Goal: Task Accomplishment & Management: Complete application form

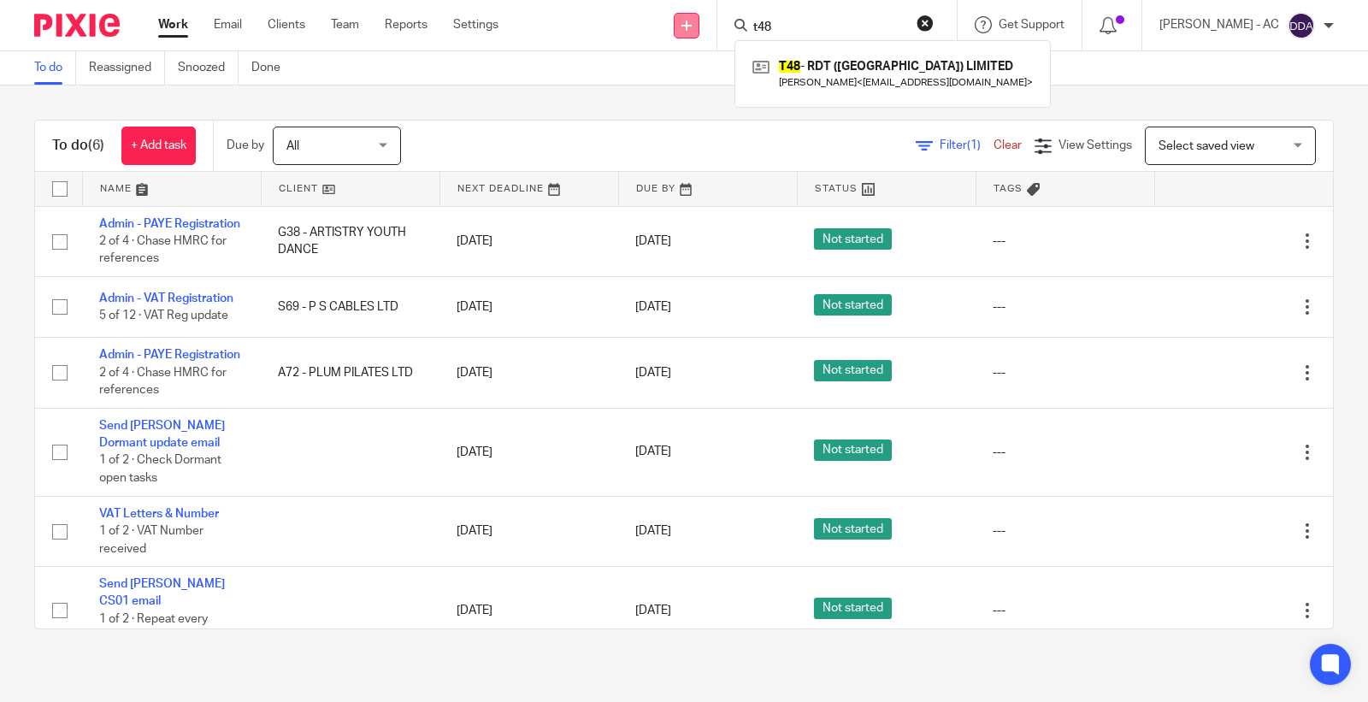
click at [706, 32] on div "Send new email Create task Add client Request signature t48 T48 - RDT ([GEOGRAP…" at bounding box center [946, 25] width 844 height 50
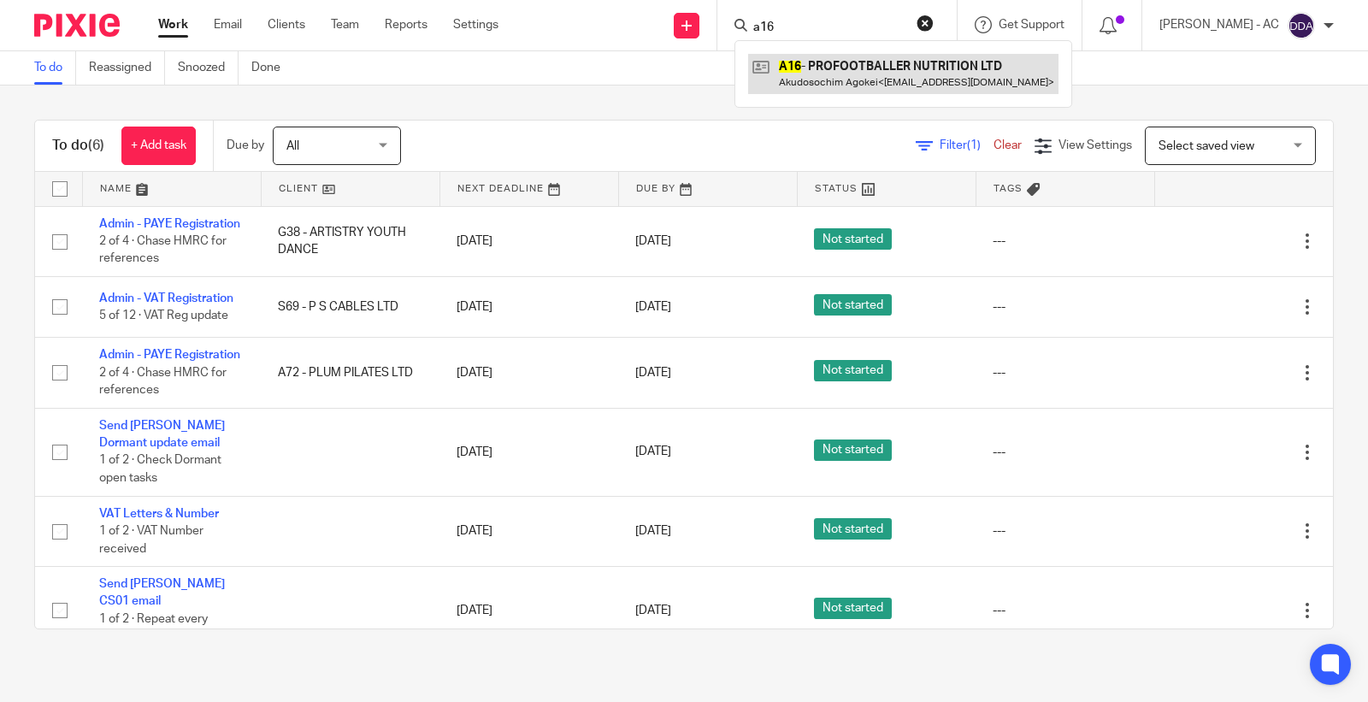
type input "a16"
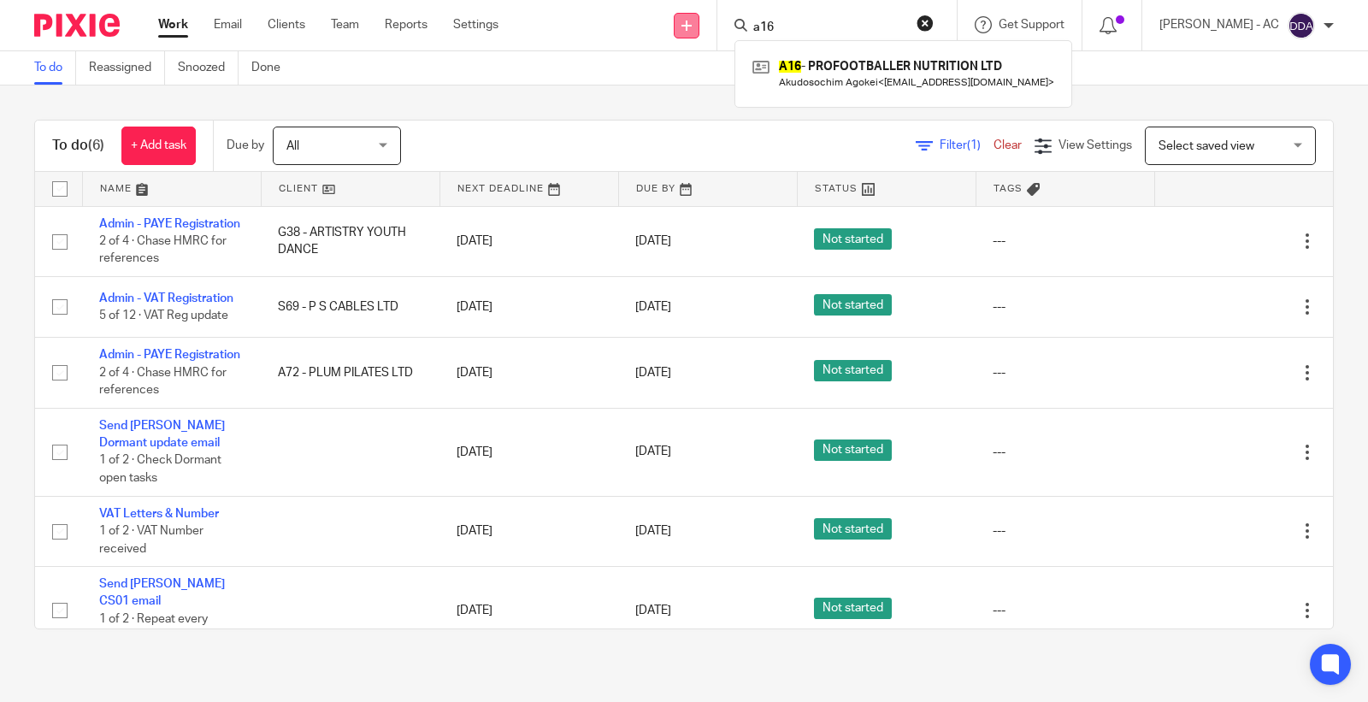
drag, startPoint x: 817, startPoint y: 23, endPoint x: 695, endPoint y: 35, distance: 122.9
click at [695, 35] on div "Send new email Create task Add client Request signature a16 A16 - PROFOOTBALLER…" at bounding box center [946, 25] width 844 height 50
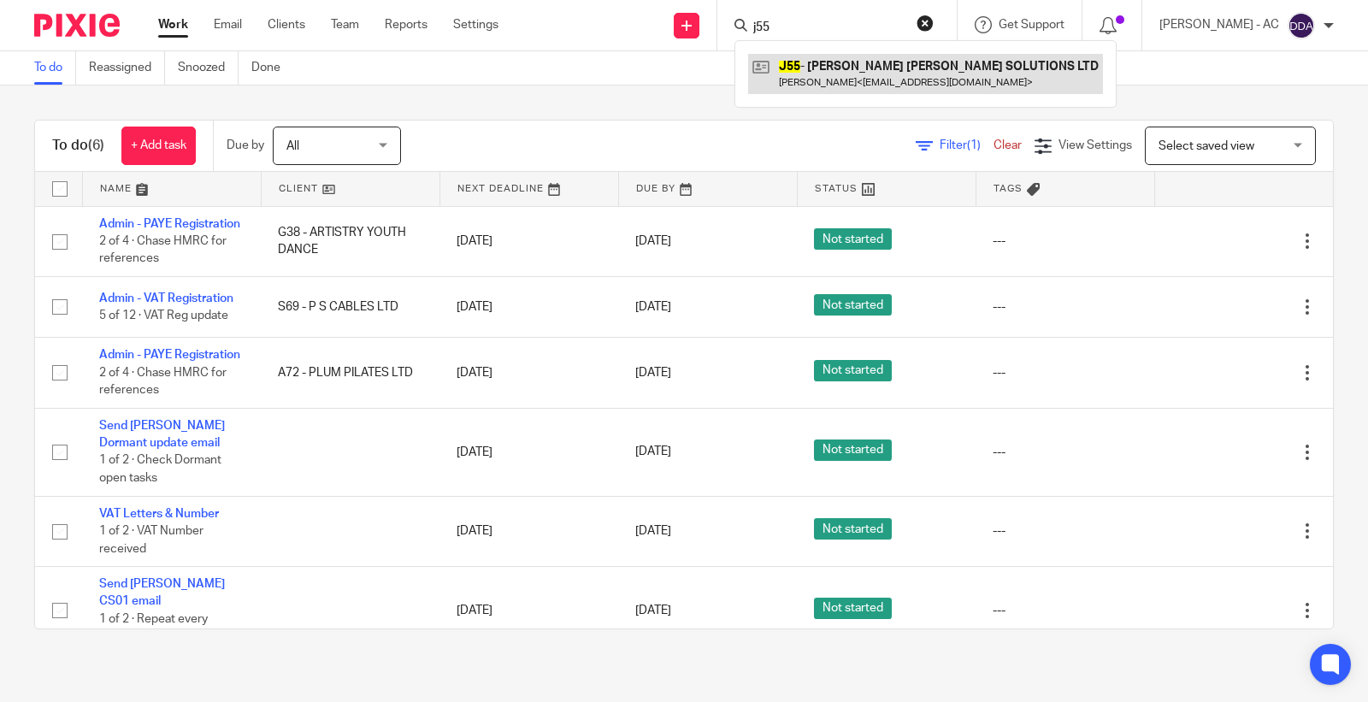
type input "j55"
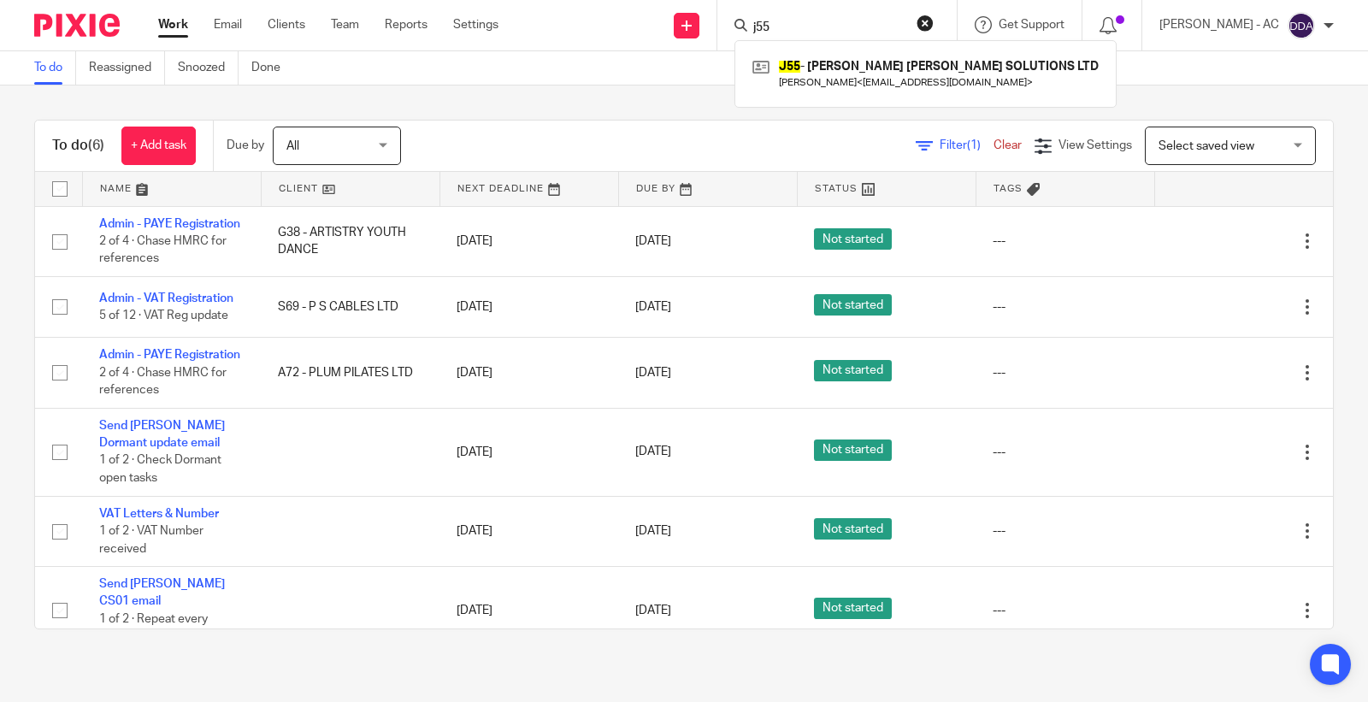
drag, startPoint x: 821, startPoint y: 26, endPoint x: 746, endPoint y: 36, distance: 75.1
click at [747, 36] on div "j55 J55 - JOE K J SOLUTIONS LTD Joseph Jarman < joejarman84@hotmail.co.uk >" at bounding box center [836, 25] width 239 height 50
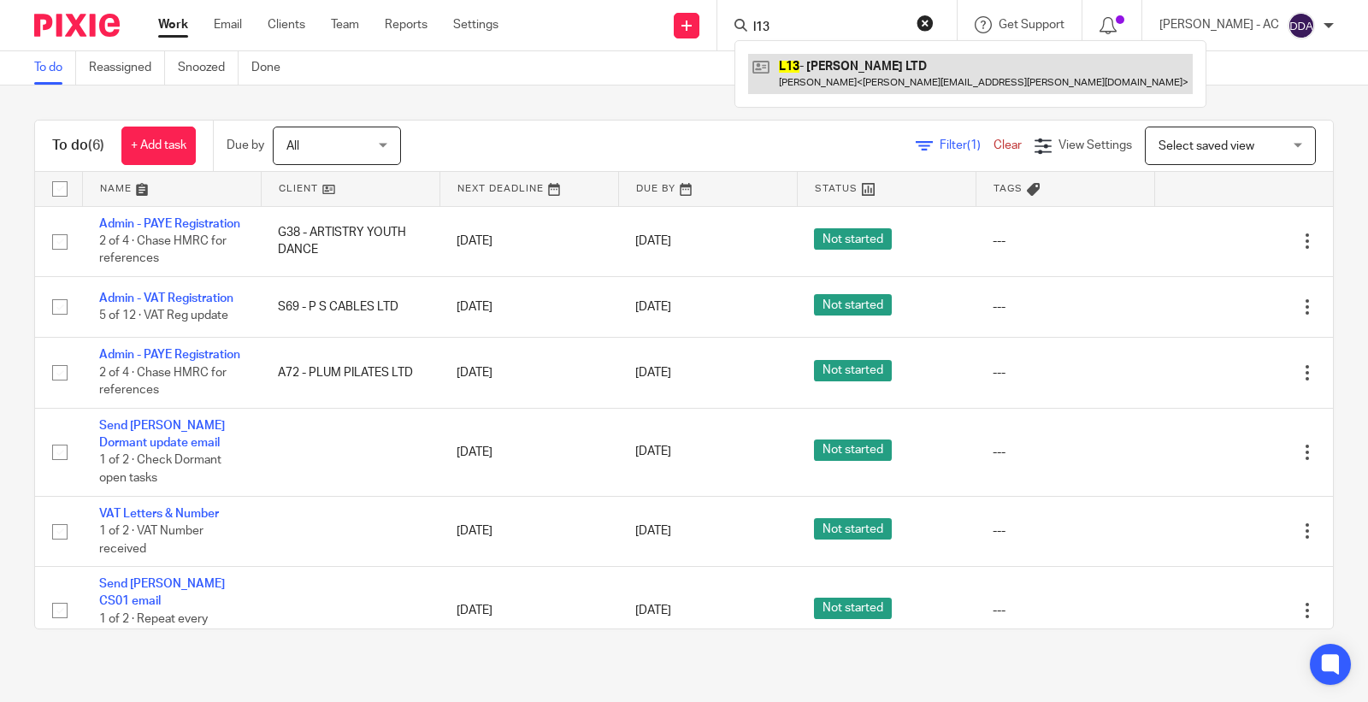
type input "l13"
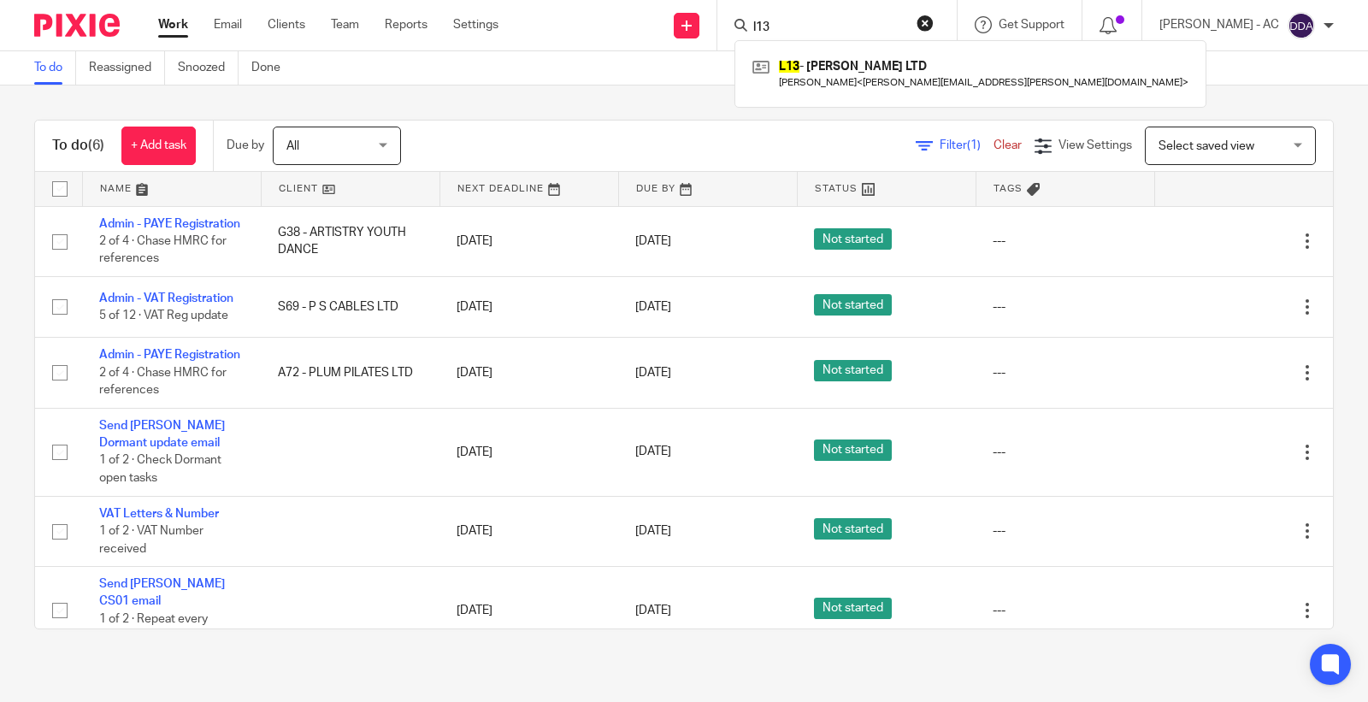
drag, startPoint x: 818, startPoint y: 22, endPoint x: 671, endPoint y: 27, distance: 147.2
click at [671, 27] on div "Send new email Create task Add client Request signature l13 L13 - MOLLY LANGFOR…" at bounding box center [946, 25] width 844 height 50
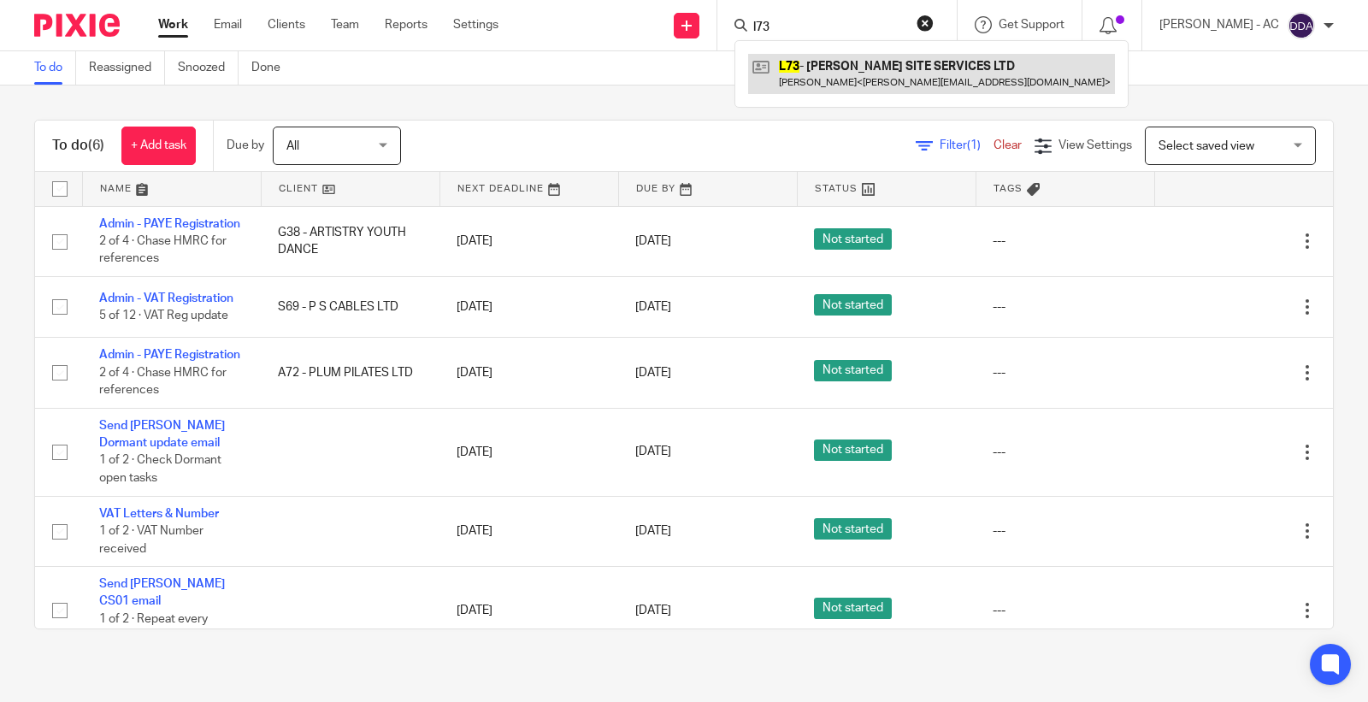
type input "l73"
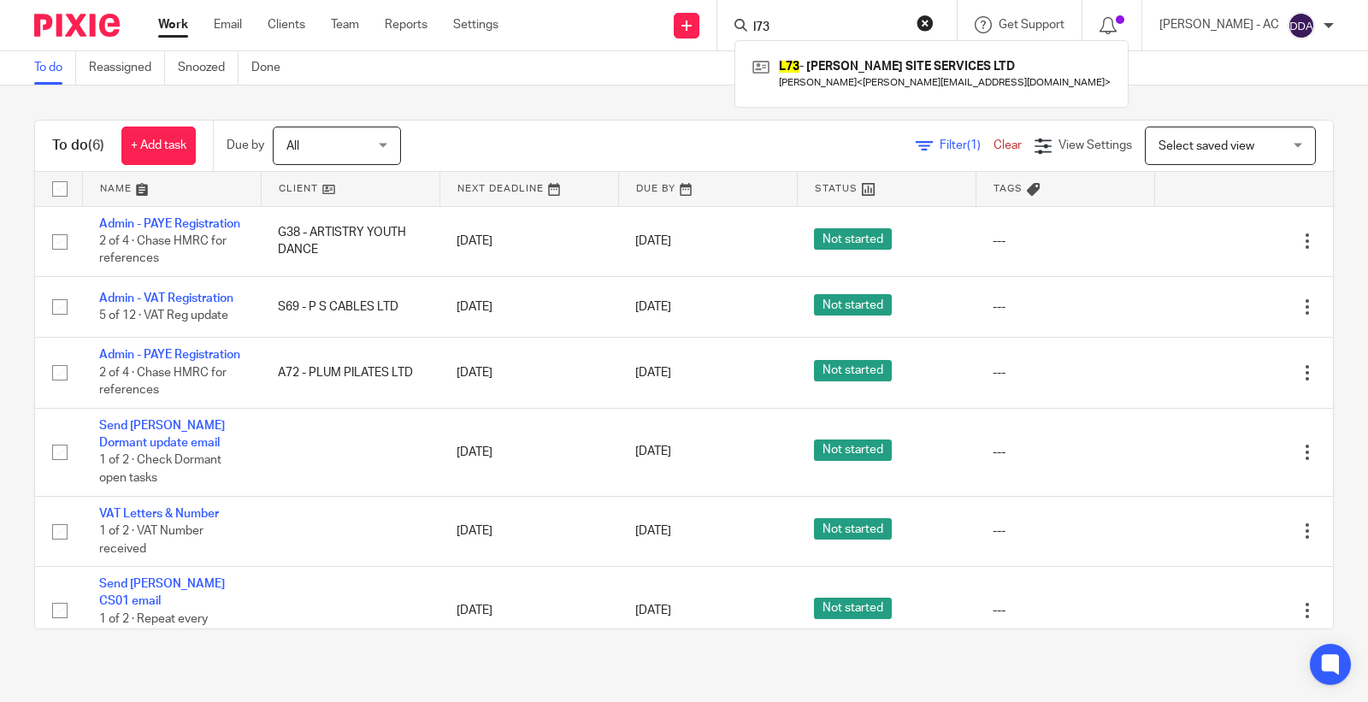
drag, startPoint x: 816, startPoint y: 27, endPoint x: 686, endPoint y: 38, distance: 130.4
click at [686, 38] on div "Send new email Create task Add client Request signature l73 L73 - SAL SITE SERV…" at bounding box center [946, 25] width 844 height 50
type input "m52"
drag, startPoint x: 858, startPoint y: 24, endPoint x: 675, endPoint y: 27, distance: 182.1
click at [675, 27] on div "Send new email Create task Add client Request signature m52 M52 - EM MURRAY LTD…" at bounding box center [946, 25] width 844 height 50
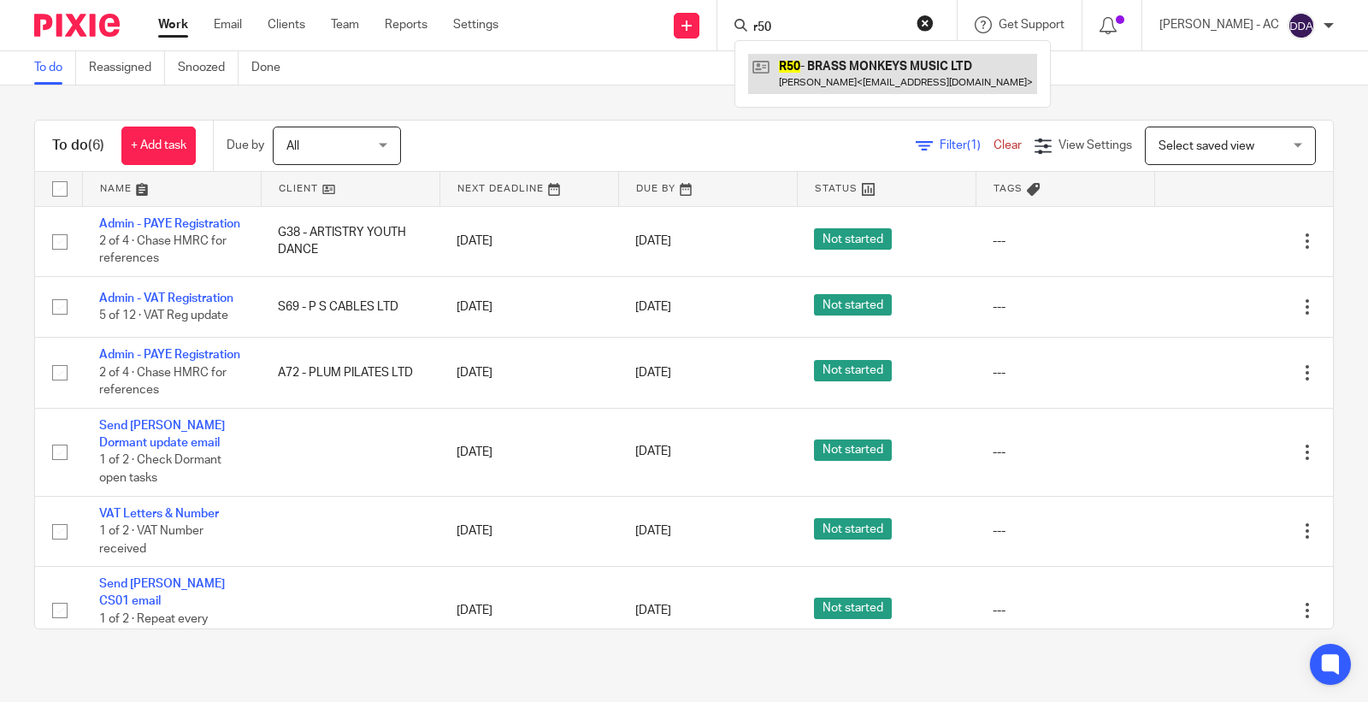
type input "r50"
drag, startPoint x: 830, startPoint y: 28, endPoint x: 658, endPoint y: 30, distance: 171.9
click at [658, 30] on div "Send new email Create task Add client Request signature r50 R50 - BRASS MONKEYS…" at bounding box center [946, 25] width 844 height 50
type input "s1"
drag, startPoint x: 793, startPoint y: 26, endPoint x: 694, endPoint y: 40, distance: 100.2
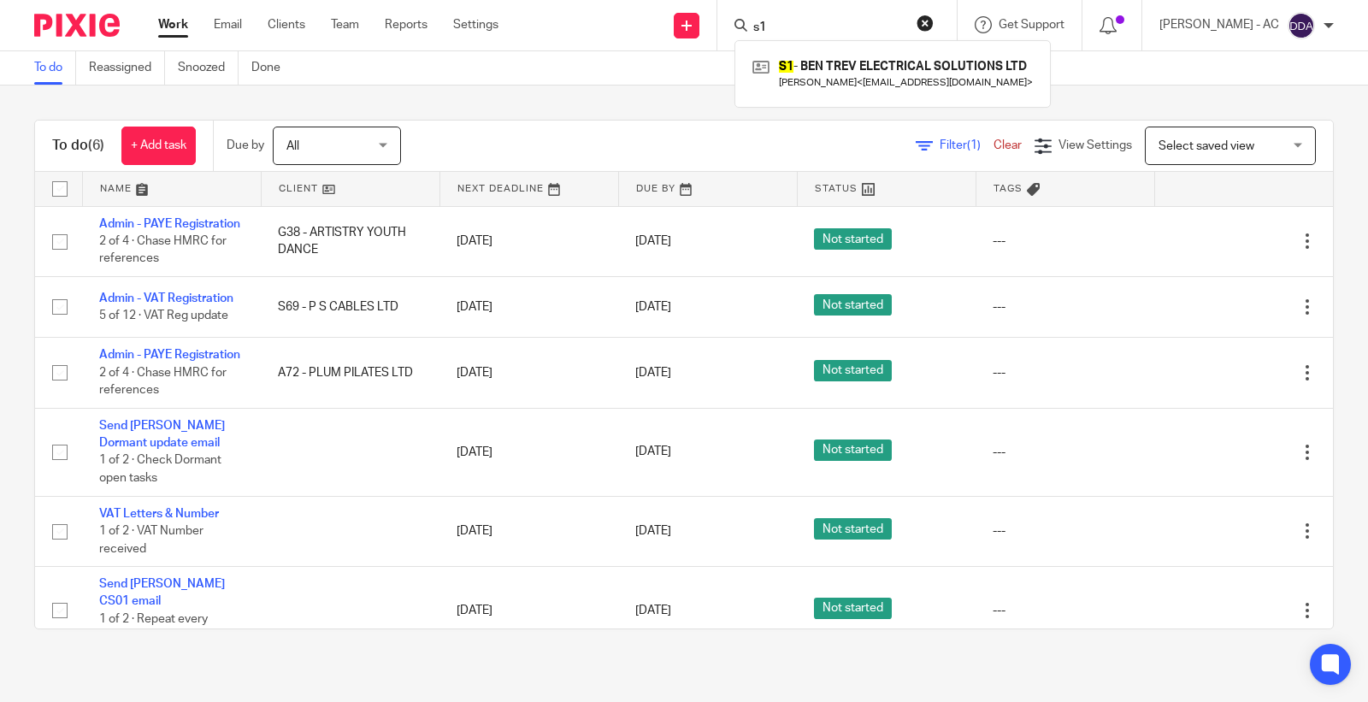
click at [694, 40] on div "Send new email Create task Add client Request signature s1 S1 - BEN TREV ELECTR…" at bounding box center [946, 25] width 844 height 50
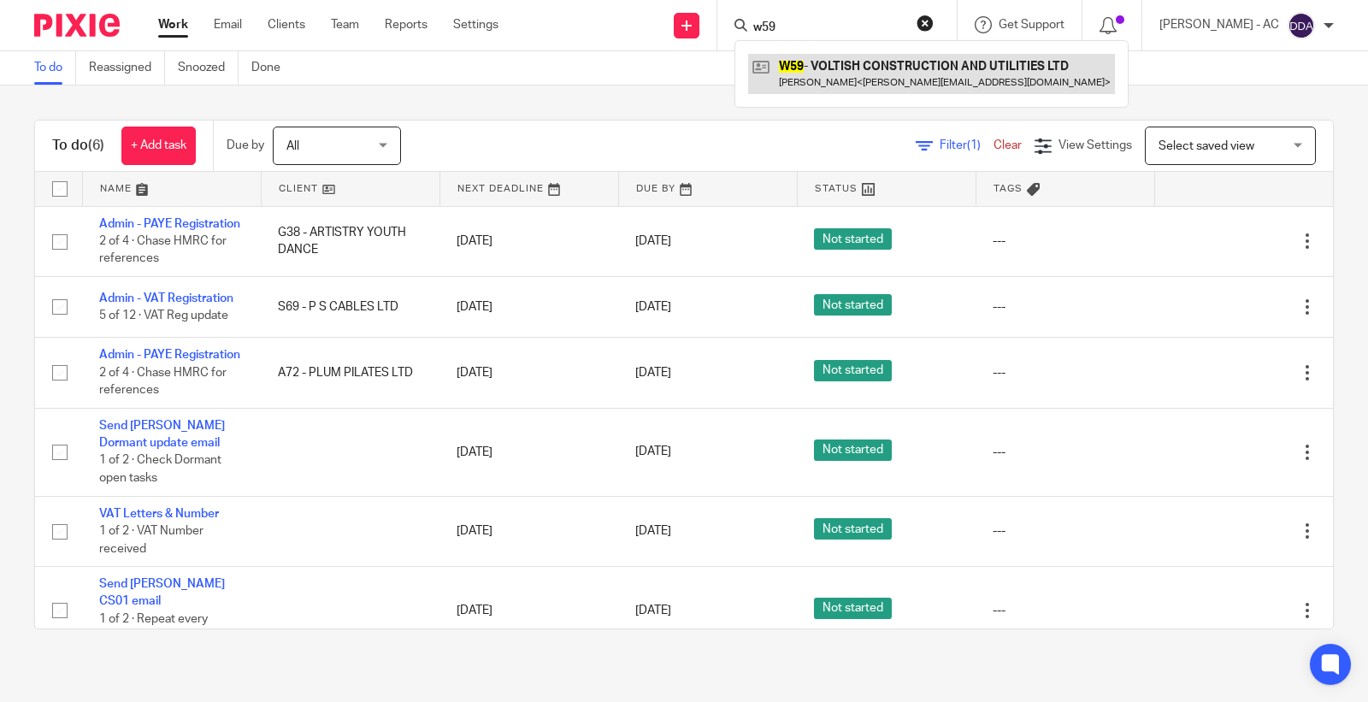
type input "w59"
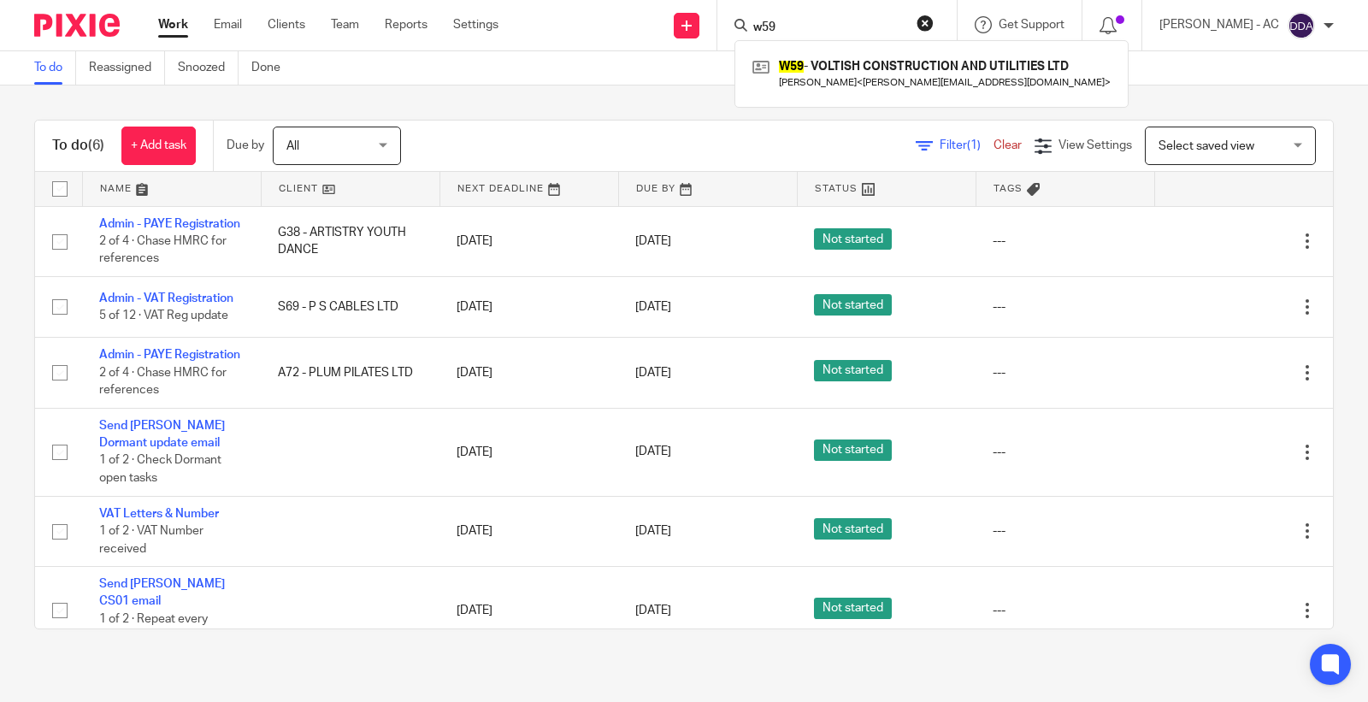
drag, startPoint x: 676, startPoint y: 37, endPoint x: 621, endPoint y: 37, distance: 55.6
click at [658, 37] on div "Send new email Create task Add client Request signature w59 W59 - VOLTISH CONST…" at bounding box center [946, 25] width 844 height 50
paste input "BOLUWATITO BABALOLA"
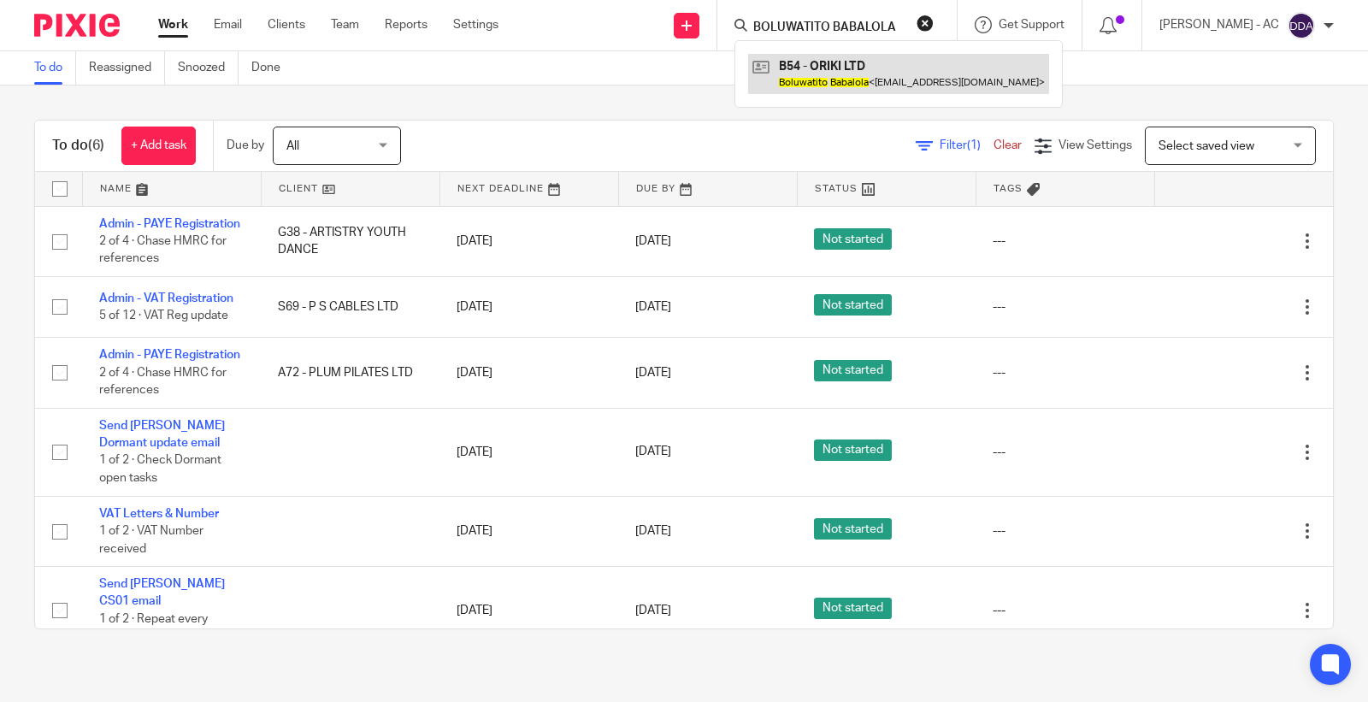
type input "BOLUWATITO BABALOLA"
click at [704, 91] on div "To do (6) + Add task Due by All All Today Tomorrow This week Next week This mon…" at bounding box center [684, 375] width 1368 height 578
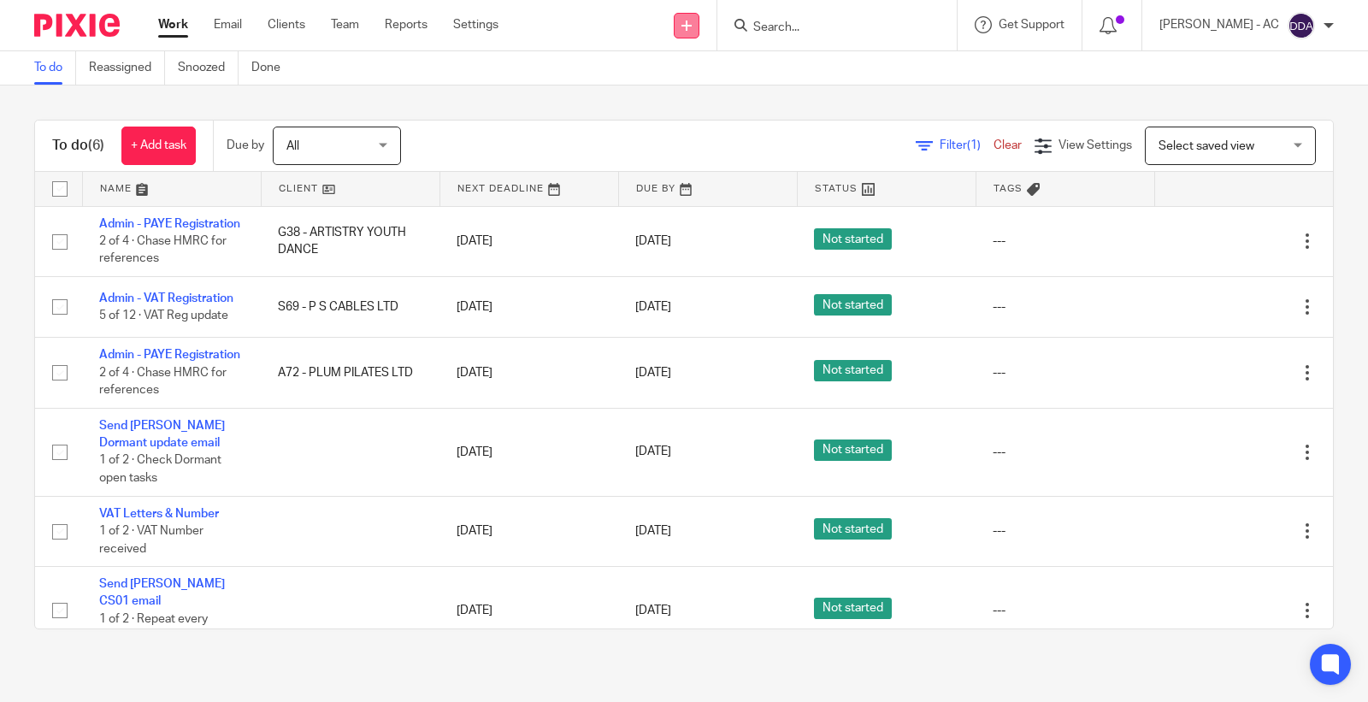
click at [692, 21] on icon at bounding box center [686, 26] width 10 height 10
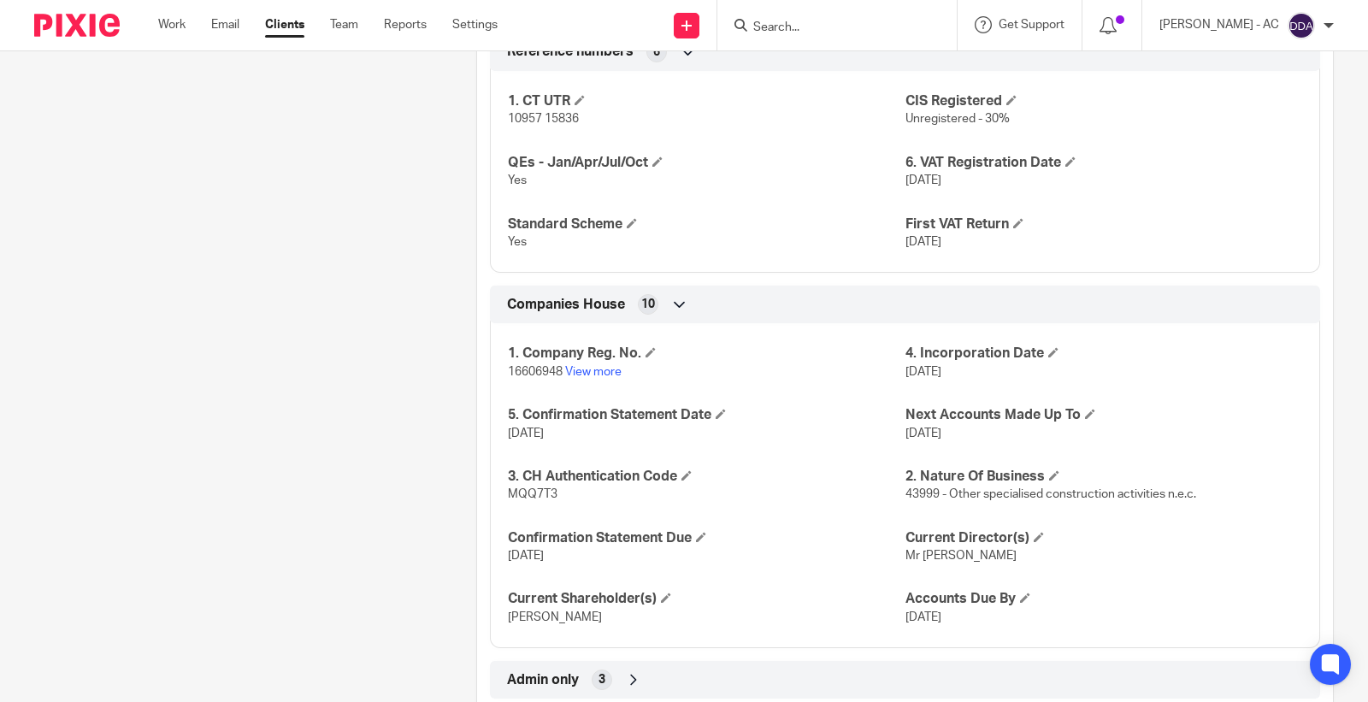
scroll to position [1522, 0]
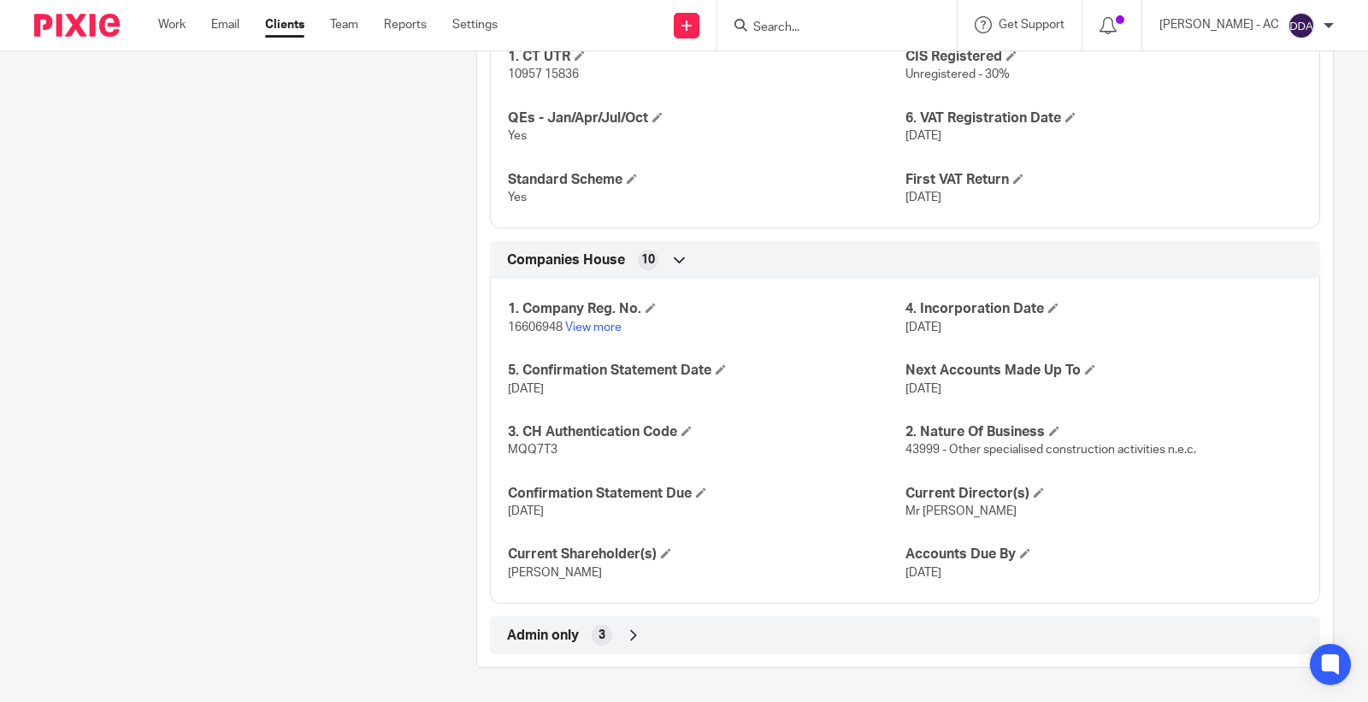
click at [761, 646] on div "Admin only 3" at bounding box center [905, 635] width 805 height 29
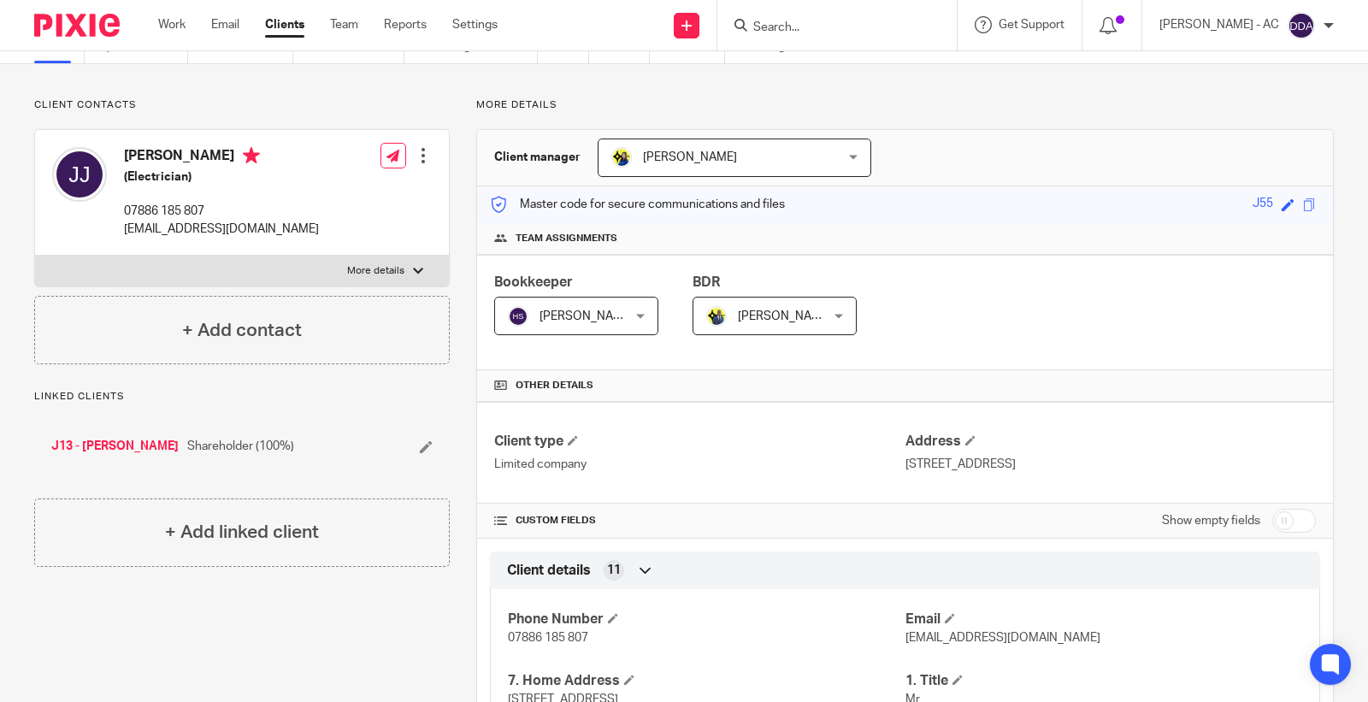
scroll to position [0, 0]
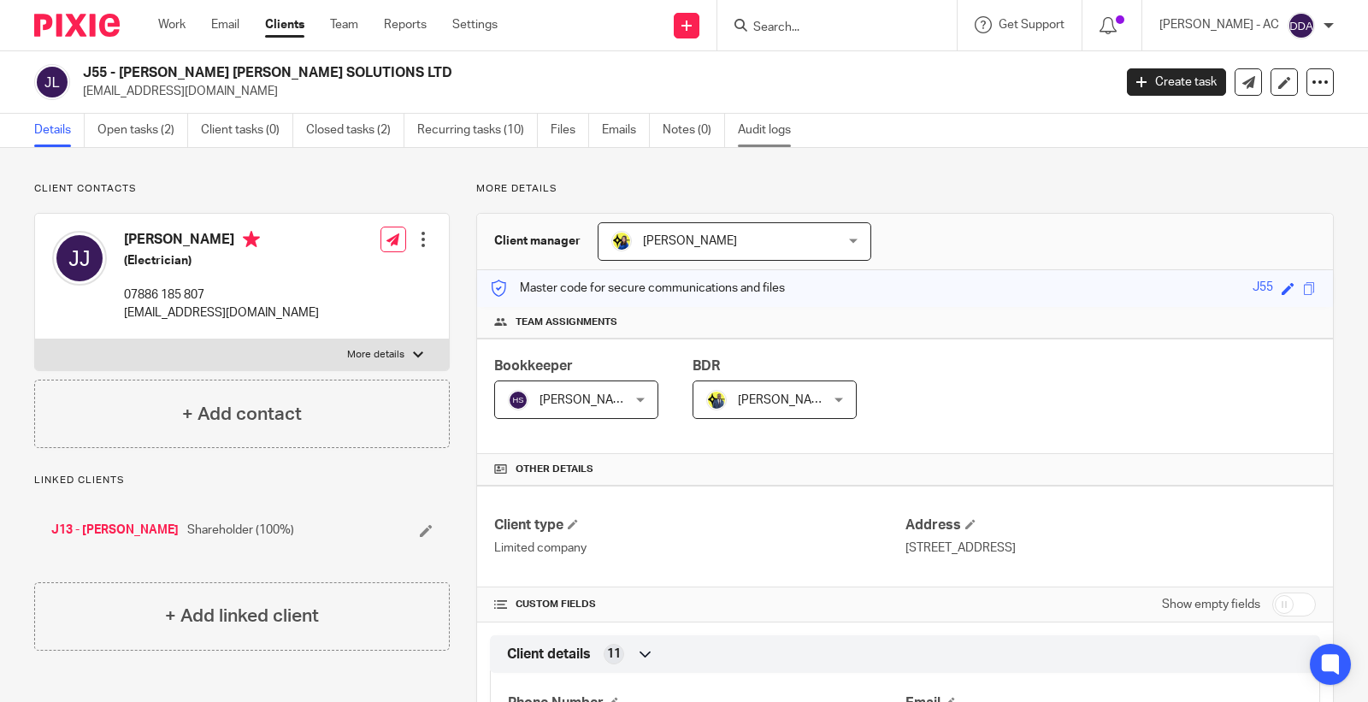
click at [770, 135] on link "Audit logs" at bounding box center [771, 130] width 66 height 33
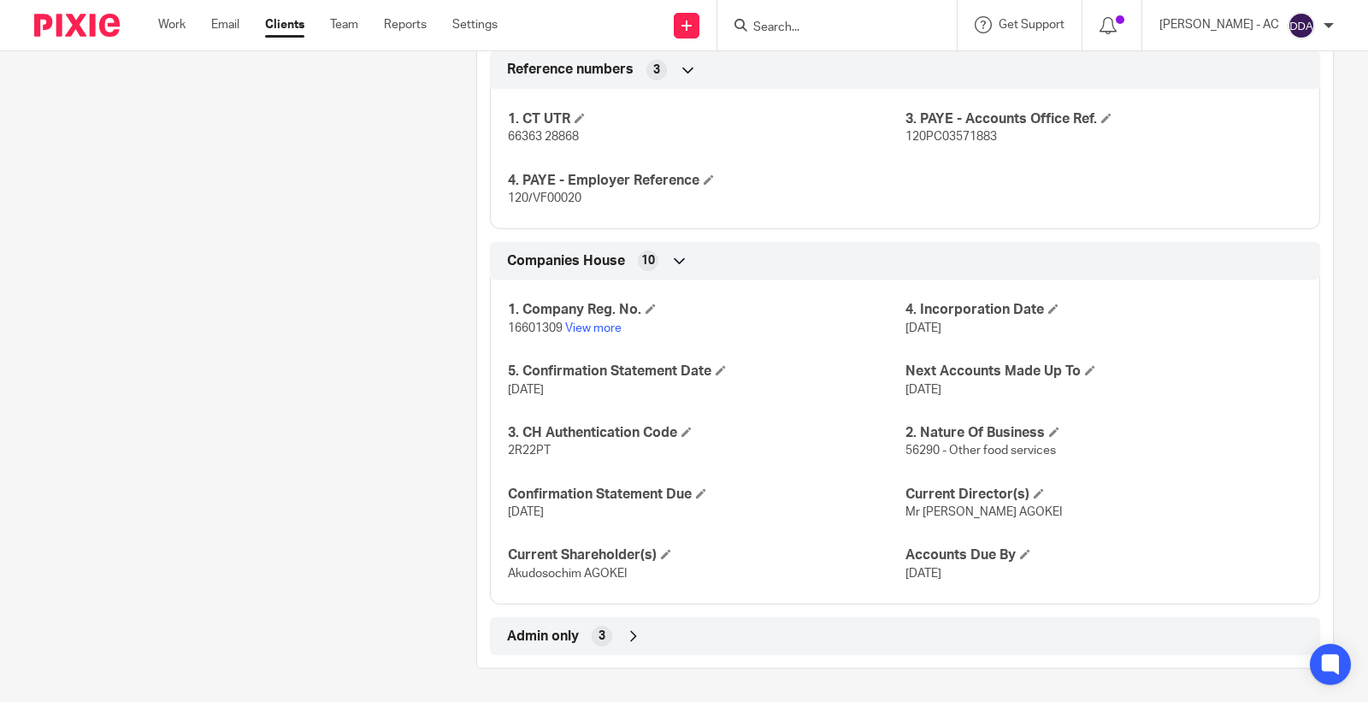
scroll to position [1522, 0]
click at [580, 638] on div "Admin only 3" at bounding box center [905, 635] width 805 height 29
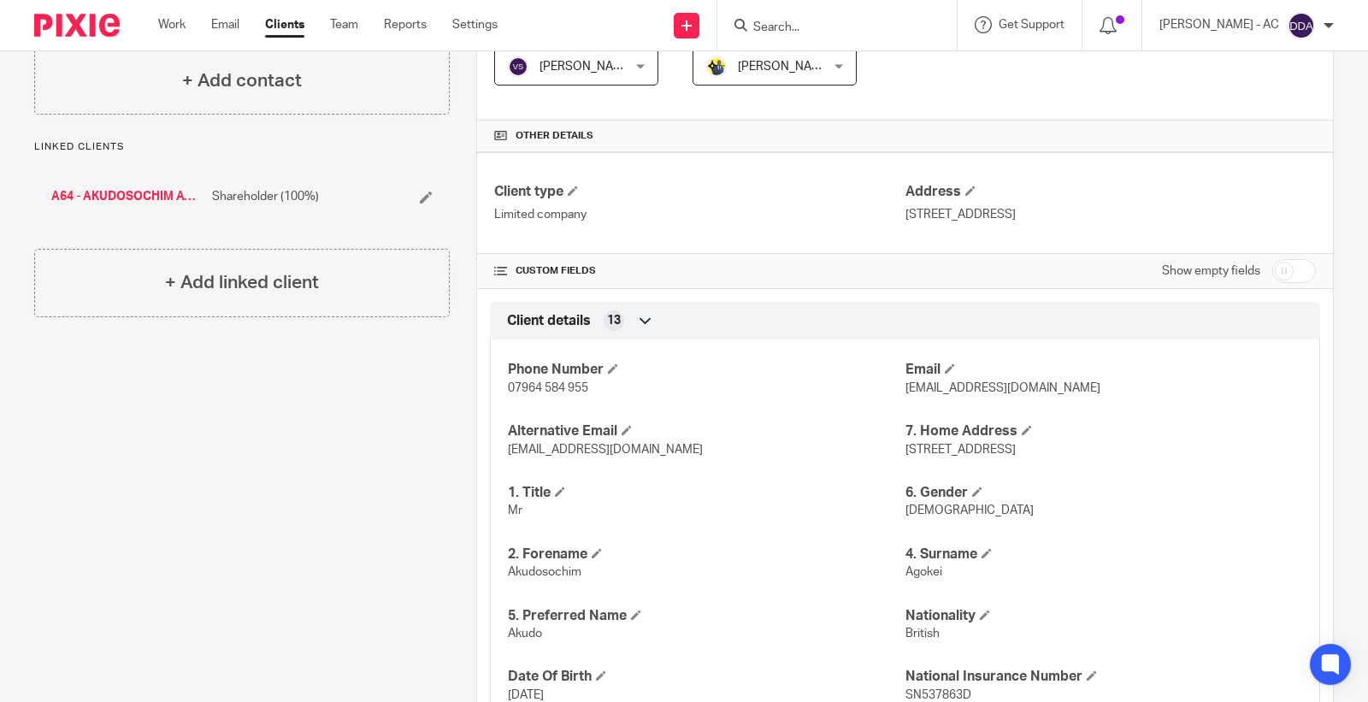
scroll to position [0, 0]
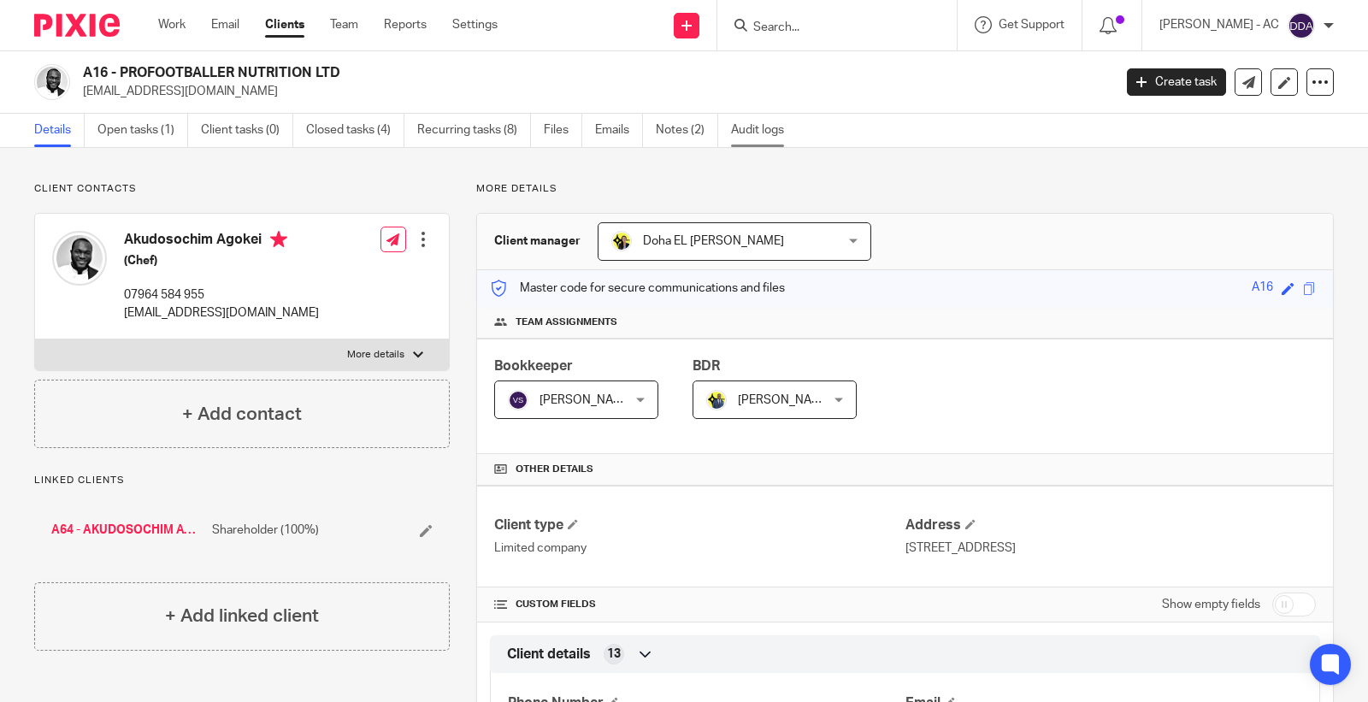
click at [758, 140] on link "Audit logs" at bounding box center [764, 130] width 66 height 33
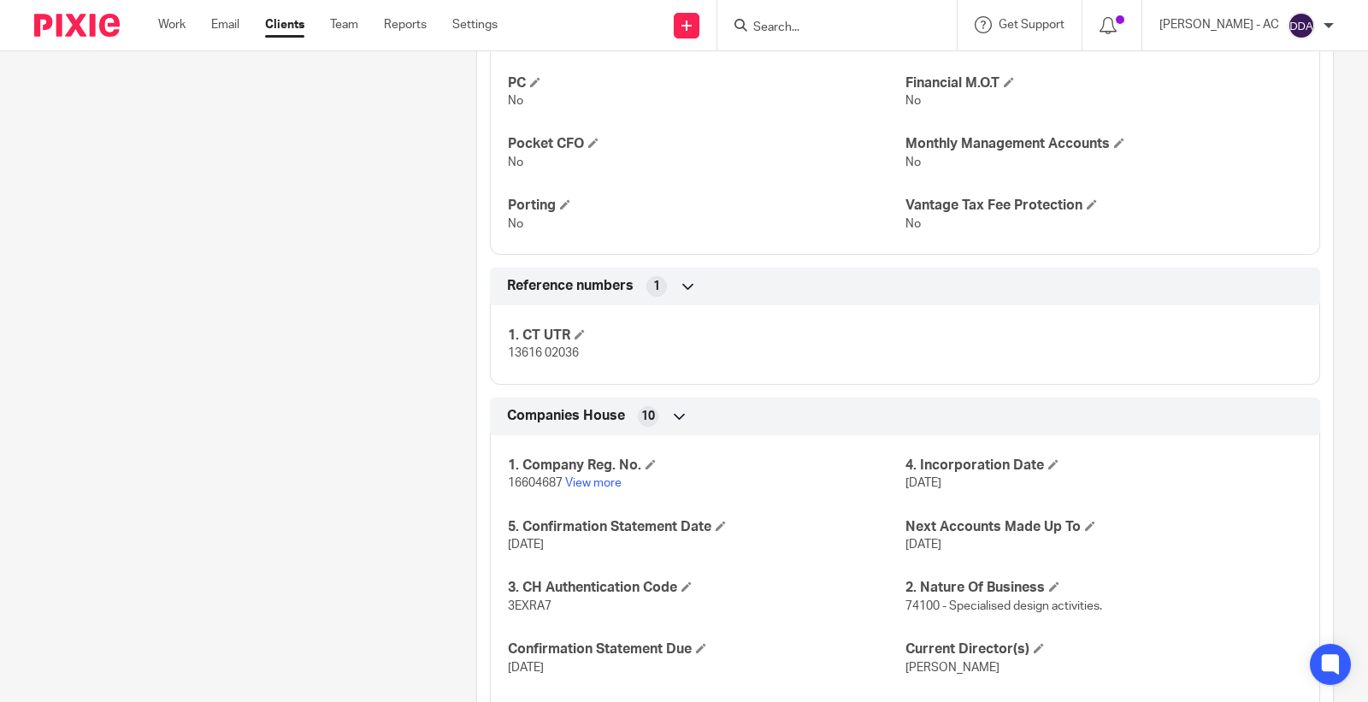
scroll to position [1399, 0]
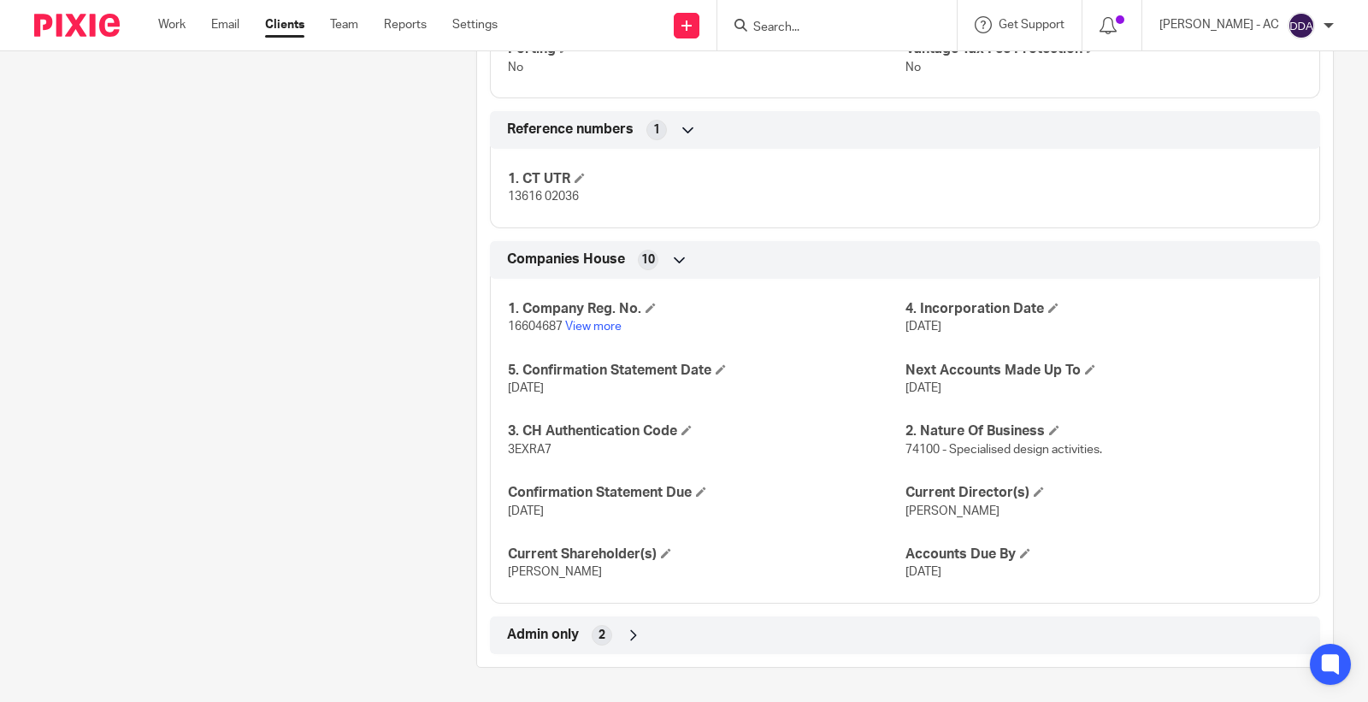
click at [690, 644] on div "Admin only 2" at bounding box center [905, 635] width 805 height 29
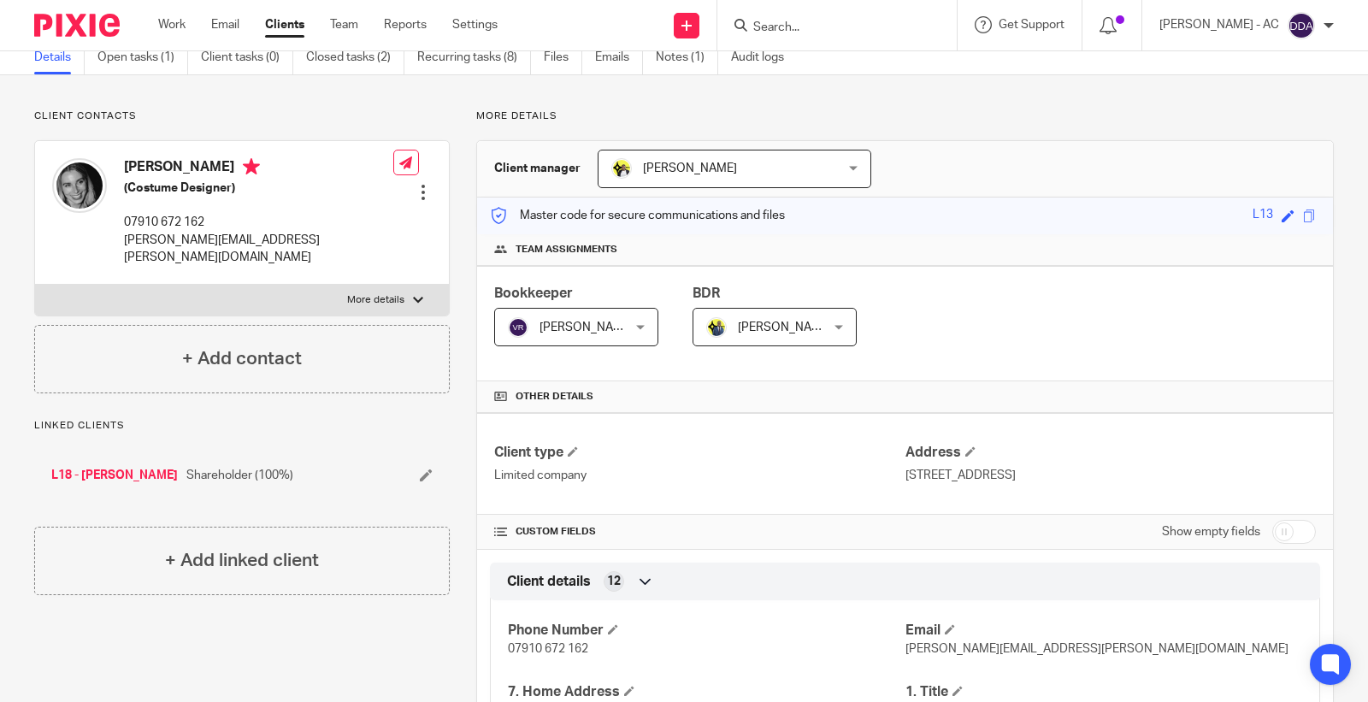
scroll to position [0, 0]
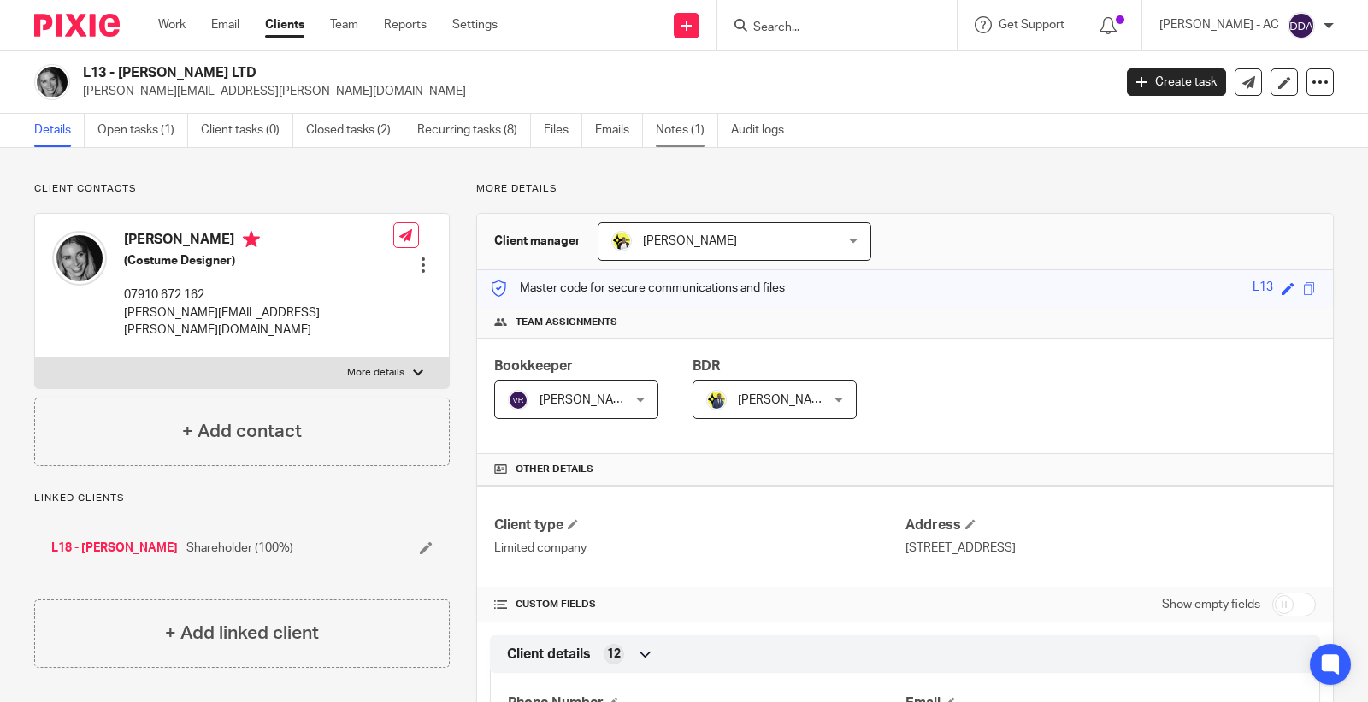
click at [676, 132] on link "Notes (1)" at bounding box center [687, 130] width 62 height 33
drag, startPoint x: 676, startPoint y: 132, endPoint x: 766, endPoint y: 134, distance: 89.8
click at [766, 134] on ul "Details Open tasks (1) Client tasks (0) Closed tasks (2) Recurring tasks (8) Fi…" at bounding box center [422, 130] width 776 height 33
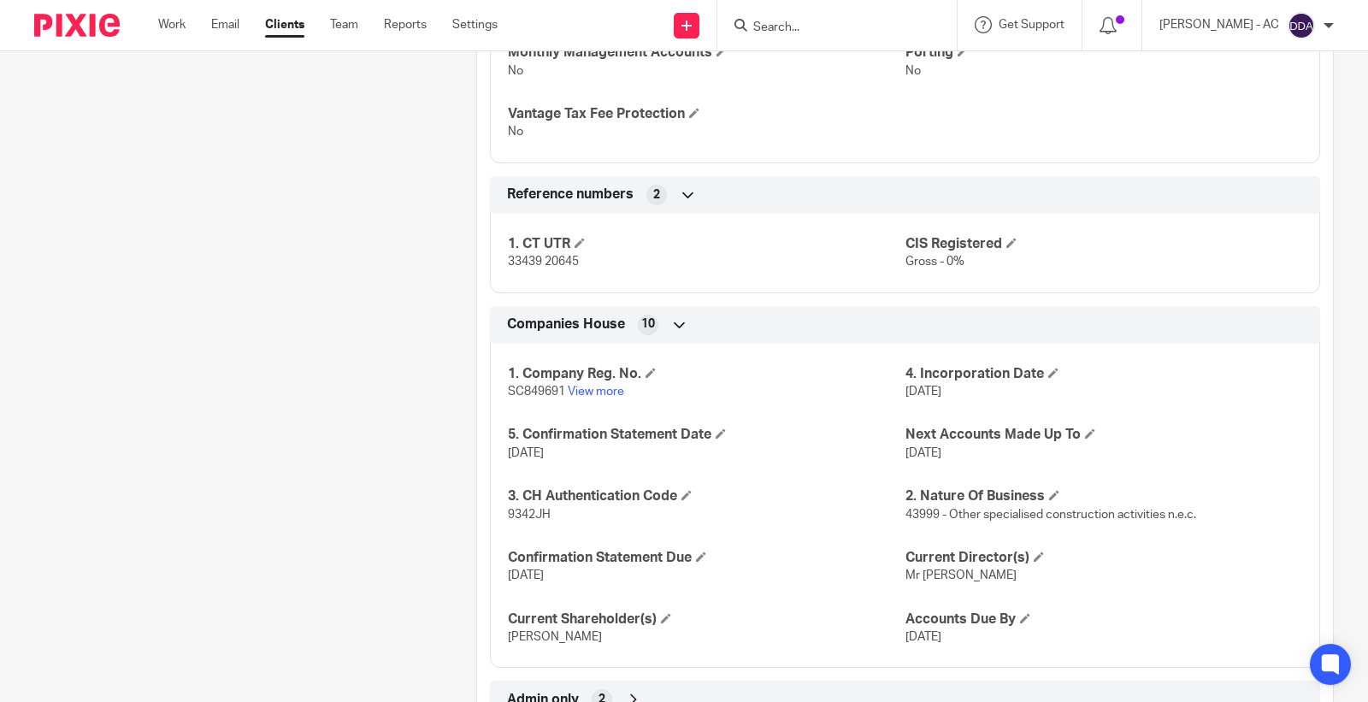
scroll to position [1460, 0]
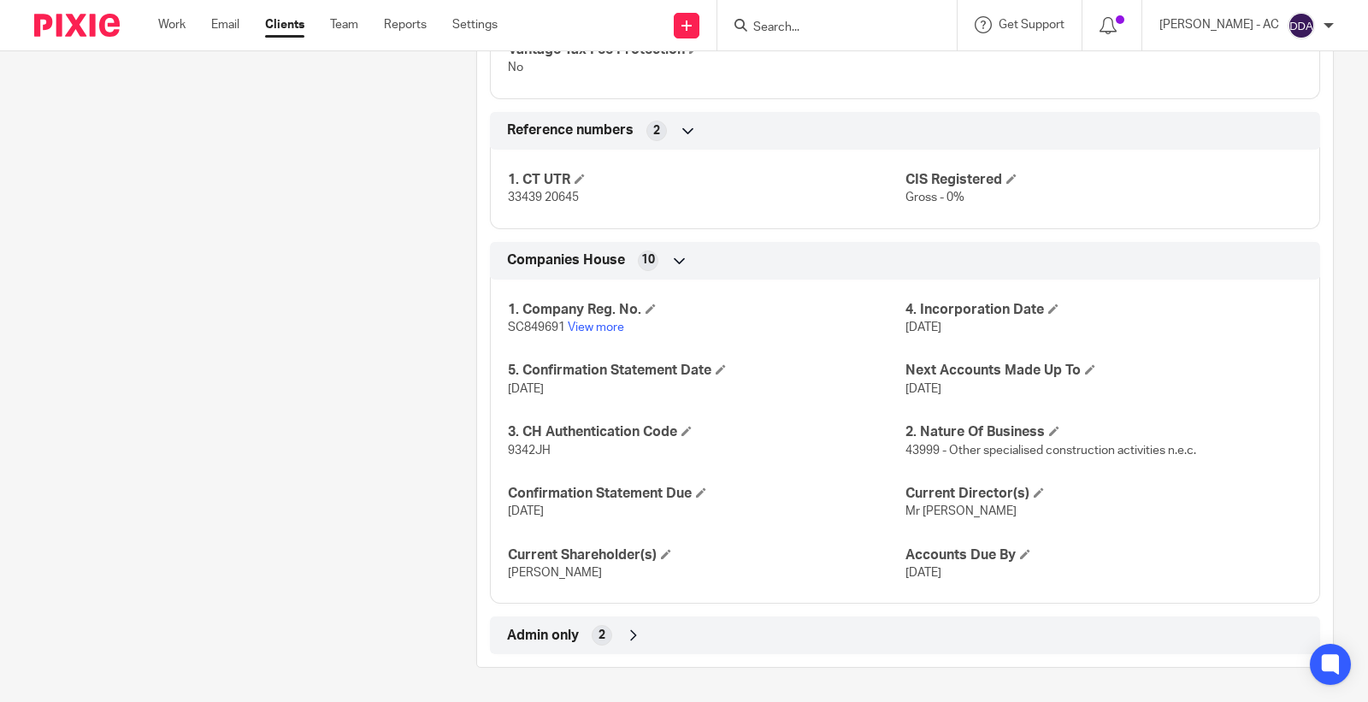
click at [653, 634] on div "Admin only 2" at bounding box center [905, 635] width 805 height 29
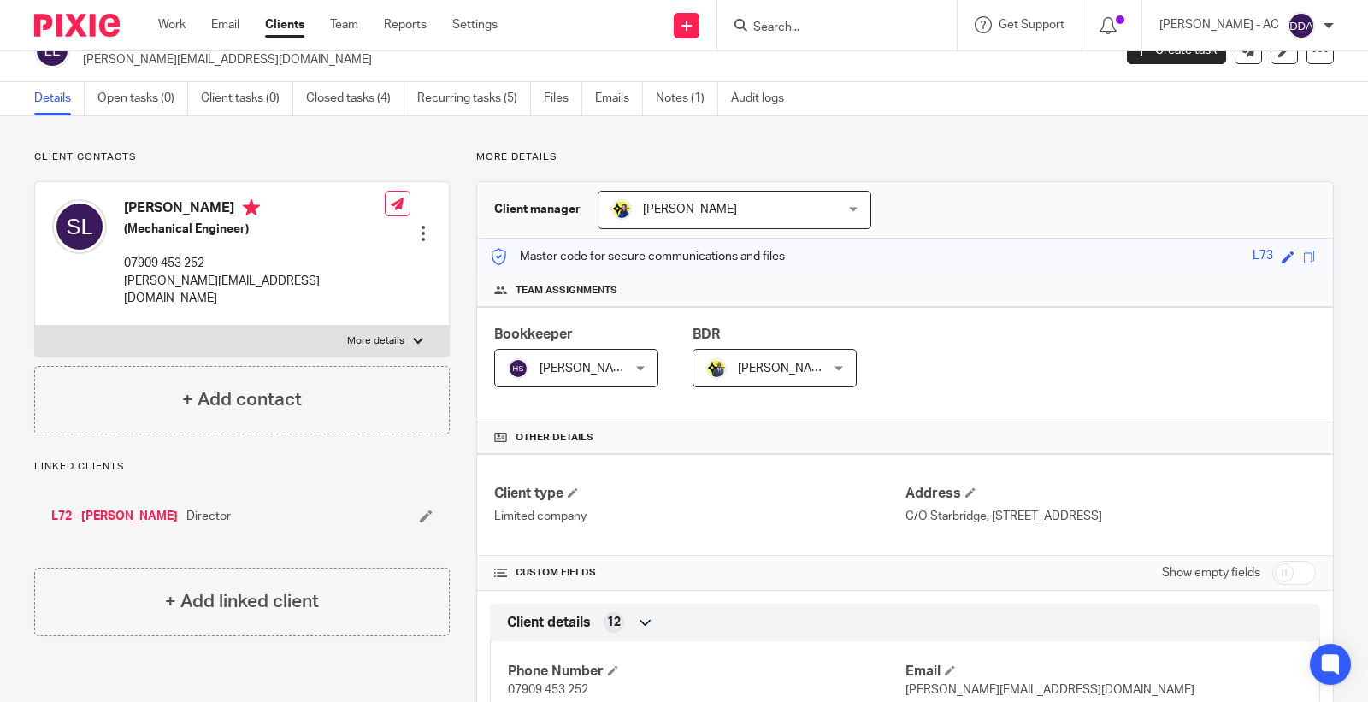
scroll to position [0, 0]
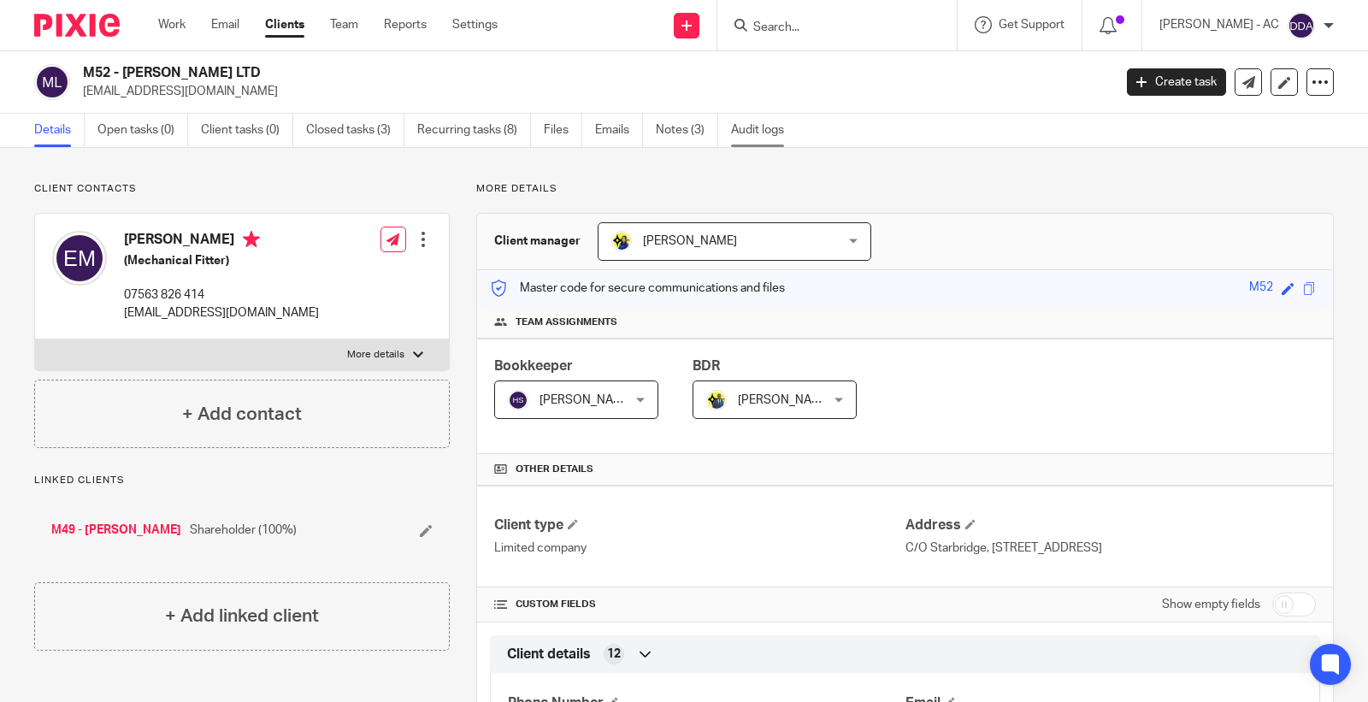
click at [751, 129] on link "Audit logs" at bounding box center [764, 130] width 66 height 33
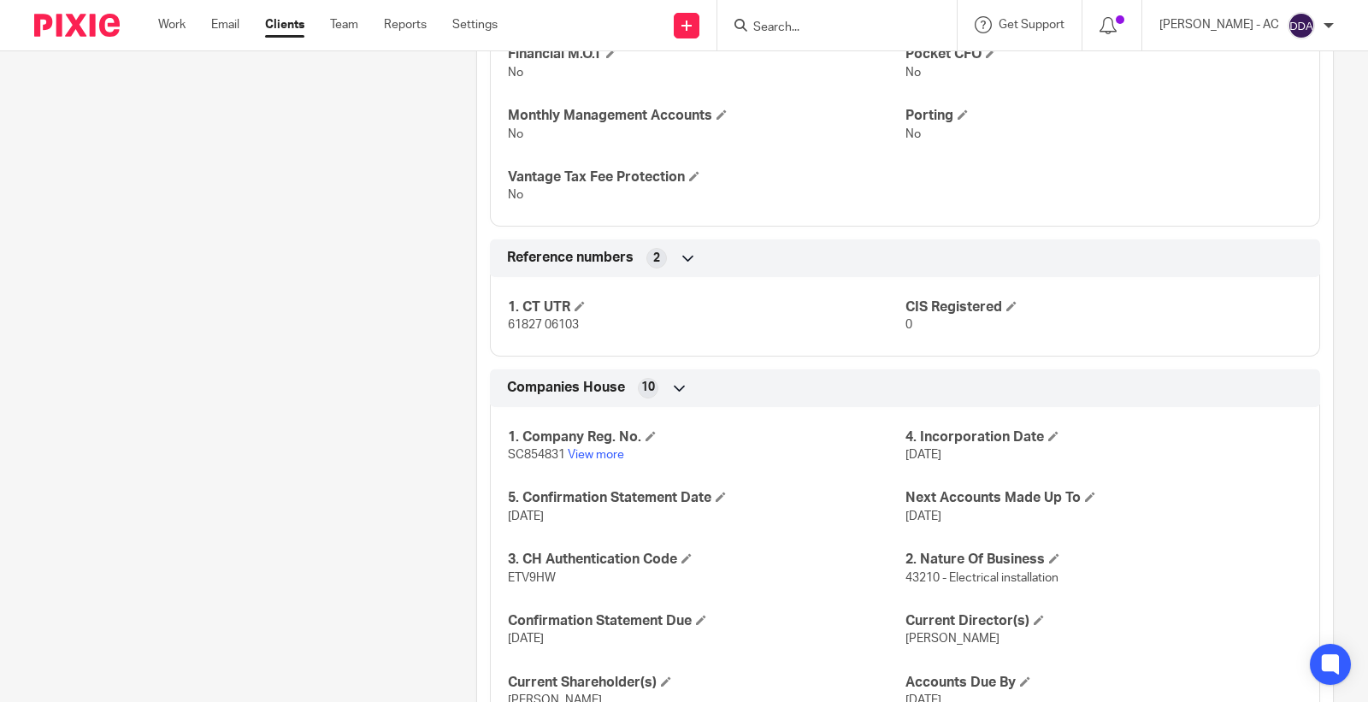
scroll to position [1460, 0]
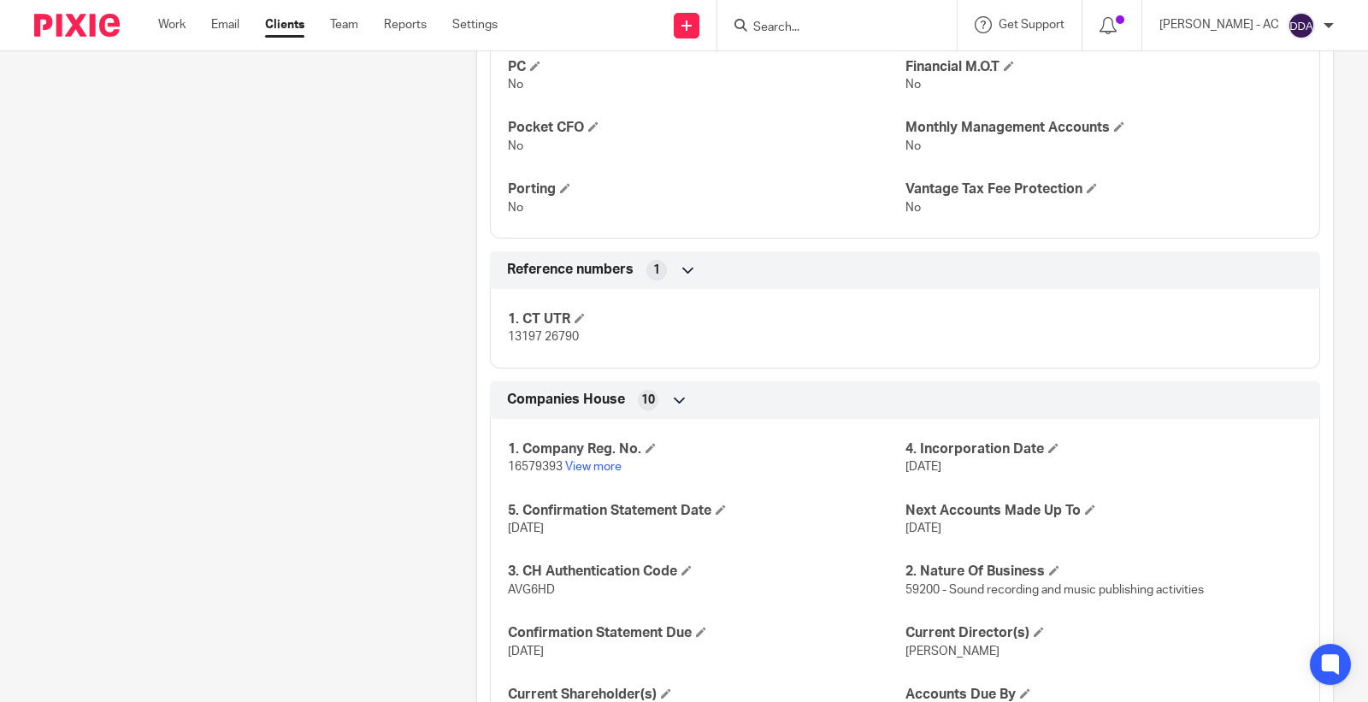
scroll to position [1399, 0]
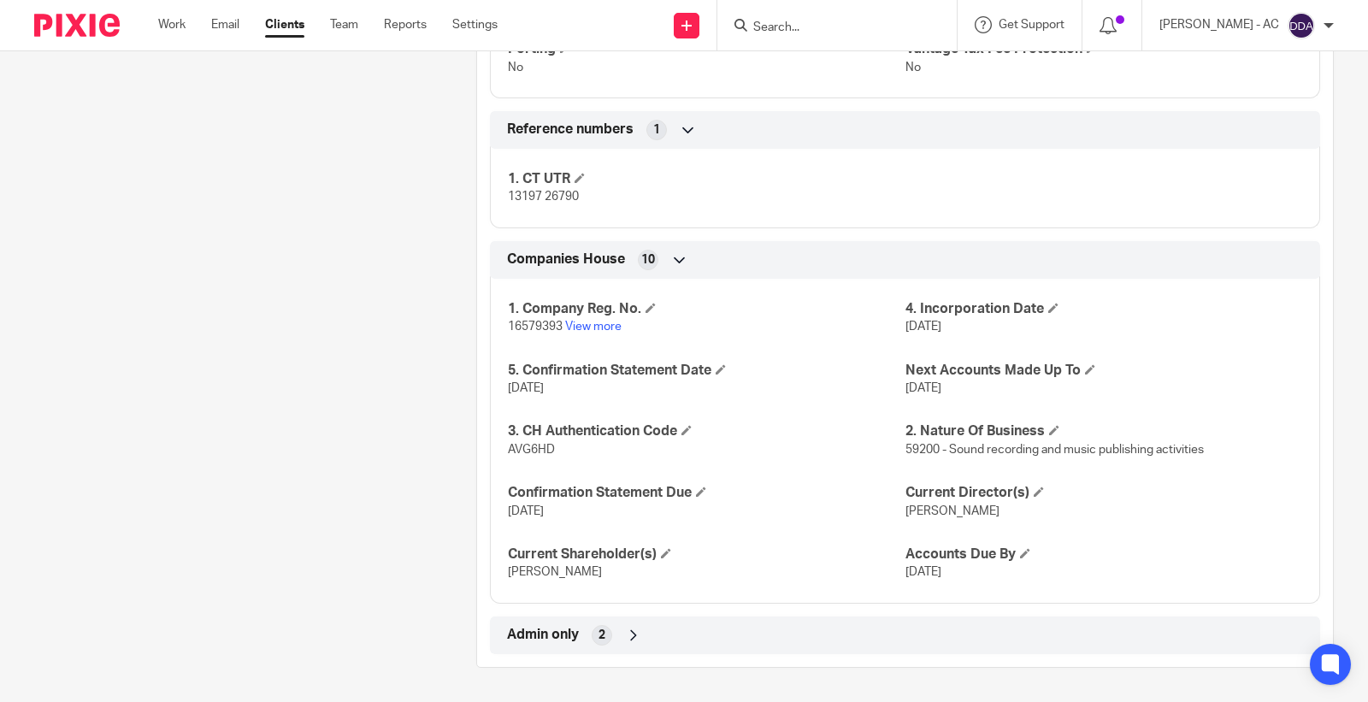
click at [617, 647] on div "Admin only 2" at bounding box center [905, 635] width 805 height 29
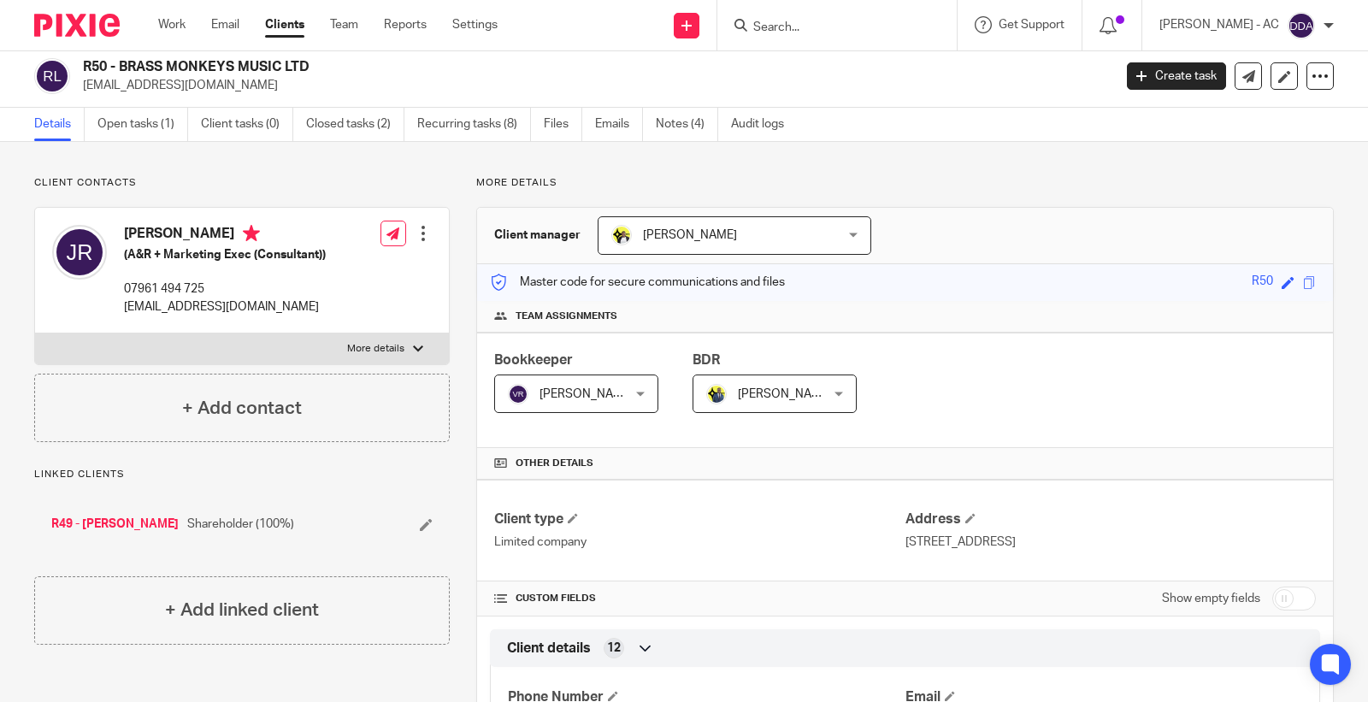
scroll to position [0, 0]
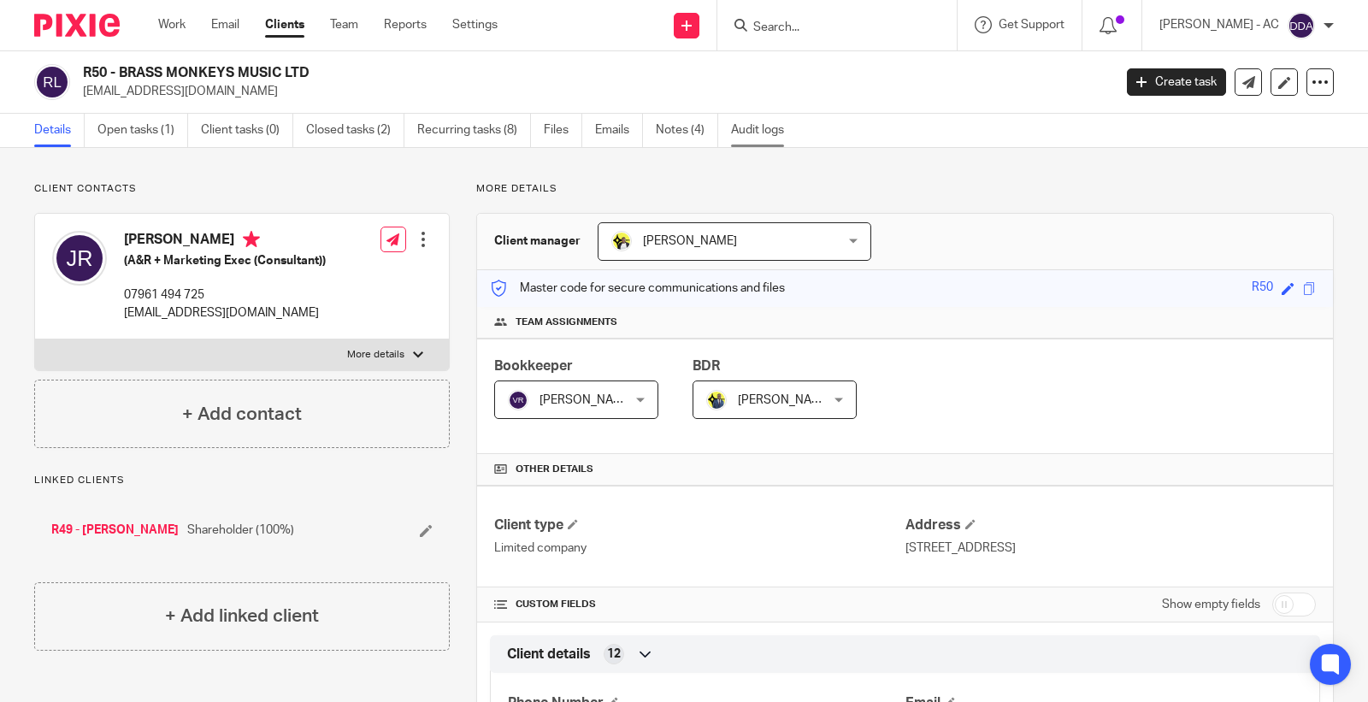
click at [782, 132] on link "Audit logs" at bounding box center [764, 130] width 66 height 33
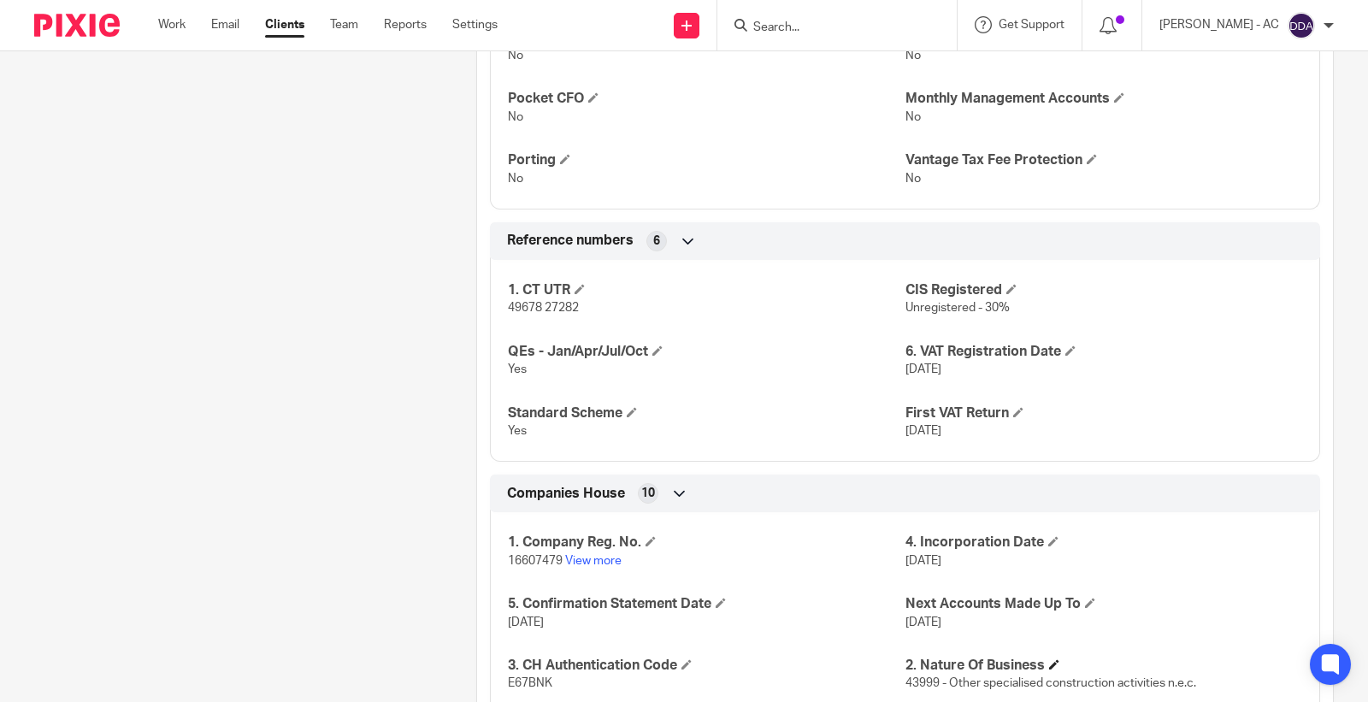
scroll to position [1522, 0]
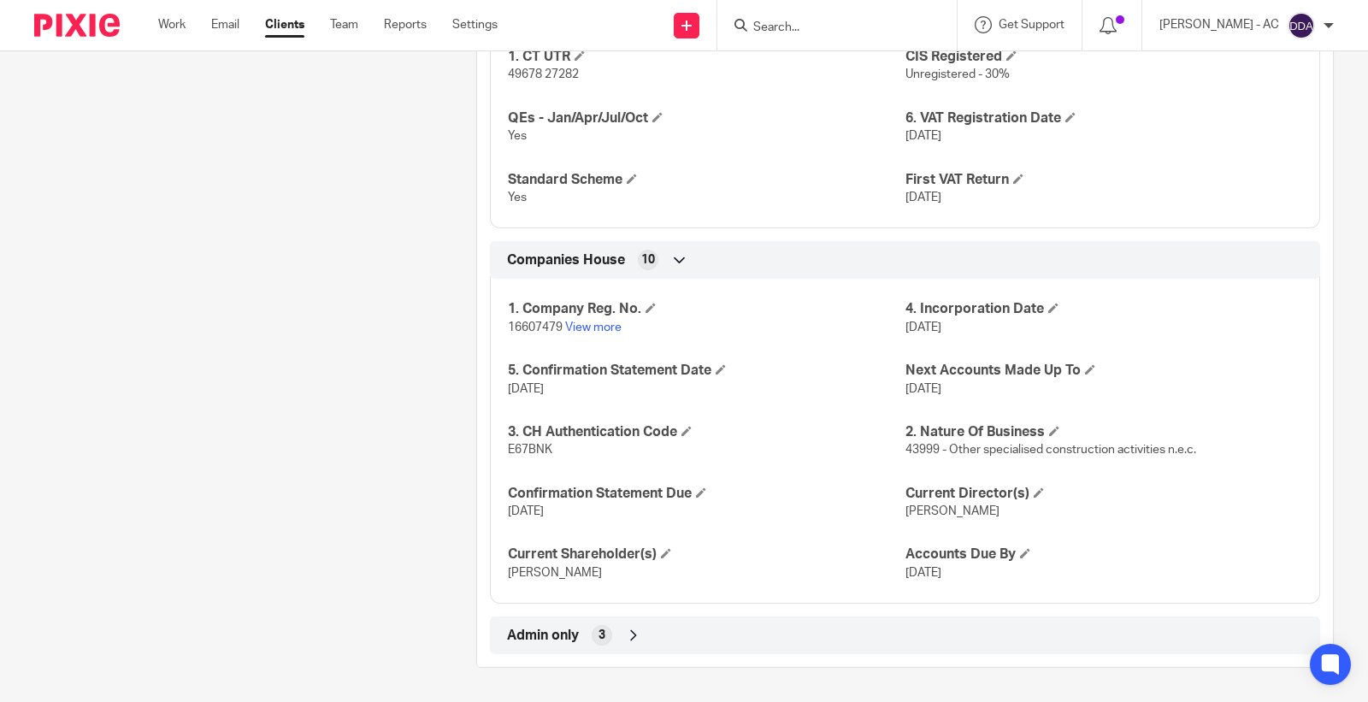
click at [658, 628] on div "Admin only 3" at bounding box center [905, 635] width 805 height 29
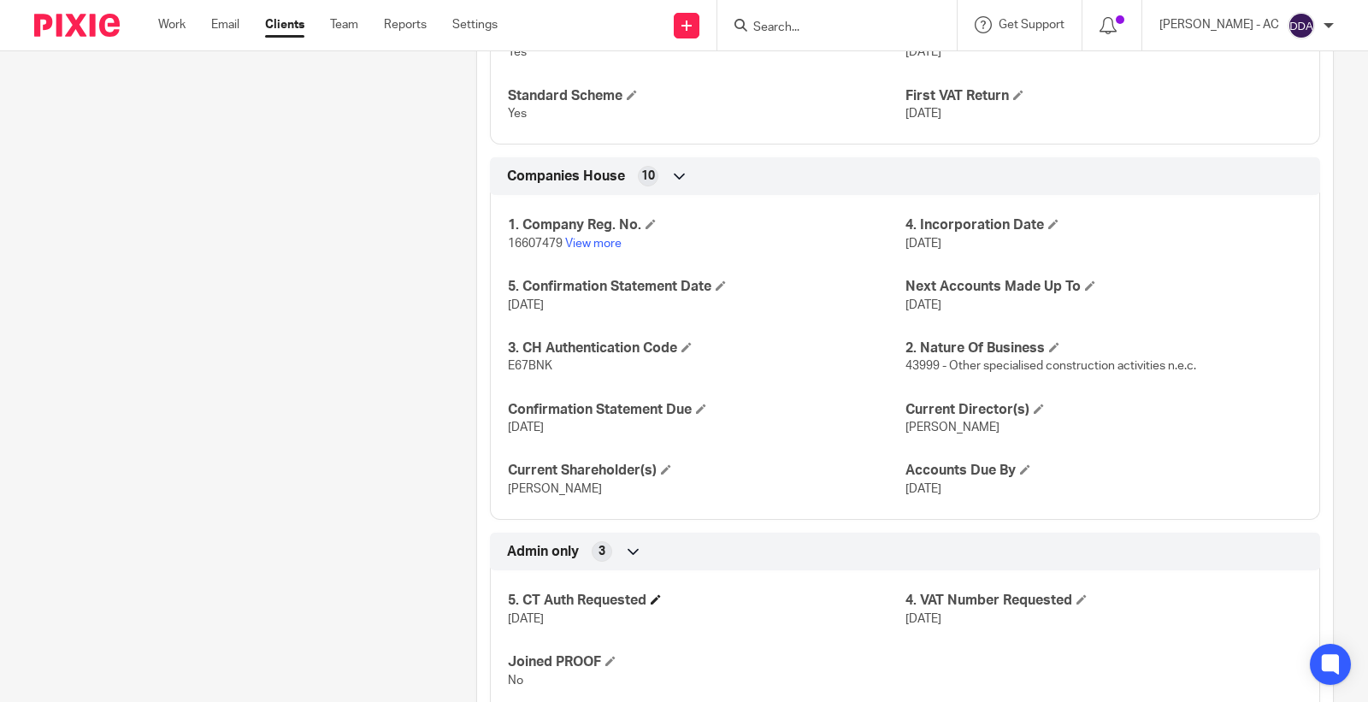
scroll to position [1663, 0]
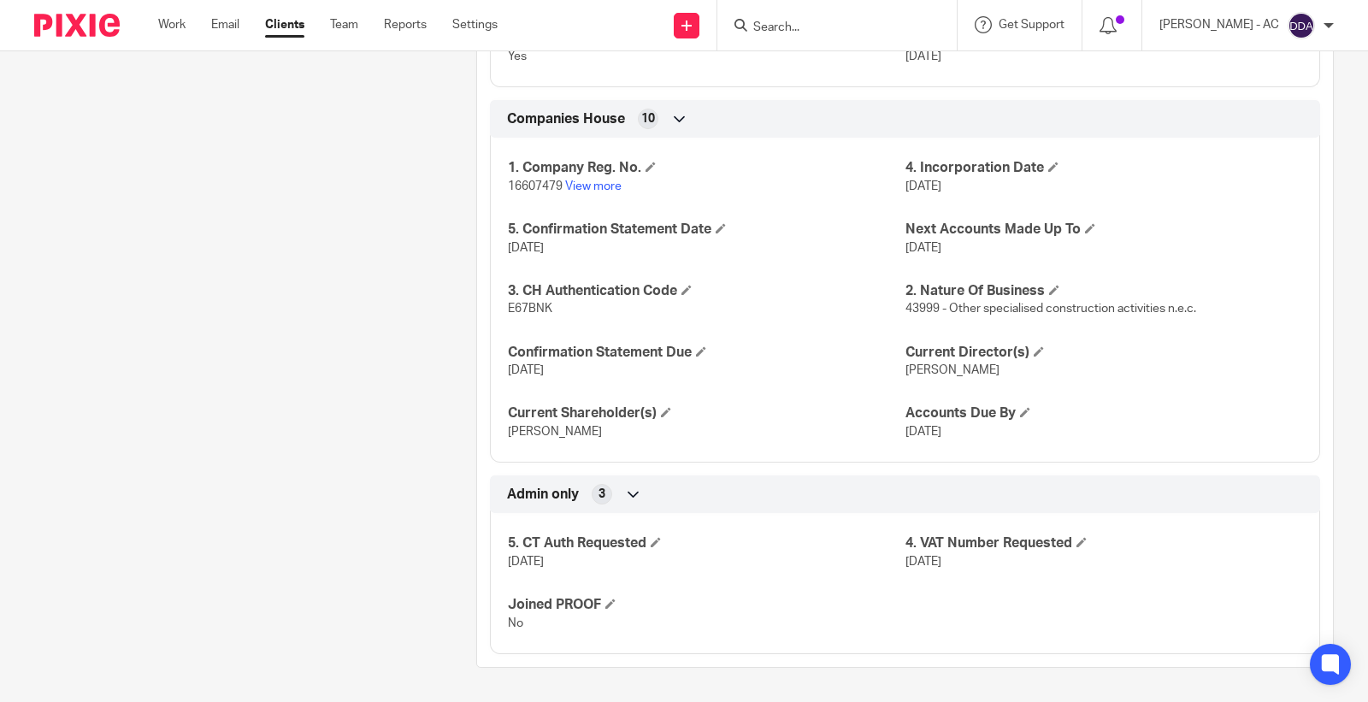
drag, startPoint x: 990, startPoint y: 573, endPoint x: 896, endPoint y: 565, distance: 94.4
click at [896, 565] on div "5. CT Auth Requested 11-08-2025 4. VAT Number Requested 11-08-2025 Joined PROOF…" at bounding box center [905, 577] width 830 height 154
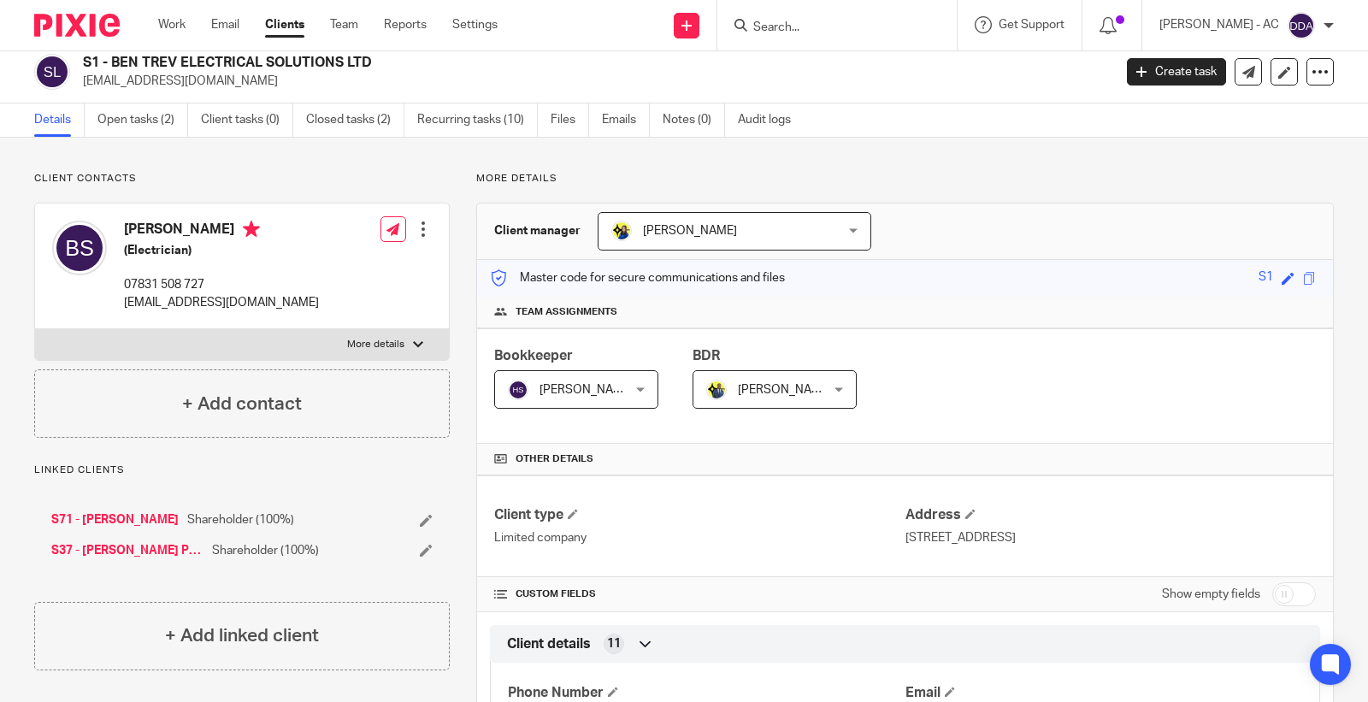
scroll to position [0, 0]
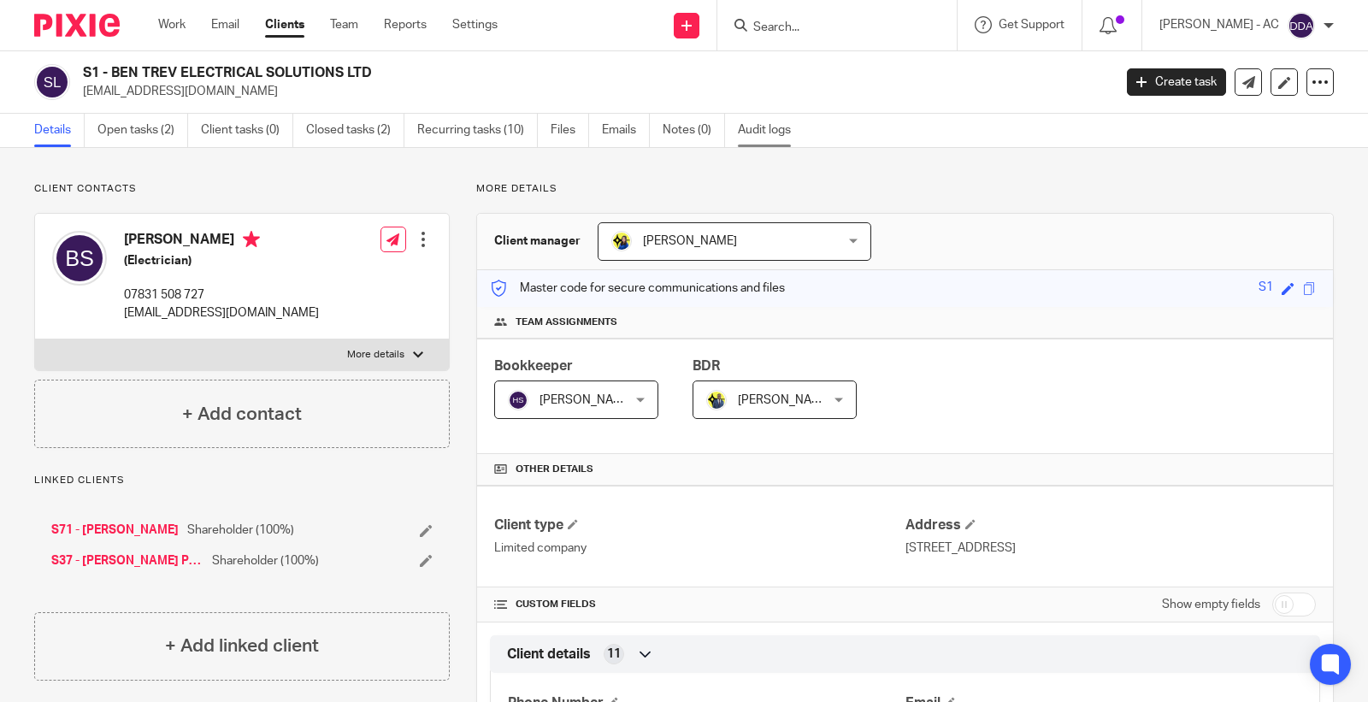
click at [756, 132] on link "Audit logs" at bounding box center [771, 130] width 66 height 33
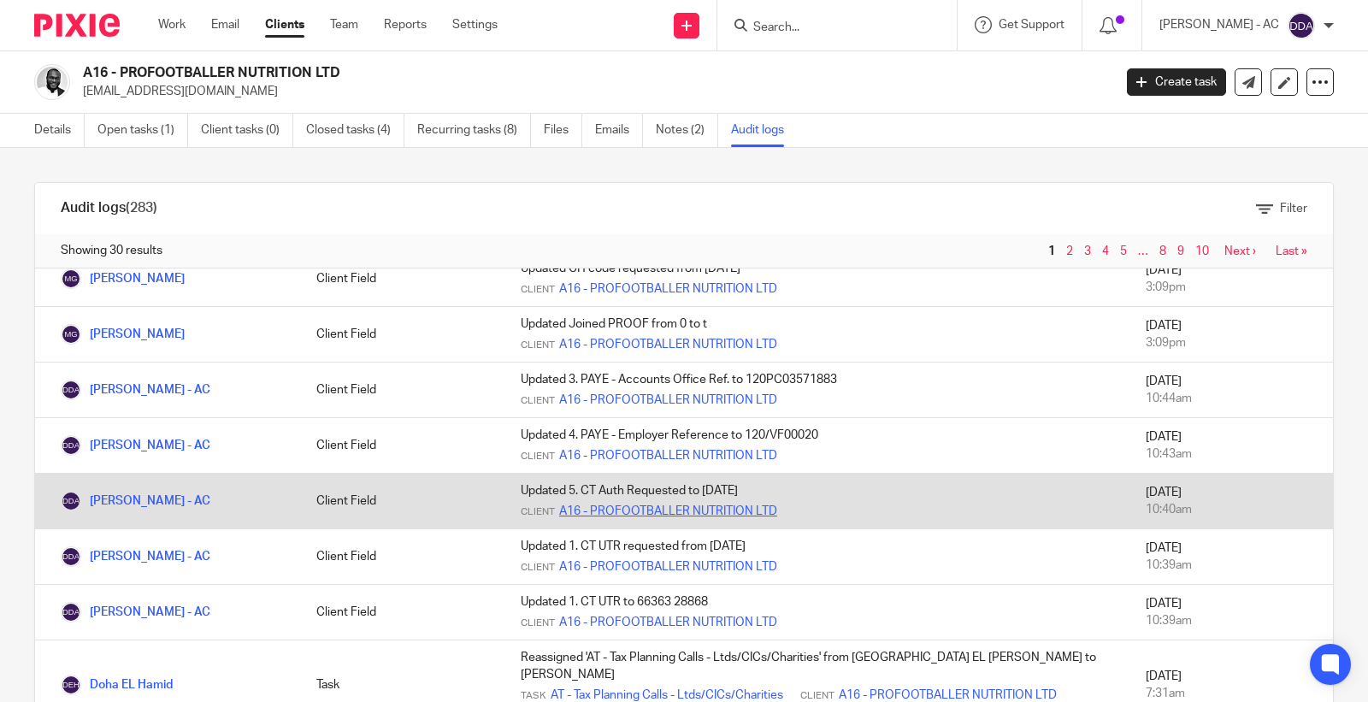
scroll to position [190, 0]
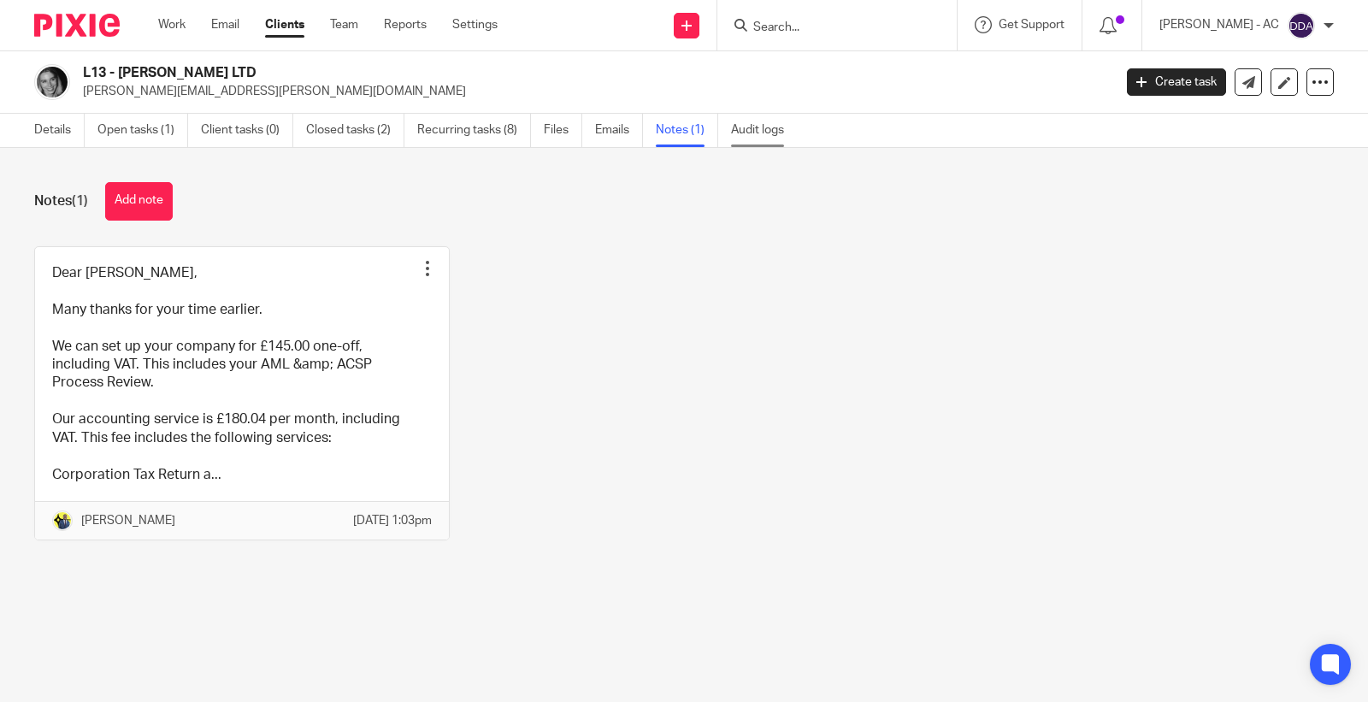
click at [749, 134] on link "Audit logs" at bounding box center [764, 130] width 66 height 33
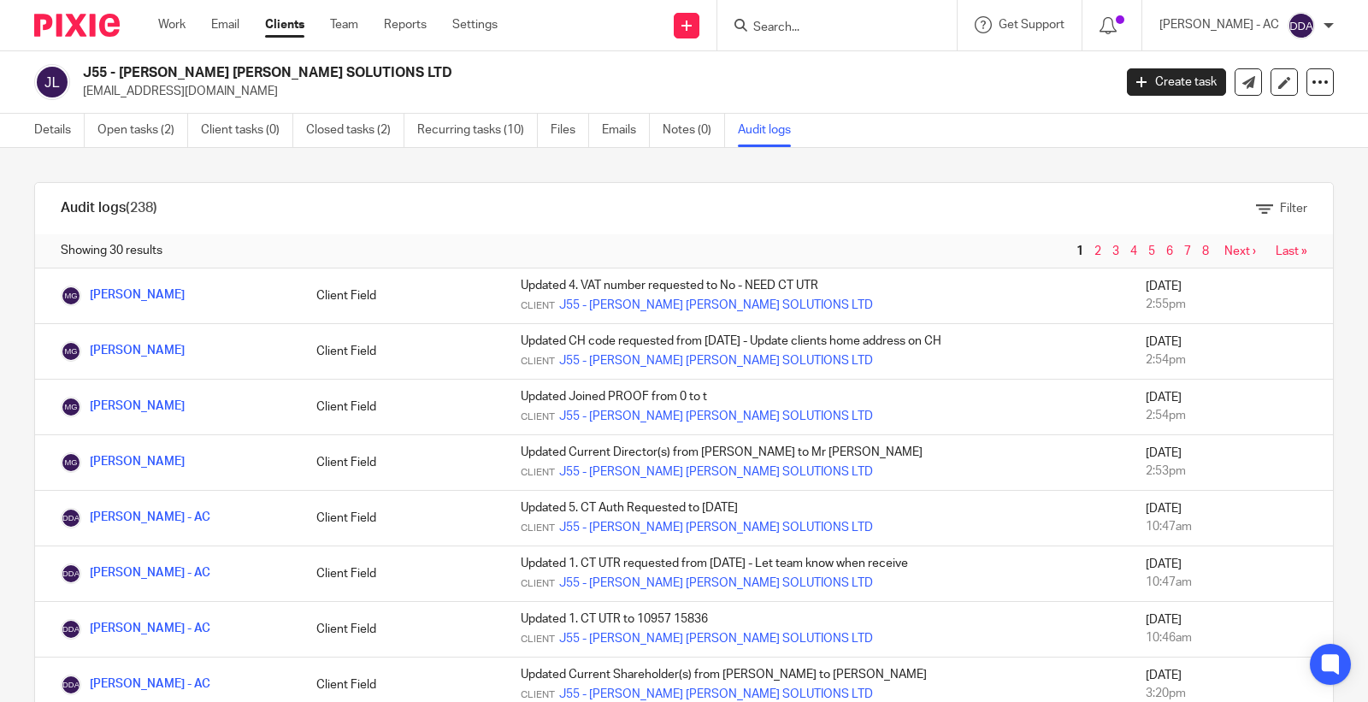
scroll to position [380, 0]
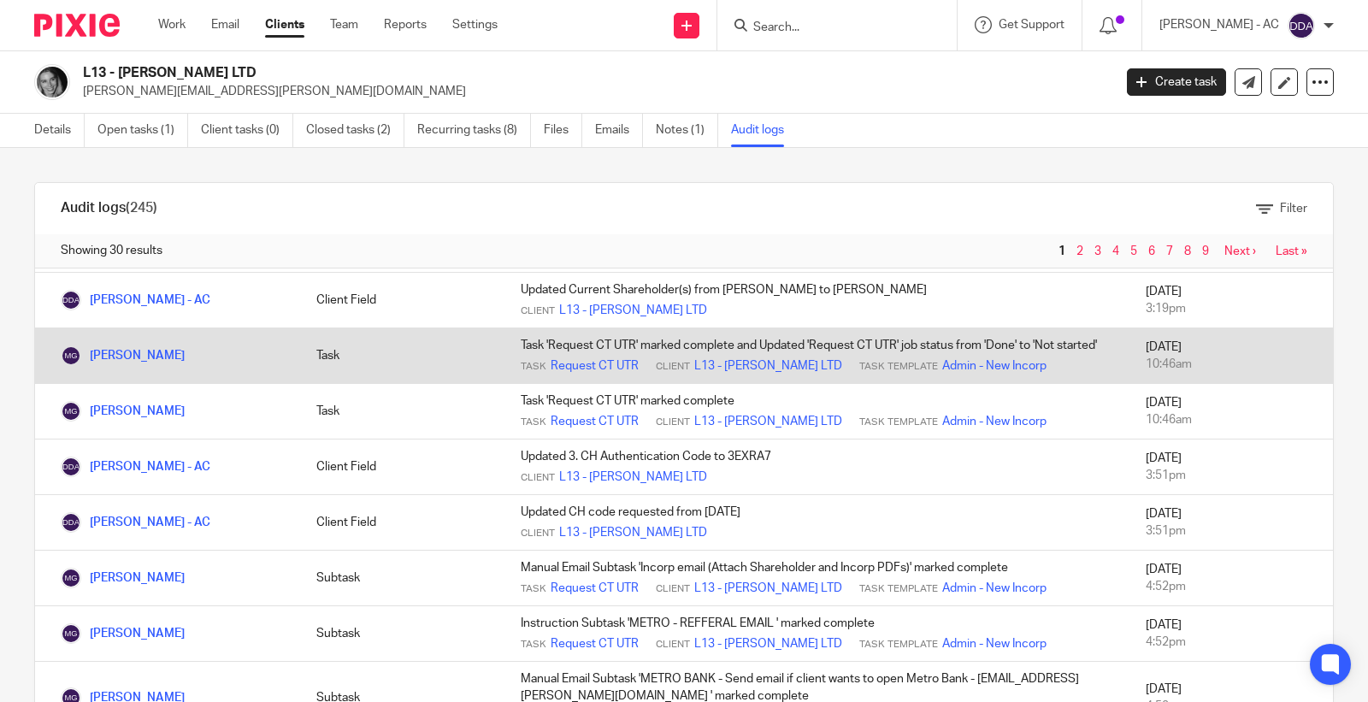
scroll to position [285, 0]
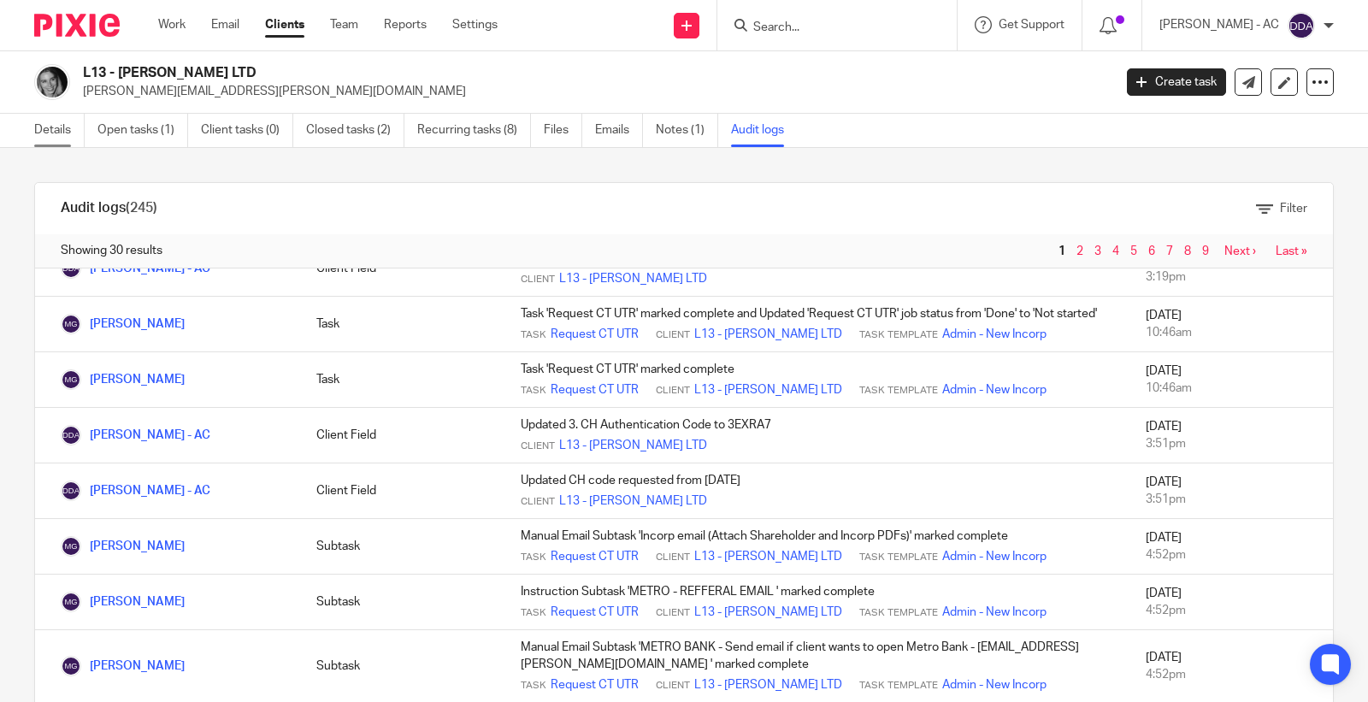
click at [74, 128] on link "Details" at bounding box center [59, 130] width 50 height 33
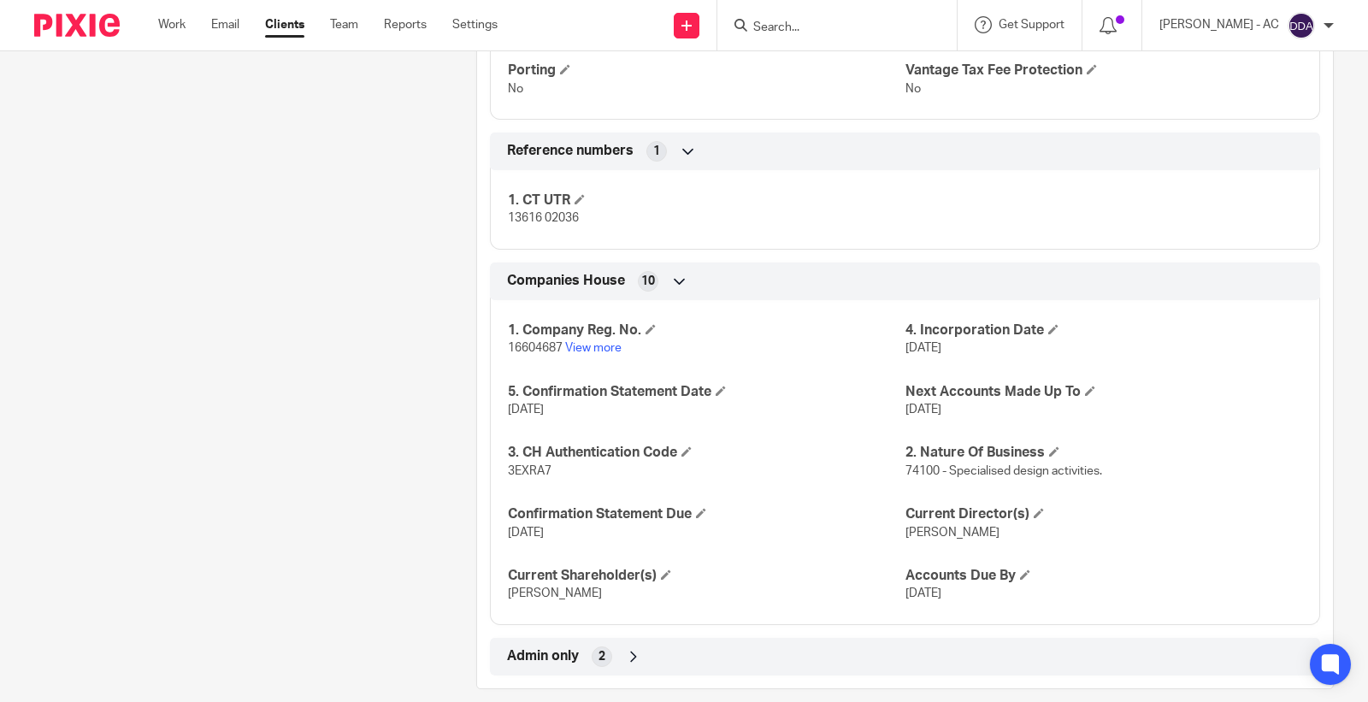
scroll to position [1399, 0]
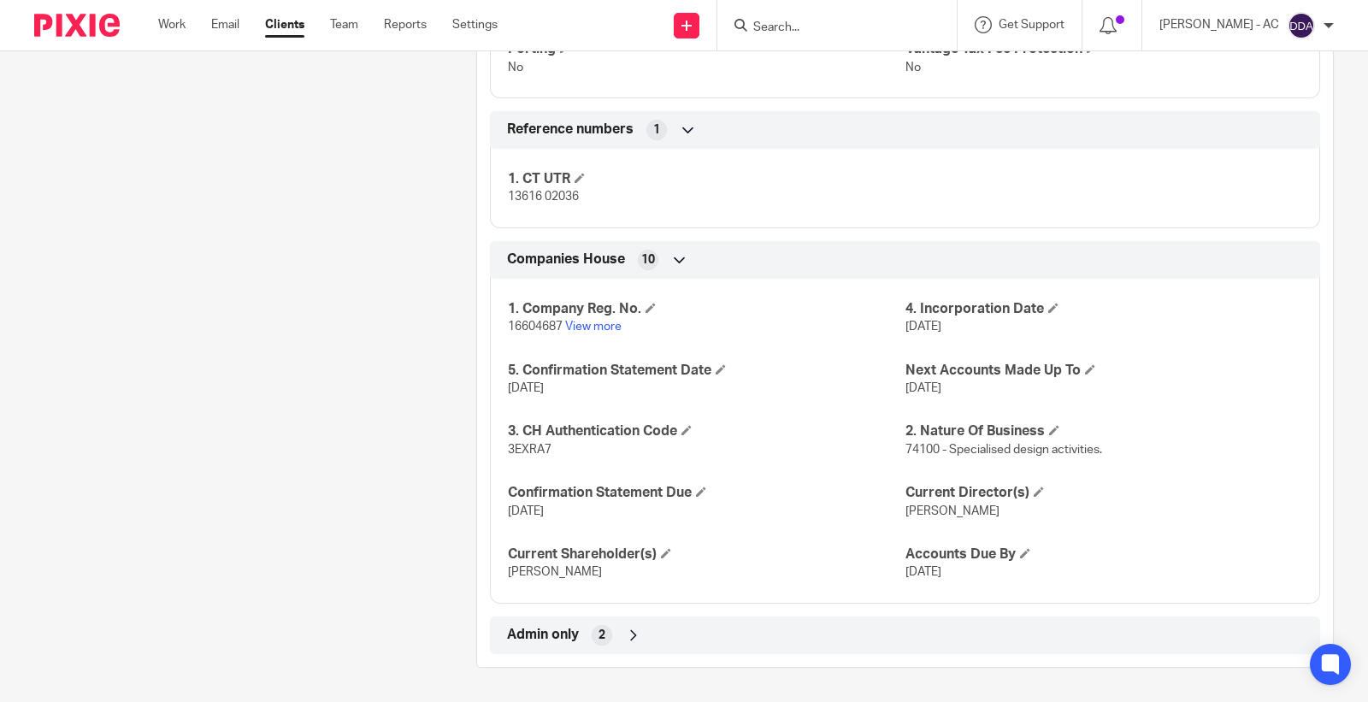
click at [580, 644] on div "Admin only 2" at bounding box center [905, 635] width 805 height 29
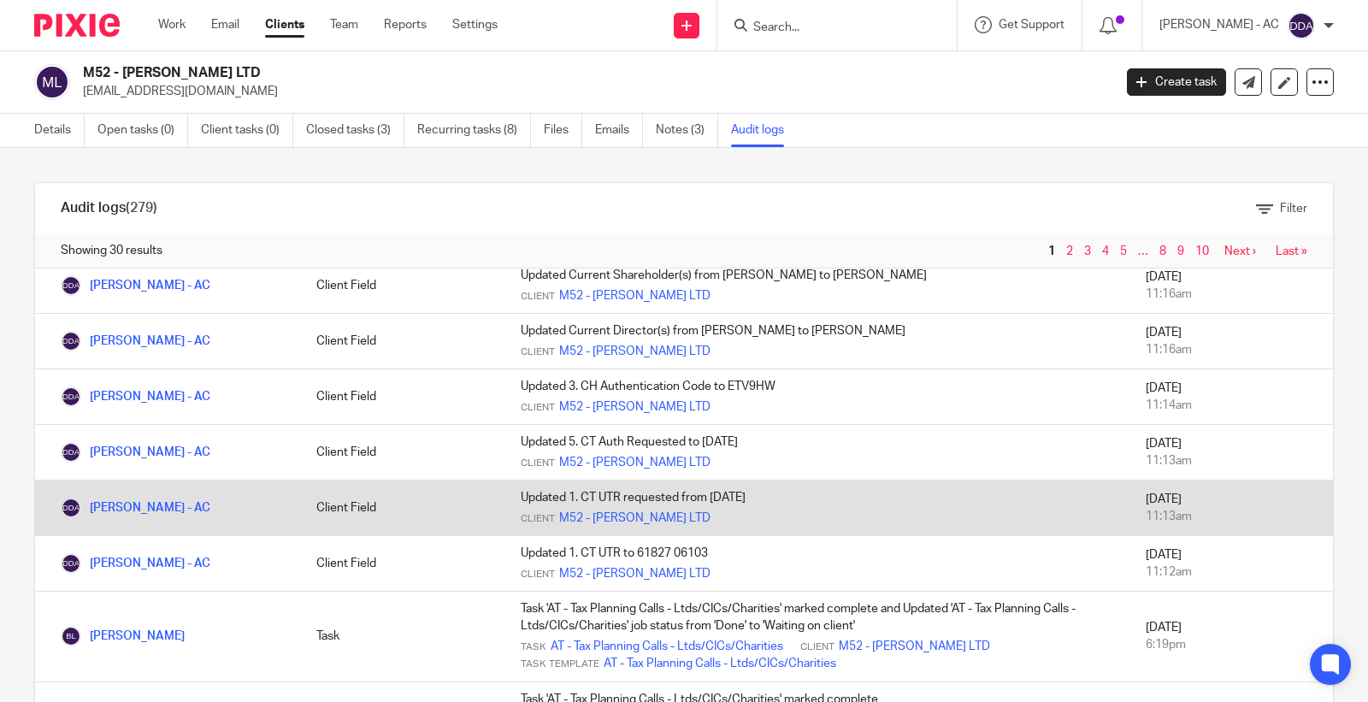
scroll to position [190, 0]
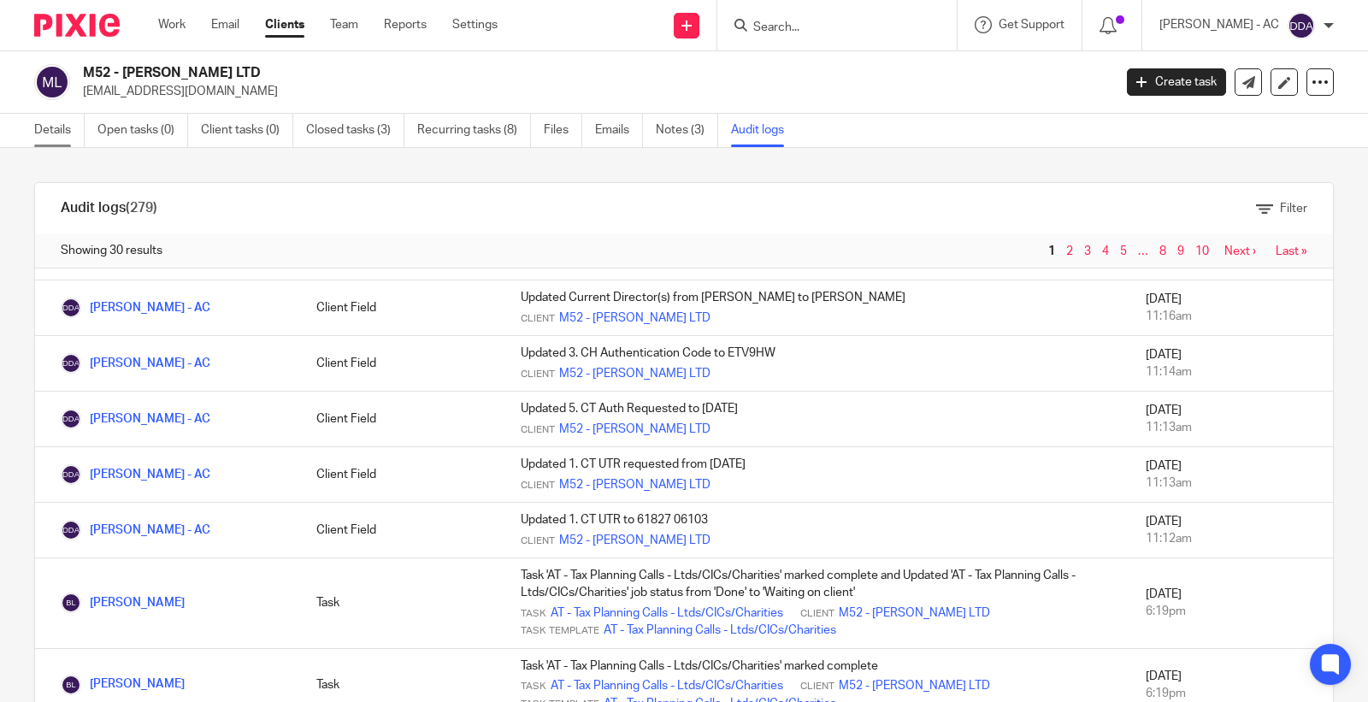
click at [64, 134] on link "Details" at bounding box center [59, 130] width 50 height 33
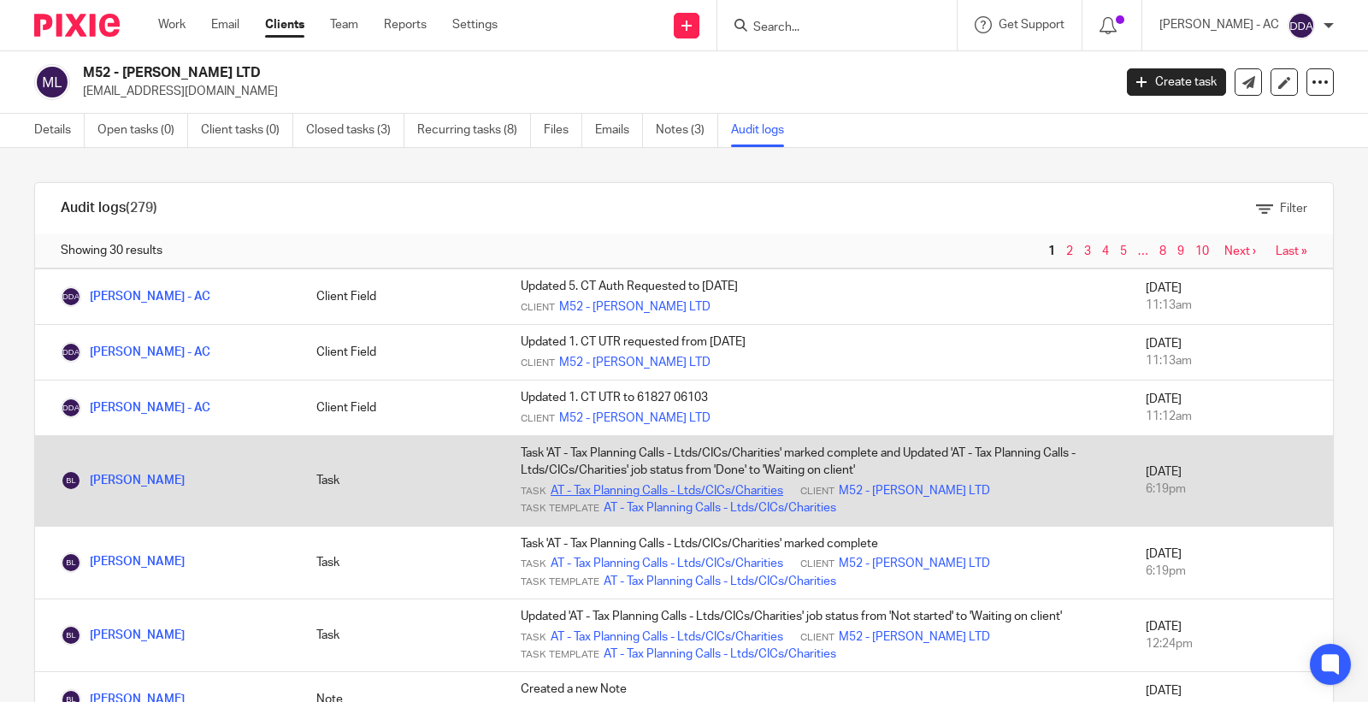
scroll to position [475, 0]
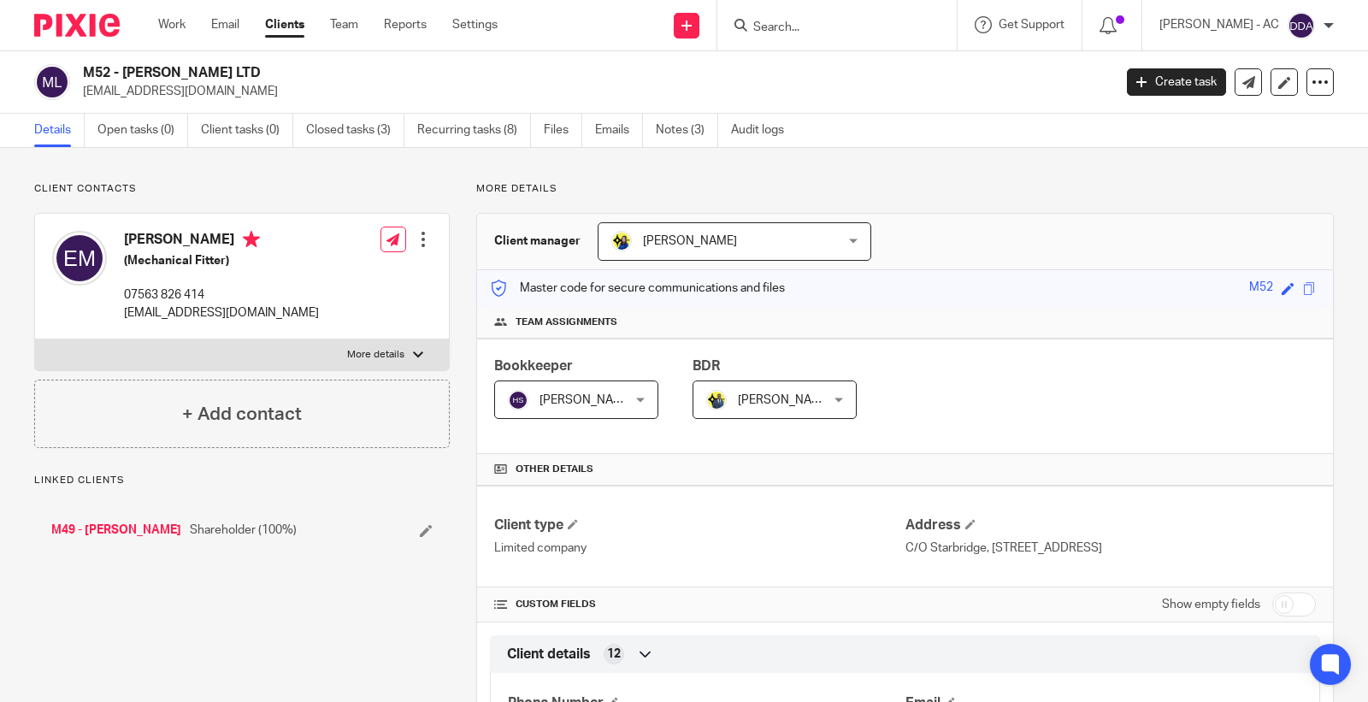
scroll to position [1424, 0]
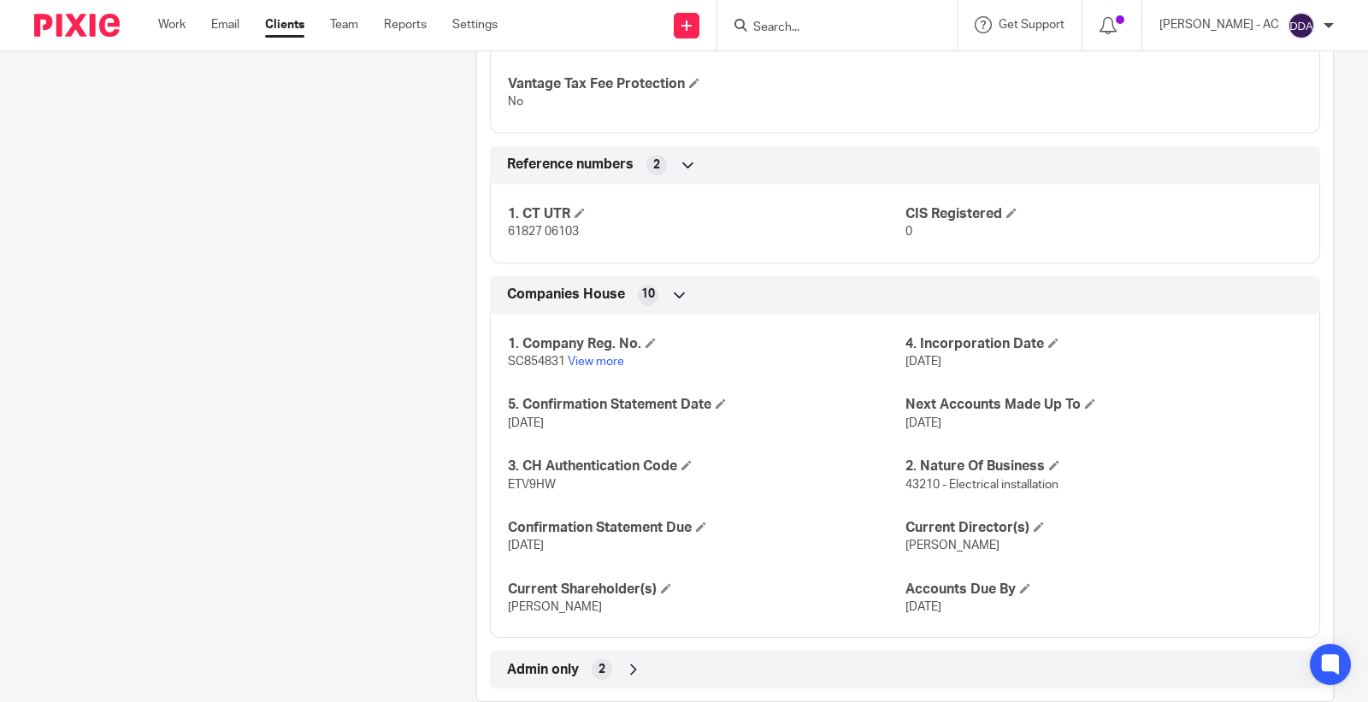
click at [579, 670] on div "Admin only 2" at bounding box center [905, 669] width 805 height 29
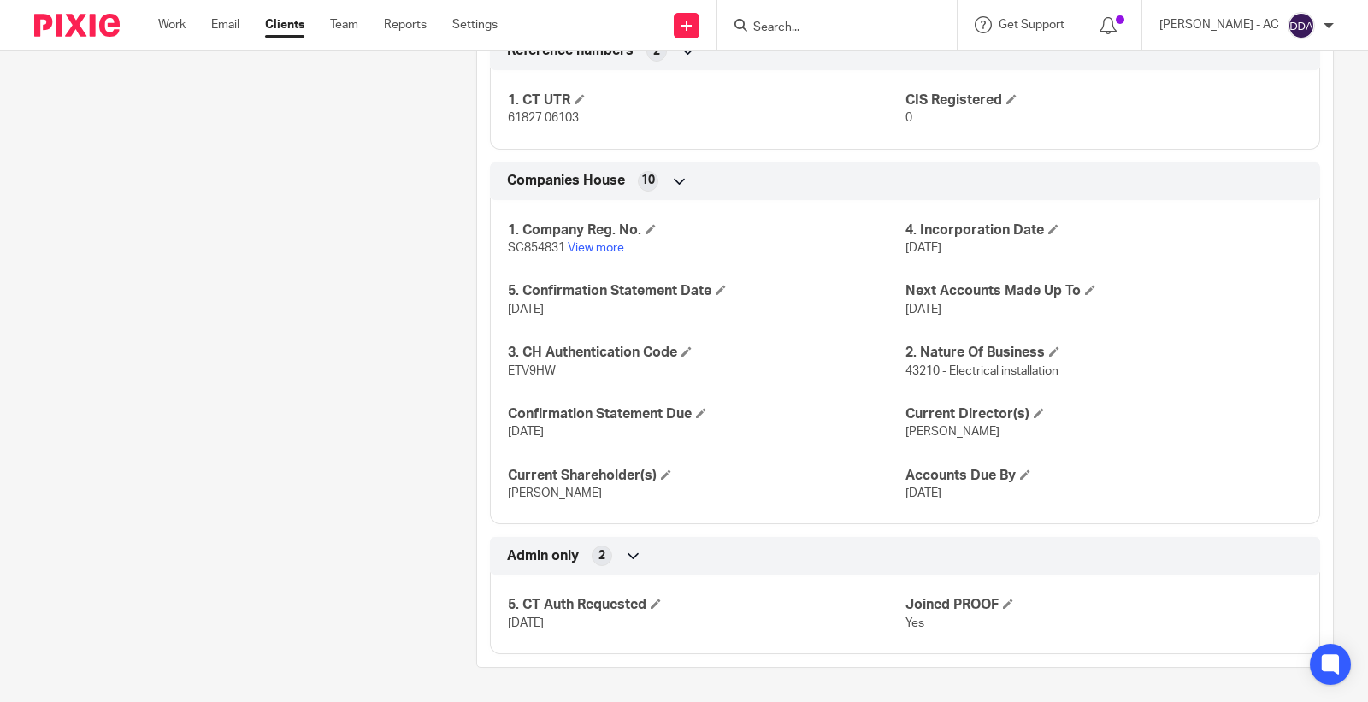
scroll to position [1540, 0]
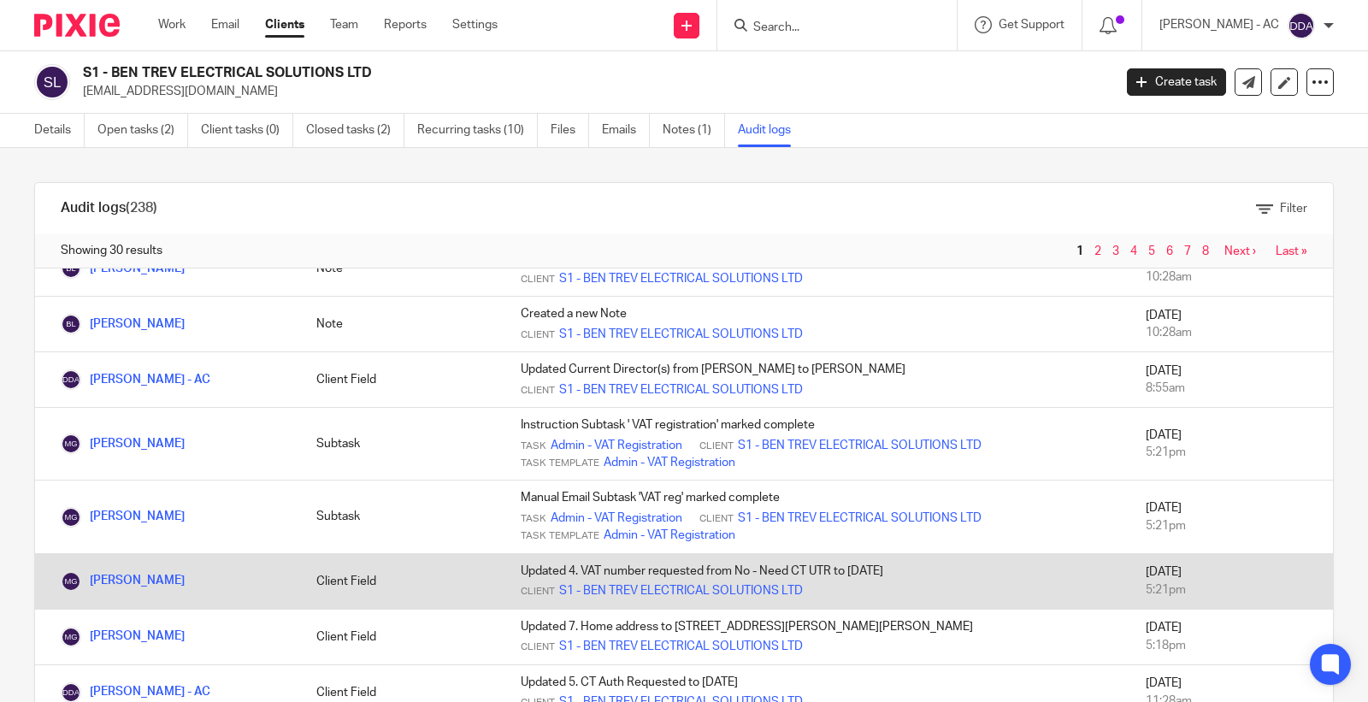
scroll to position [95, 0]
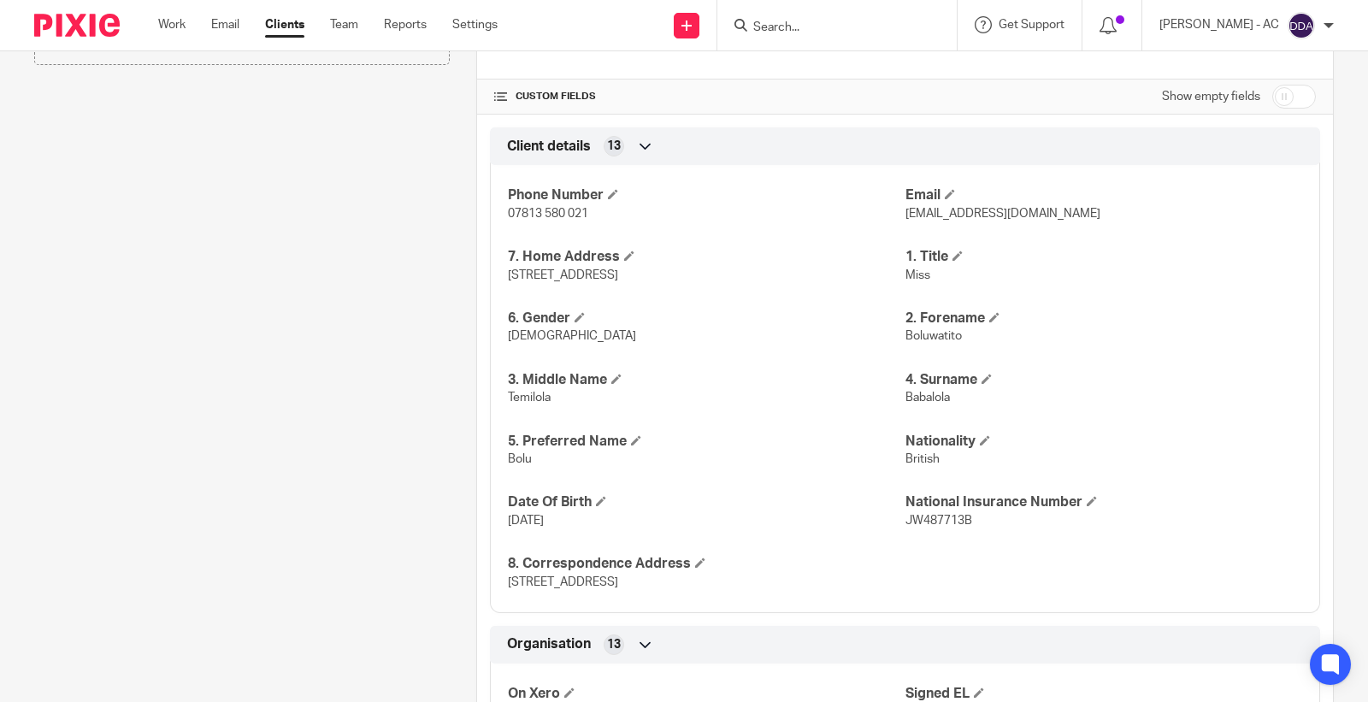
scroll to position [475, 0]
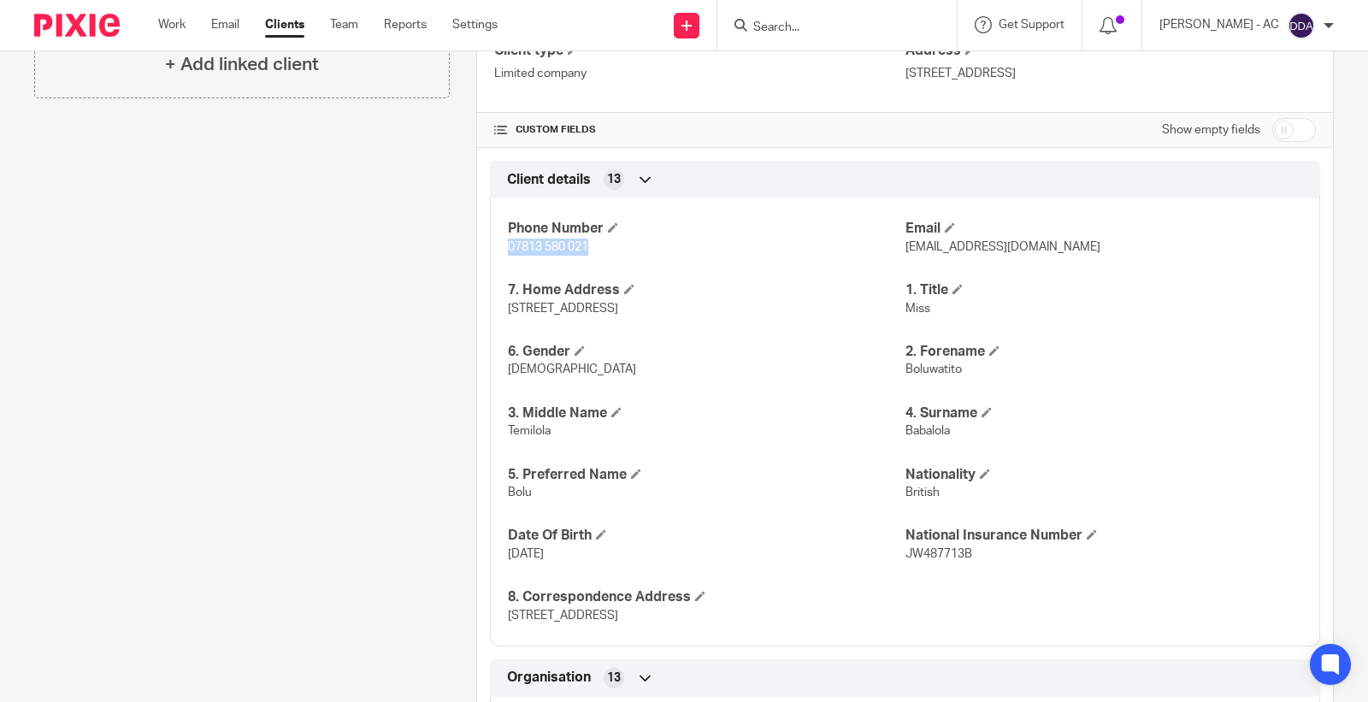
drag, startPoint x: 607, startPoint y: 258, endPoint x: 498, endPoint y: 240, distance: 110.1
click at [498, 240] on div "Phone Number 07813 580 021 Email [EMAIL_ADDRESS][DOMAIN_NAME] 7. Home Address […" at bounding box center [905, 416] width 830 height 461
copy span "07813 580 021"
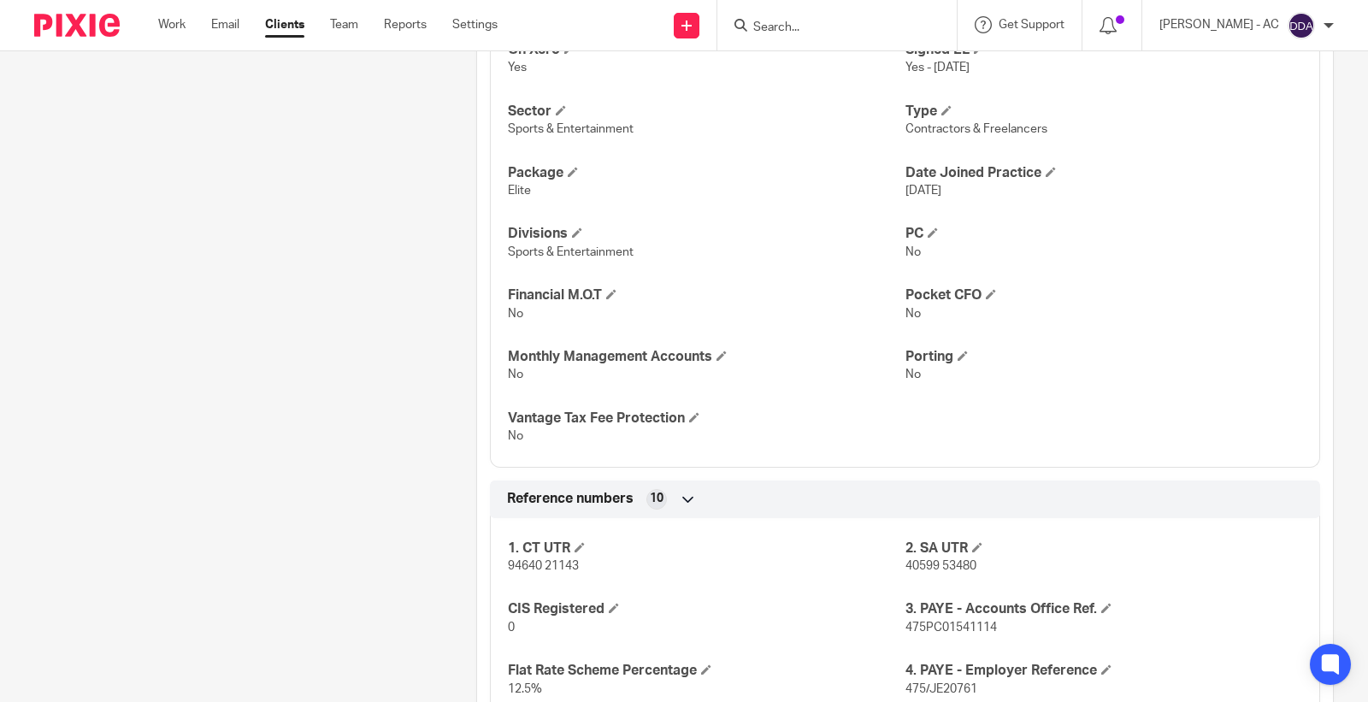
scroll to position [1045, 0]
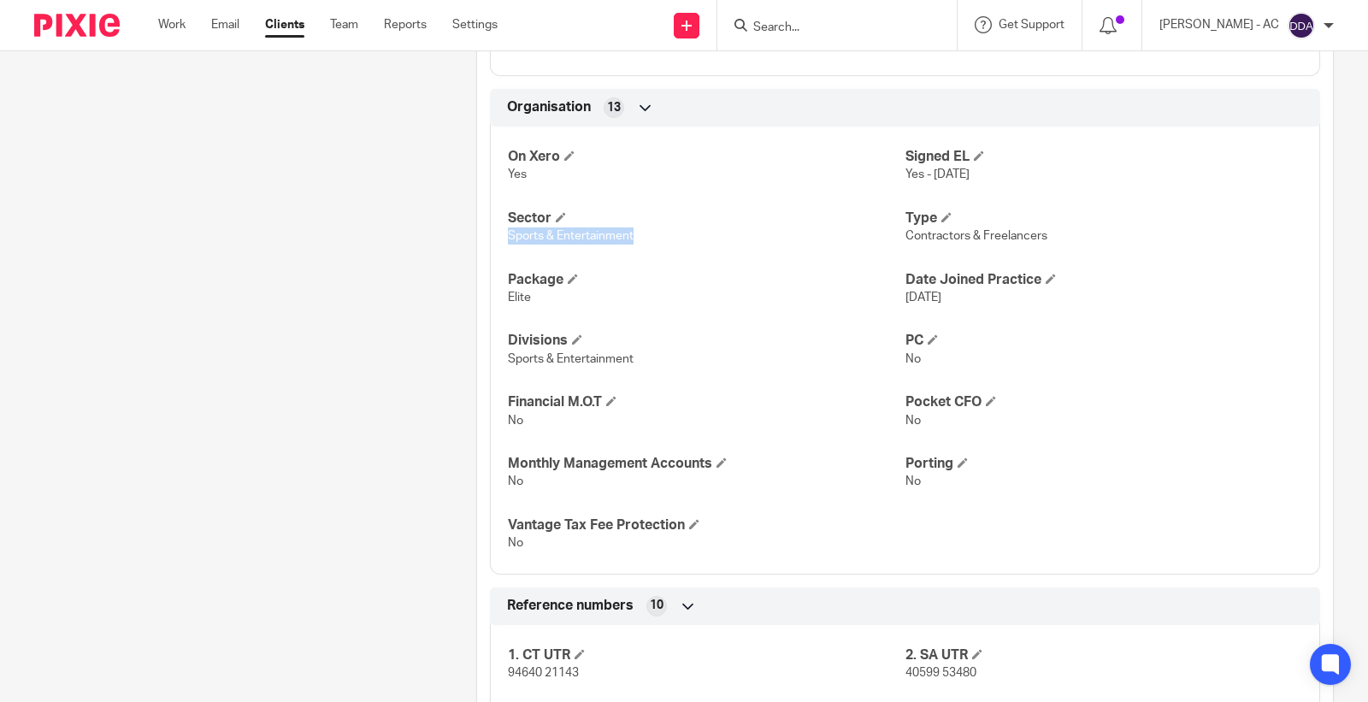
drag, startPoint x: 642, startPoint y: 238, endPoint x: 471, endPoint y: 240, distance: 171.0
click at [476, 240] on div "Client manager Carine Thompson Carine Thompson Abhay Jayswal Akhil Siby - Billi…" at bounding box center [905, 334] width 858 height 2332
copy span "Sports & Entertainment"
drag, startPoint x: 1047, startPoint y: 236, endPoint x: 894, endPoint y: 240, distance: 153.1
click at [905, 240] on p "Contractors & Freelancers" at bounding box center [1103, 235] width 397 height 17
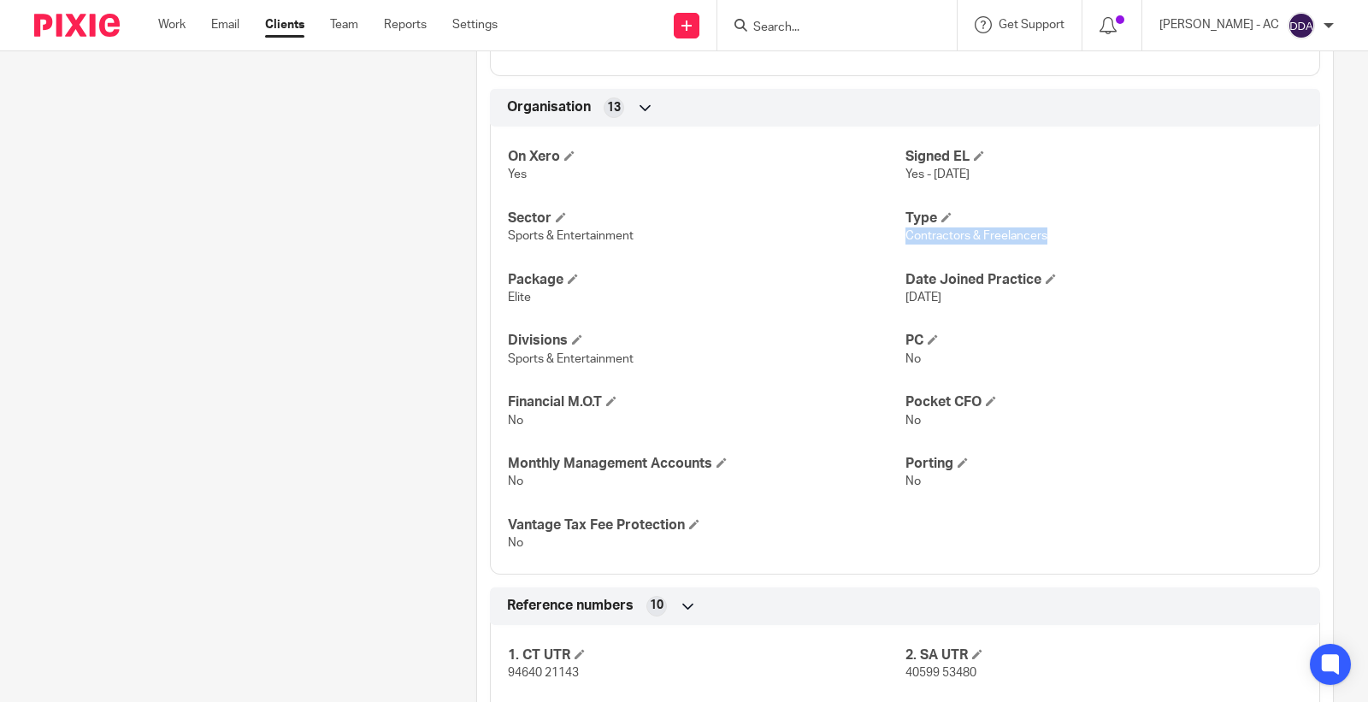
copy span "Contractors & Freelancers"
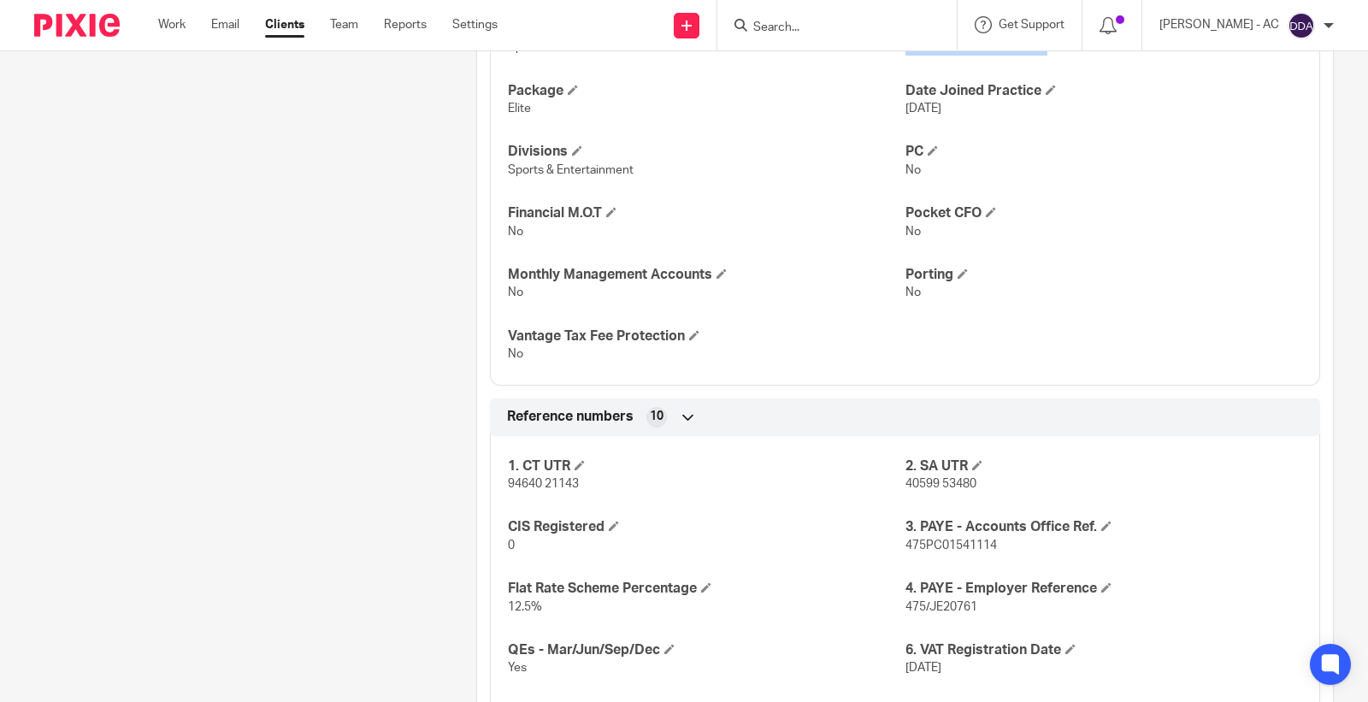
scroll to position [1235, 0]
drag, startPoint x: 981, startPoint y: 492, endPoint x: 896, endPoint y: 493, distance: 84.7
click at [896, 493] on div "1. CT UTR 94640 21143 2. SA UTR 40599 53480 CIS Registered 0 3. PAYE - Accounts…" at bounding box center [905, 591] width 830 height 338
copy span "40599 53480"
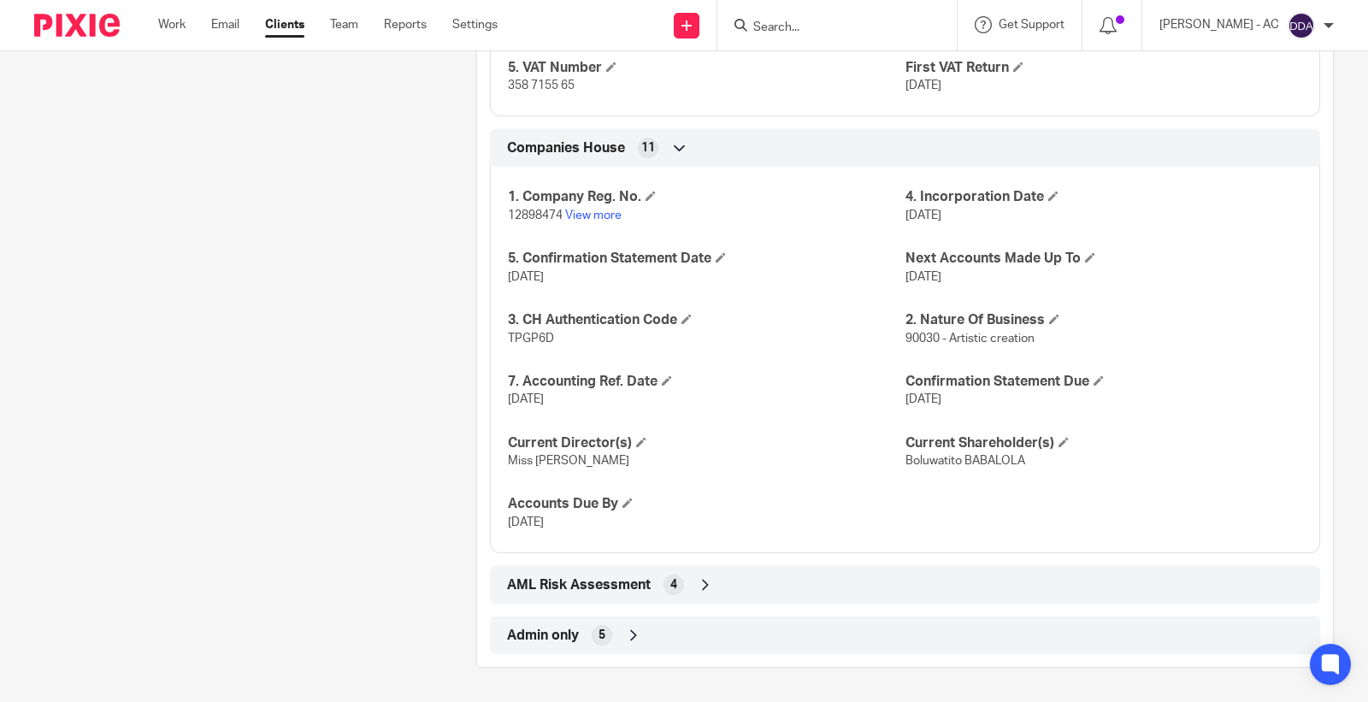
scroll to position [1879, 0]
click at [590, 648] on div "Admin only 5" at bounding box center [905, 635] width 805 height 29
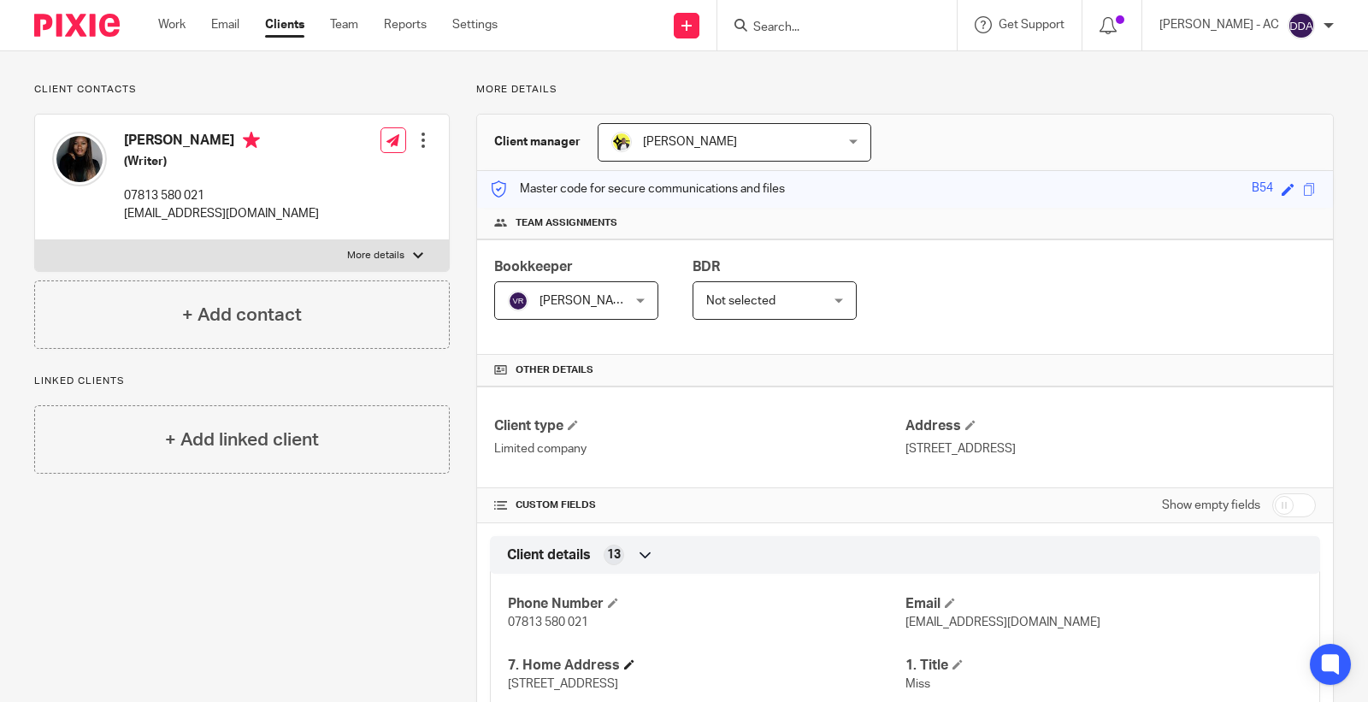
scroll to position [285, 0]
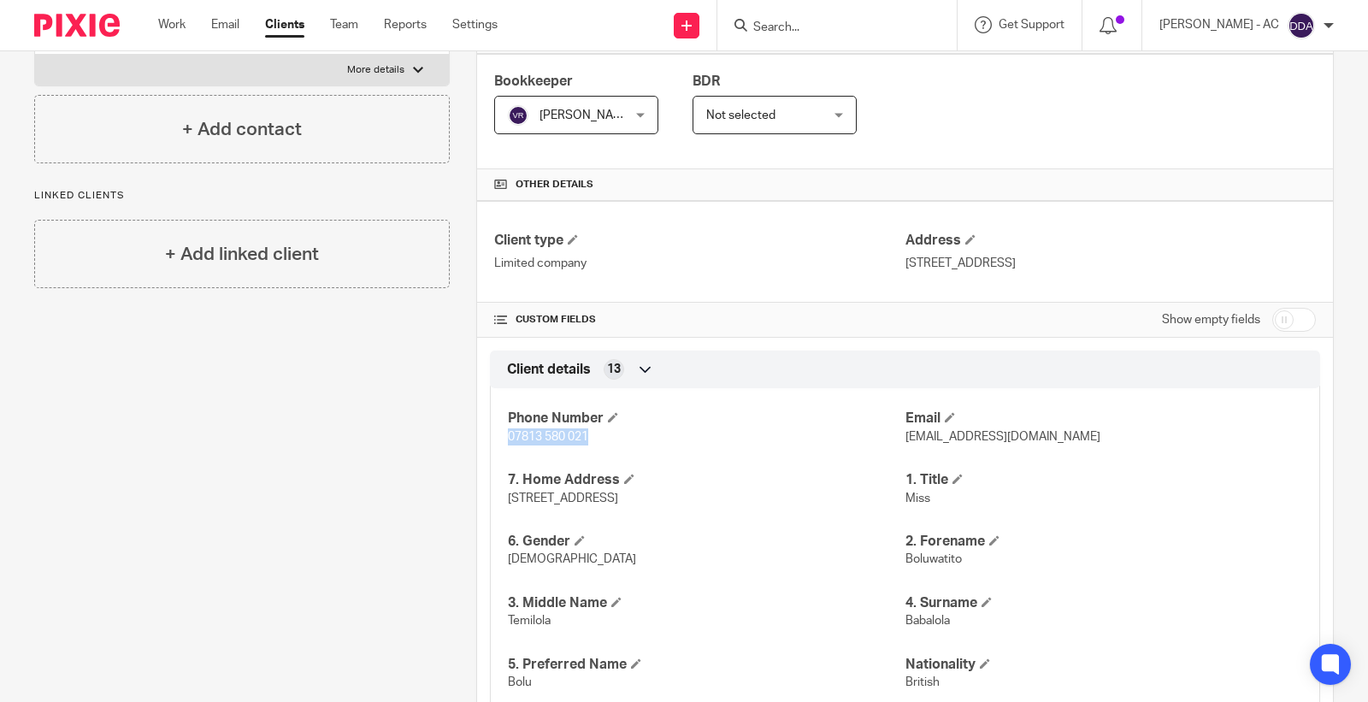
drag, startPoint x: 604, startPoint y: 443, endPoint x: 503, endPoint y: 441, distance: 101.8
click at [508, 441] on p "07813 580 021" at bounding box center [706, 436] width 397 height 17
copy span "07813 580 021"
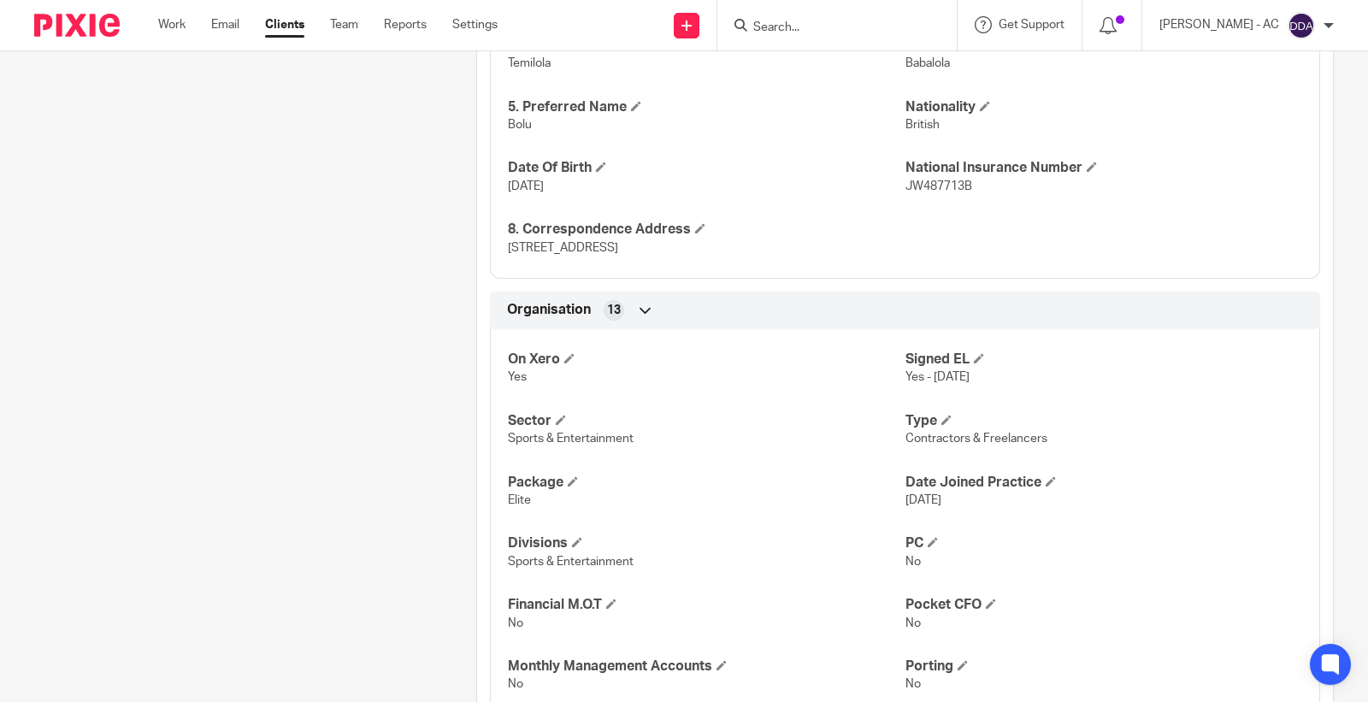
scroll to position [1140, 0]
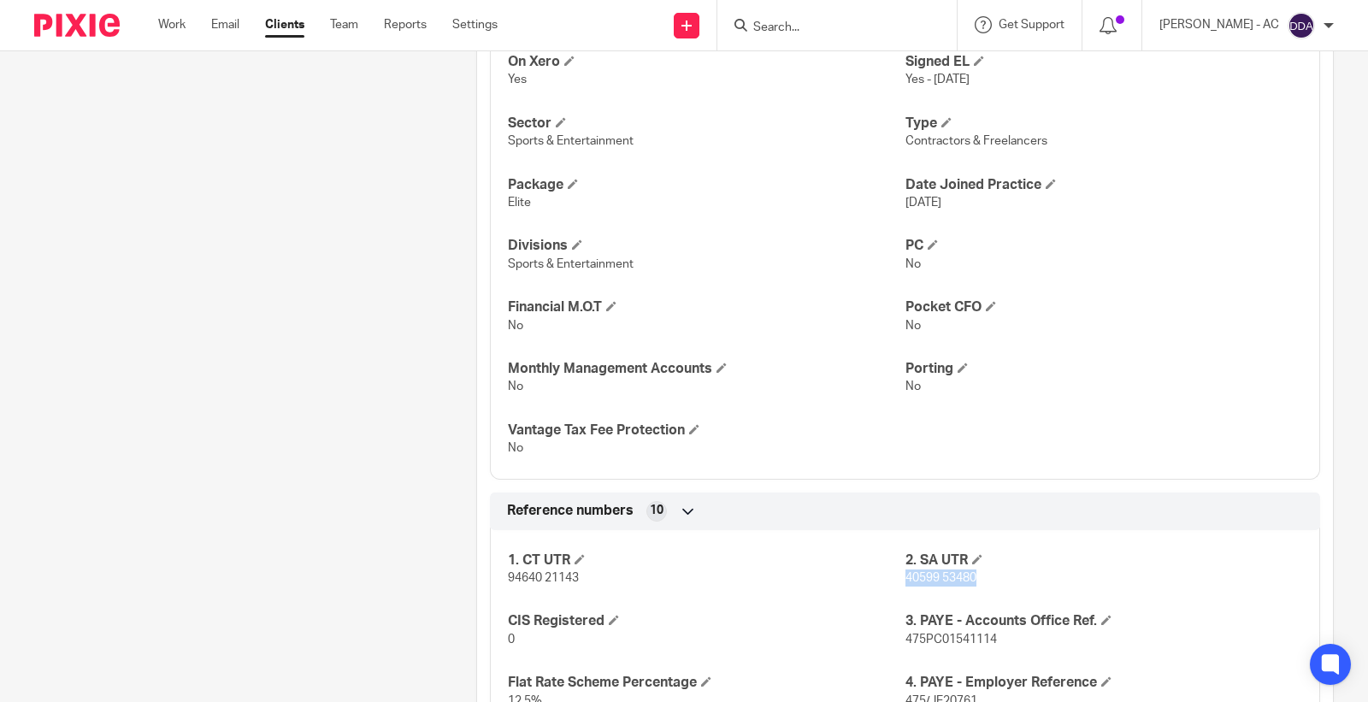
drag, startPoint x: 958, startPoint y: 591, endPoint x: 896, endPoint y: 583, distance: 62.0
click at [905, 583] on p "40599 53480" at bounding box center [1103, 577] width 397 height 17
copy span "40599 53480"
click at [106, 422] on div "Client contacts Boluwatito Babalola (Writer) 07813 580 021 bolutito@gmail.com E…" at bounding box center [229, 325] width 442 height 2566
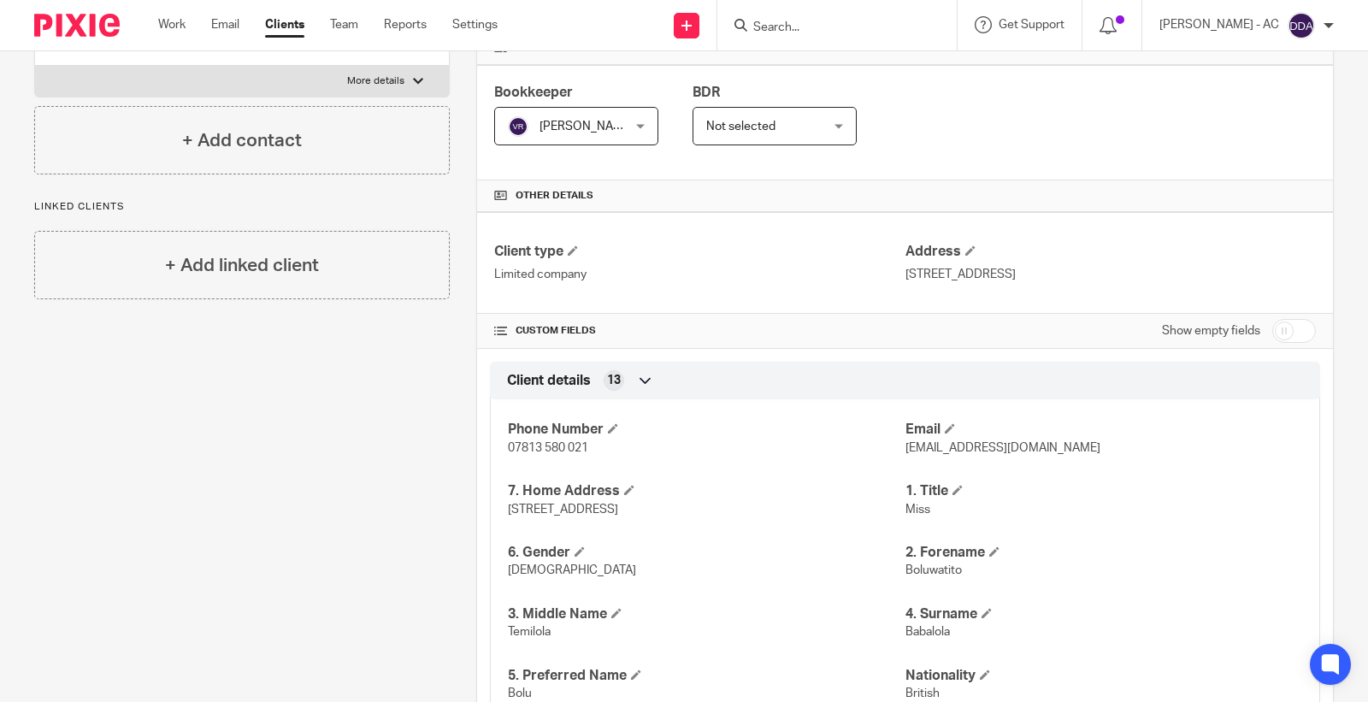
scroll to position [0, 0]
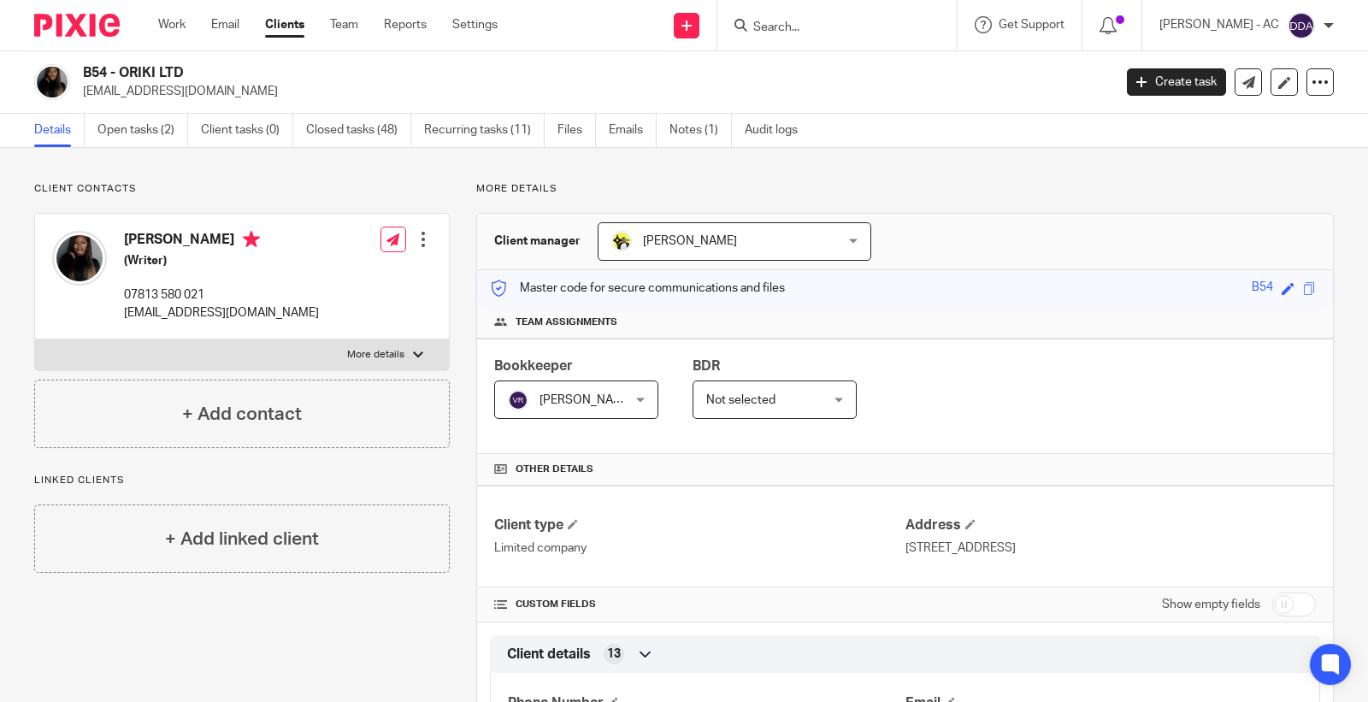
click at [419, 233] on div at bounding box center [423, 239] width 17 height 17
click at [326, 278] on link "Edit contact" at bounding box center [341, 277] width 163 height 25
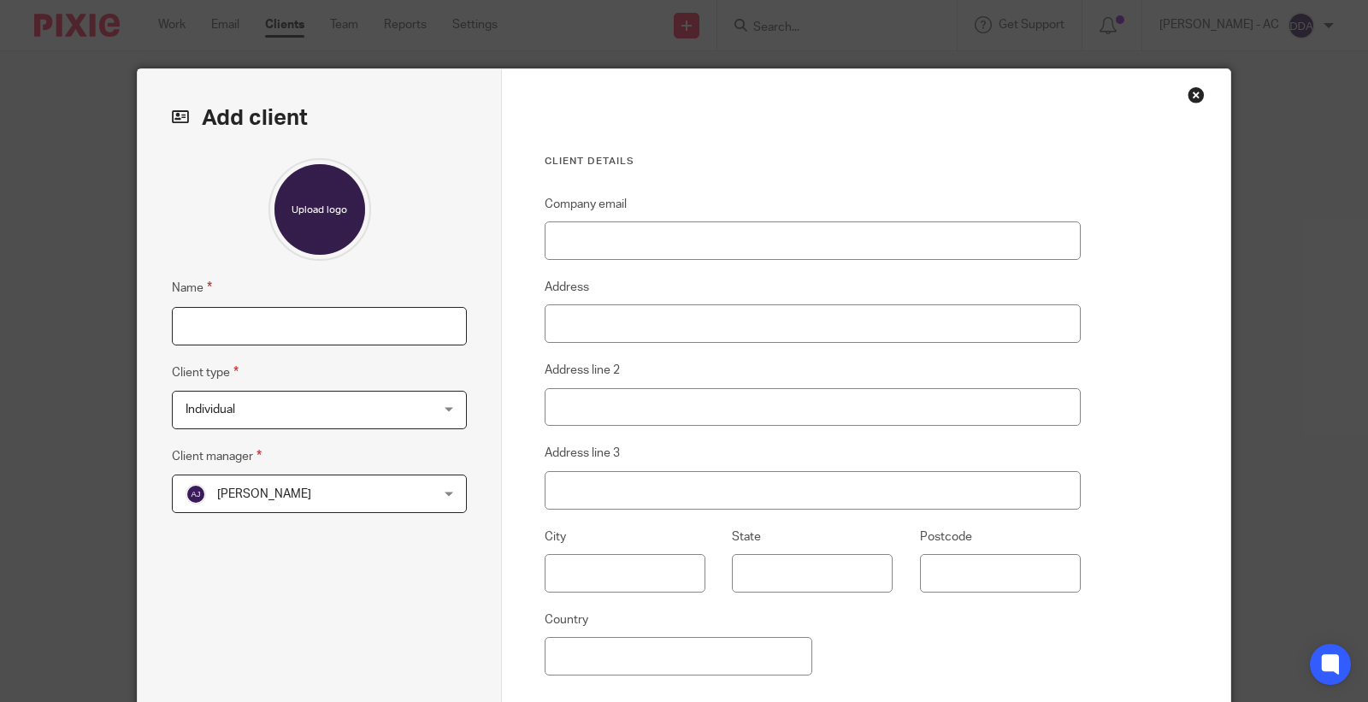
click at [310, 327] on input "Name" at bounding box center [319, 326] width 295 height 38
paste input "B105 - BOLUWATITO BABALOLA"
type input "B105 - BOLUWATITO BABALOLA"
click at [312, 479] on span "[PERSON_NAME]" at bounding box center [298, 493] width 224 height 36
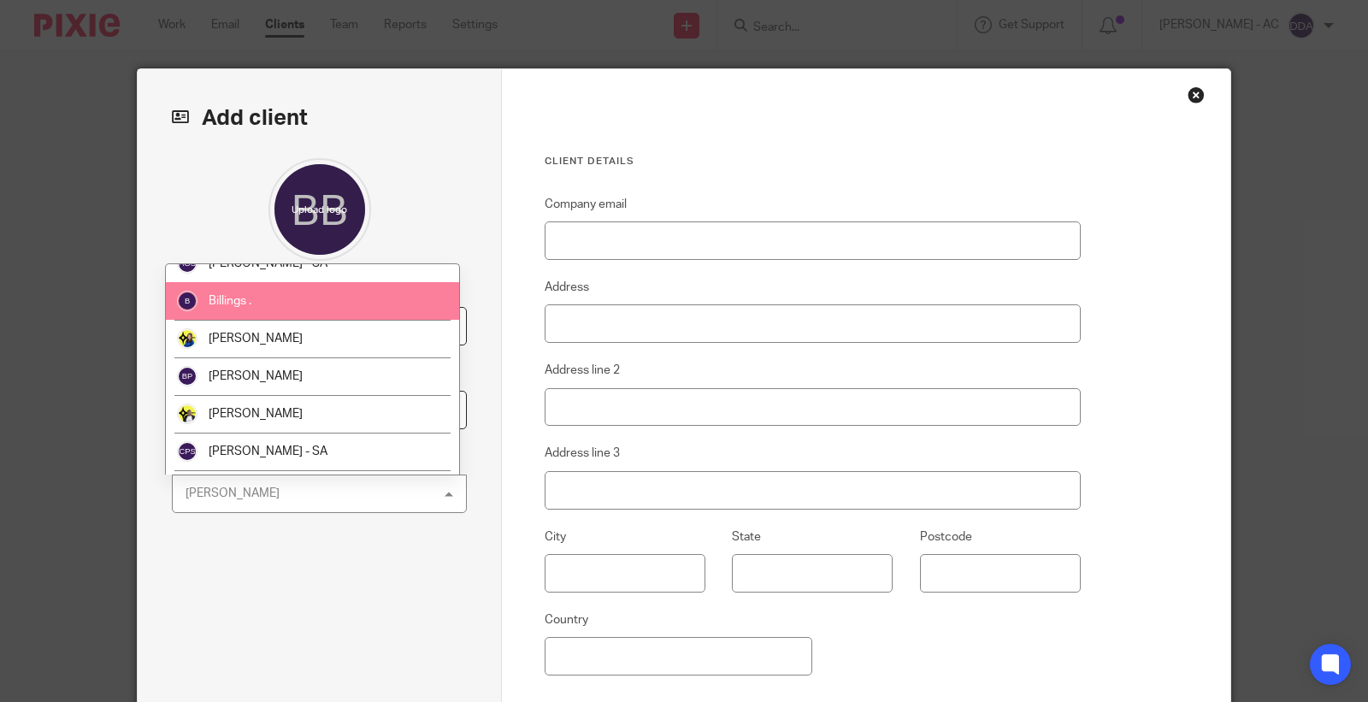
scroll to position [190, 0]
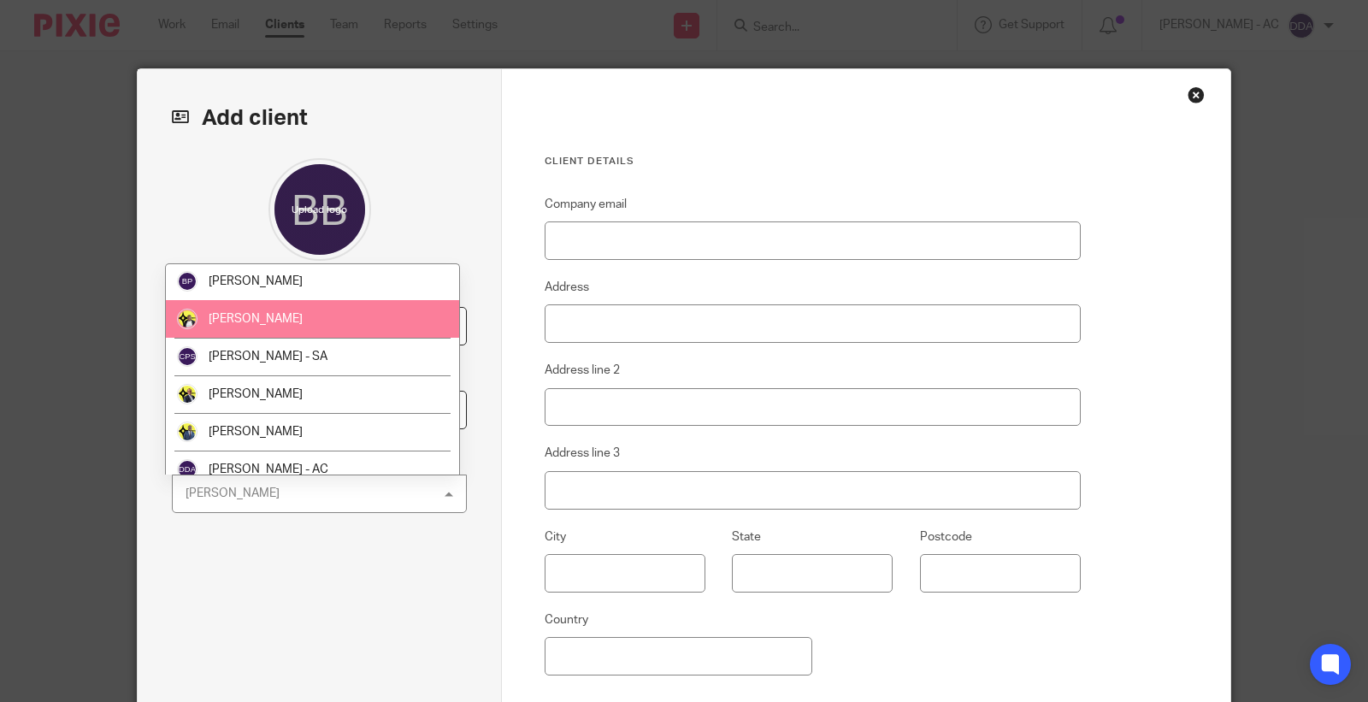
click at [278, 313] on span "[PERSON_NAME]" at bounding box center [256, 319] width 94 height 12
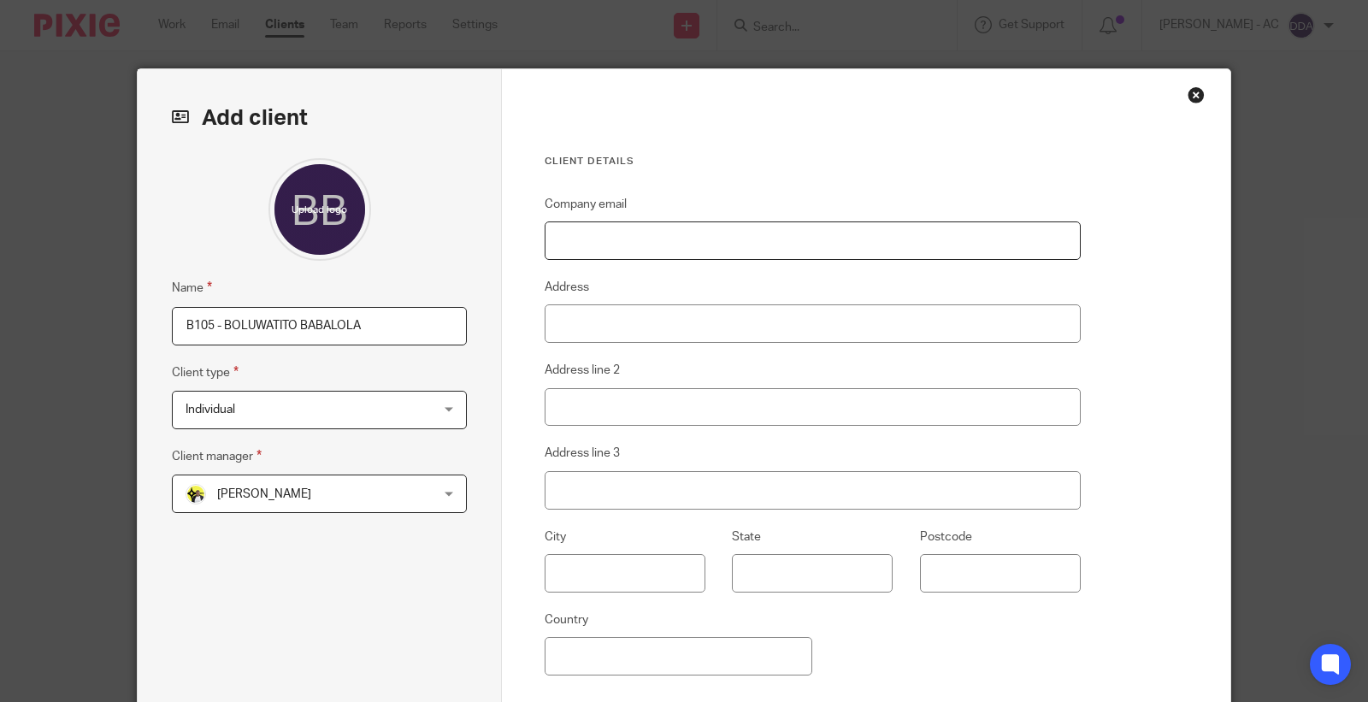
click at [750, 231] on input "Company email" at bounding box center [813, 240] width 536 height 38
paste input "[EMAIL_ADDRESS][DOMAIN_NAME]"
type input "[EMAIL_ADDRESS][DOMAIN_NAME]"
click at [689, 321] on input "Address" at bounding box center [813, 323] width 536 height 38
paste input "[STREET_ADDRESS]"
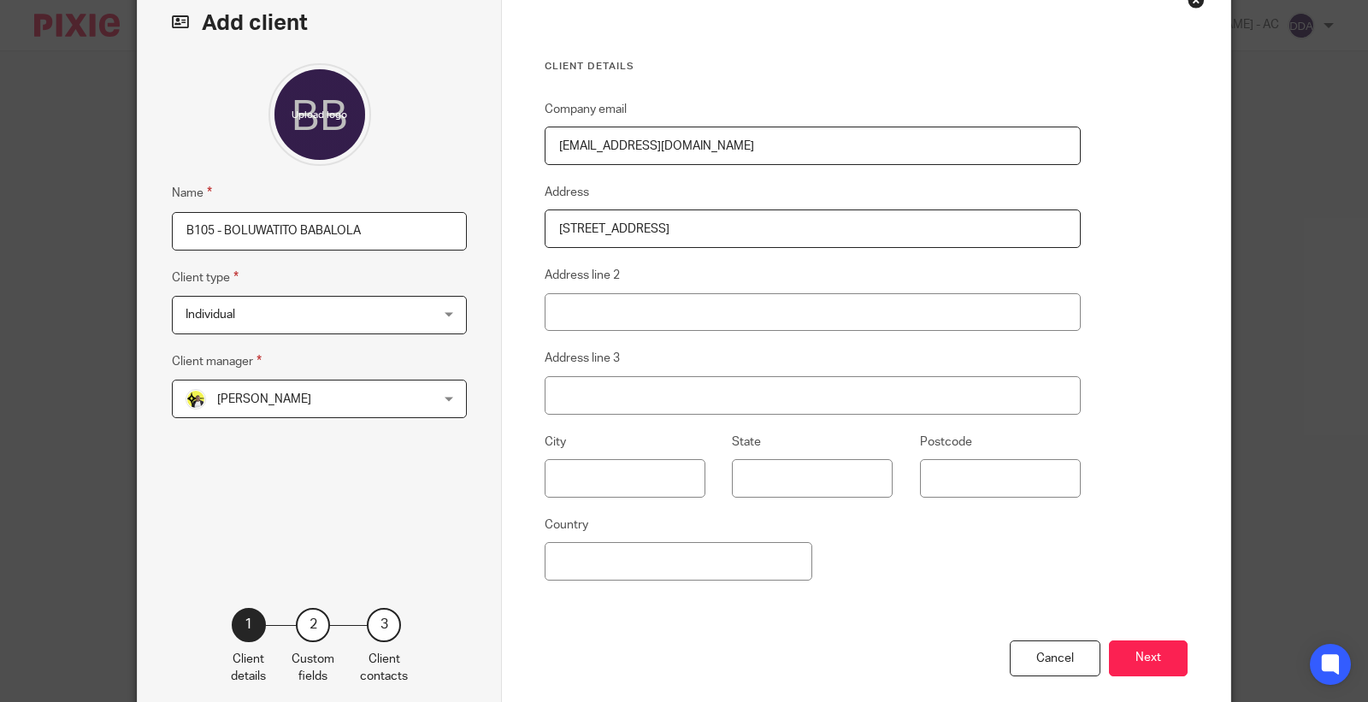
scroll to position [183, 0]
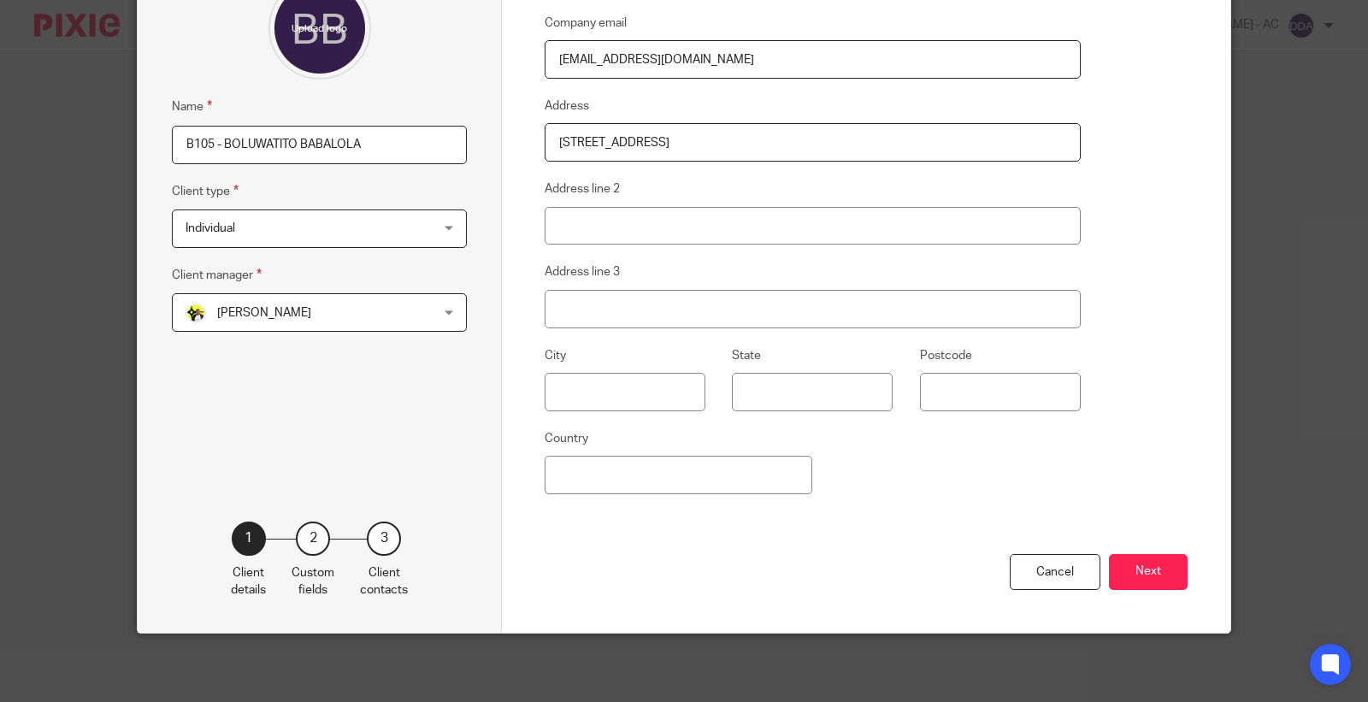
type input "[STREET_ADDRESS]"
click at [1110, 570] on button "Next" at bounding box center [1148, 572] width 79 height 37
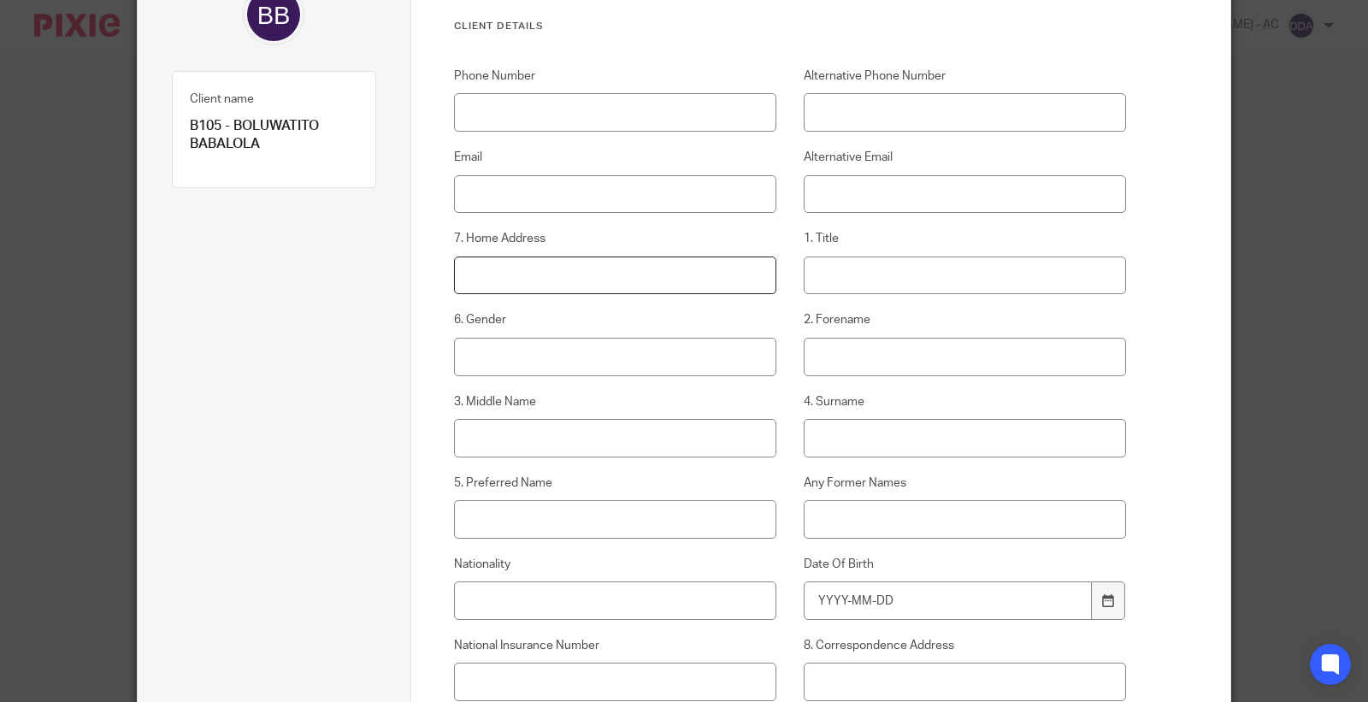
click at [559, 277] on input "7. Home Address" at bounding box center [615, 276] width 323 height 38
paste input "[STREET_ADDRESS]"
type input "[STREET_ADDRESS]"
click at [514, 186] on input "Email" at bounding box center [615, 194] width 323 height 38
paste input "[EMAIL_ADDRESS][DOMAIN_NAME]"
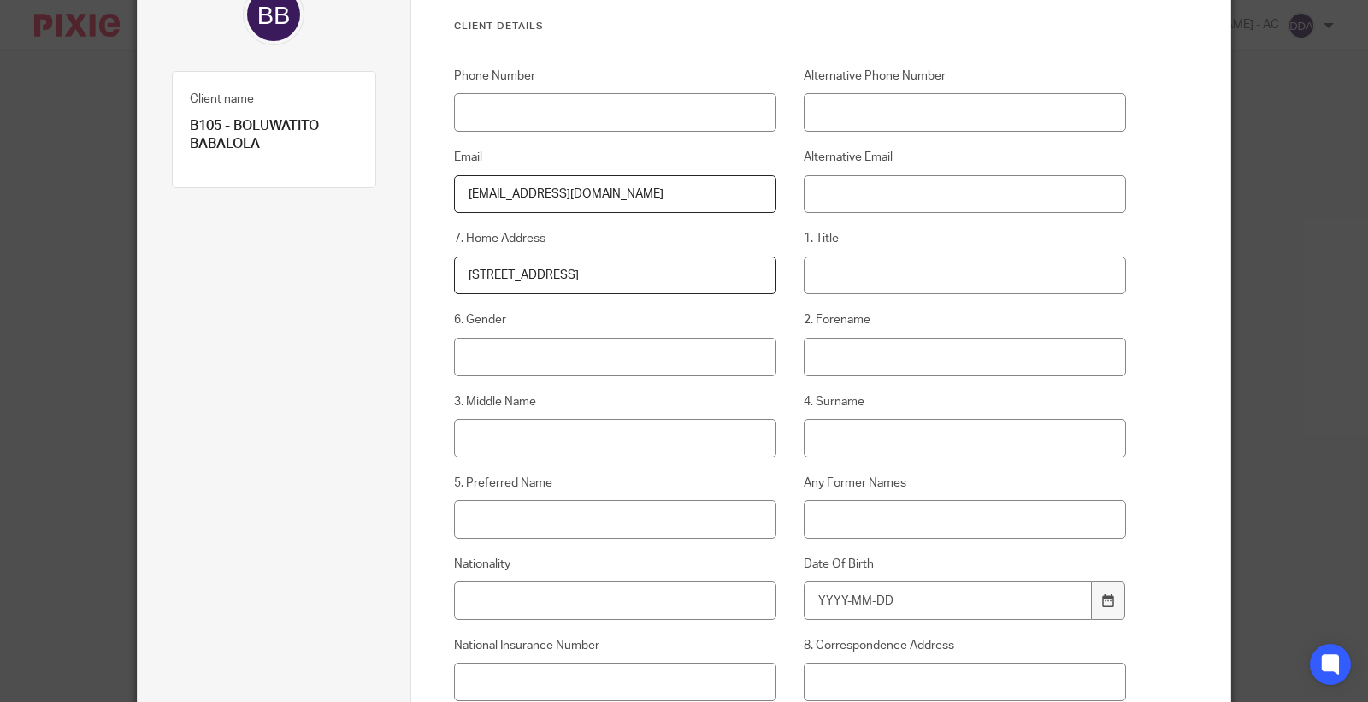
type input "[EMAIL_ADDRESS][DOMAIN_NAME]"
click at [577, 114] on input "Phone Number" at bounding box center [615, 112] width 323 height 38
paste input "07813 580 021"
type input "07813 580 021"
paste input "/Miss"
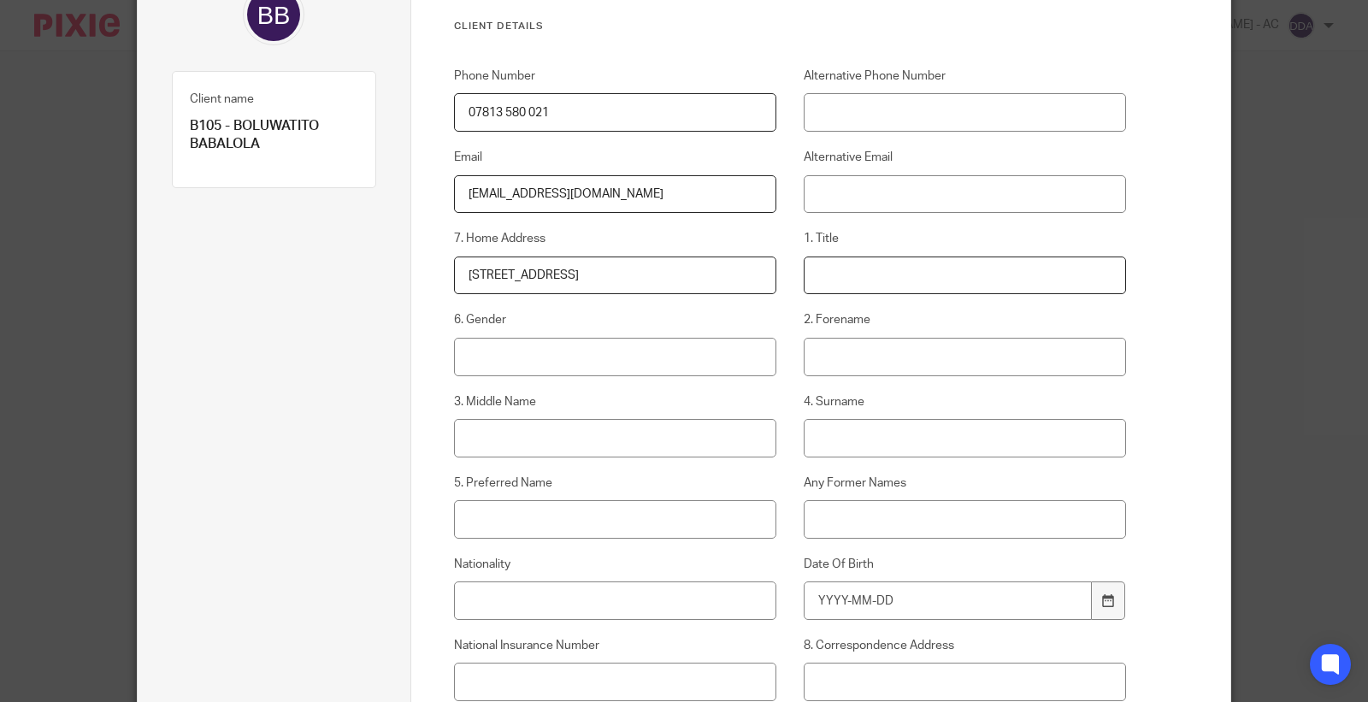
click at [891, 262] on input "1. Title" at bounding box center [965, 276] width 323 height 38
type input "Miss"
type input "[DEMOGRAPHIC_DATA]"
click at [964, 359] on input "2. Forename" at bounding box center [965, 357] width 323 height 38
paste input "Boluwatito"
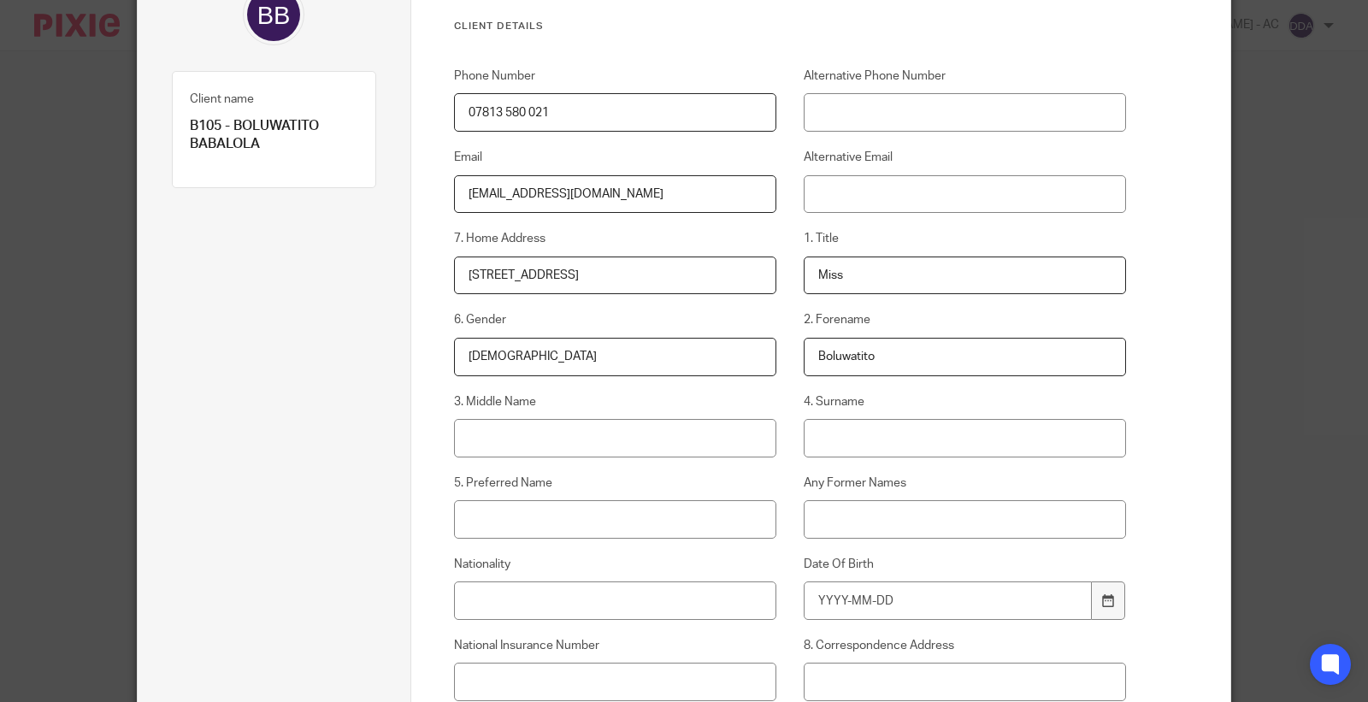
type input "Boluwatito"
click at [711, 454] on input "3. Middle Name" at bounding box center [615, 438] width 323 height 38
paste input "Temilola"
type input "Temilola"
click at [975, 451] on input "4. Surname" at bounding box center [965, 438] width 323 height 38
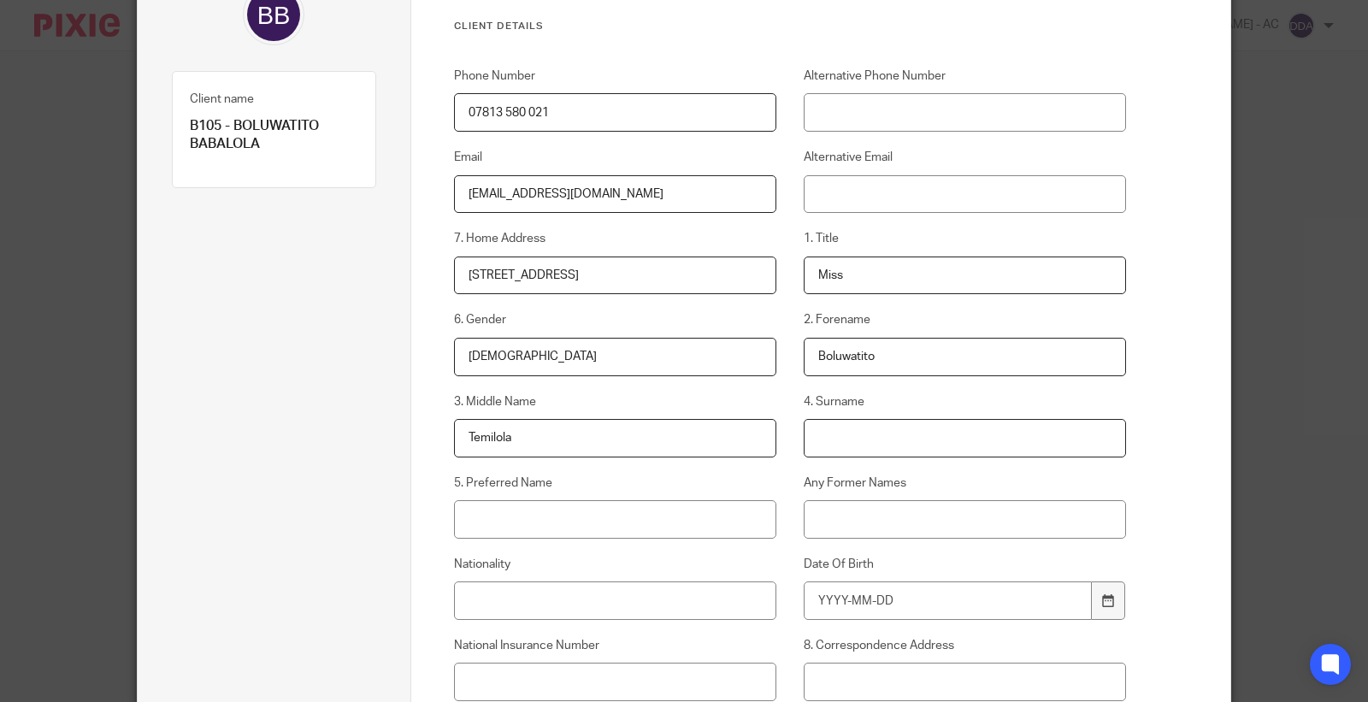
paste input "Babalola"
type input "Babalola"
click at [611, 527] on input "5. Preferred Name" at bounding box center [615, 519] width 323 height 38
paste input "Bolu"
type input "Bolu"
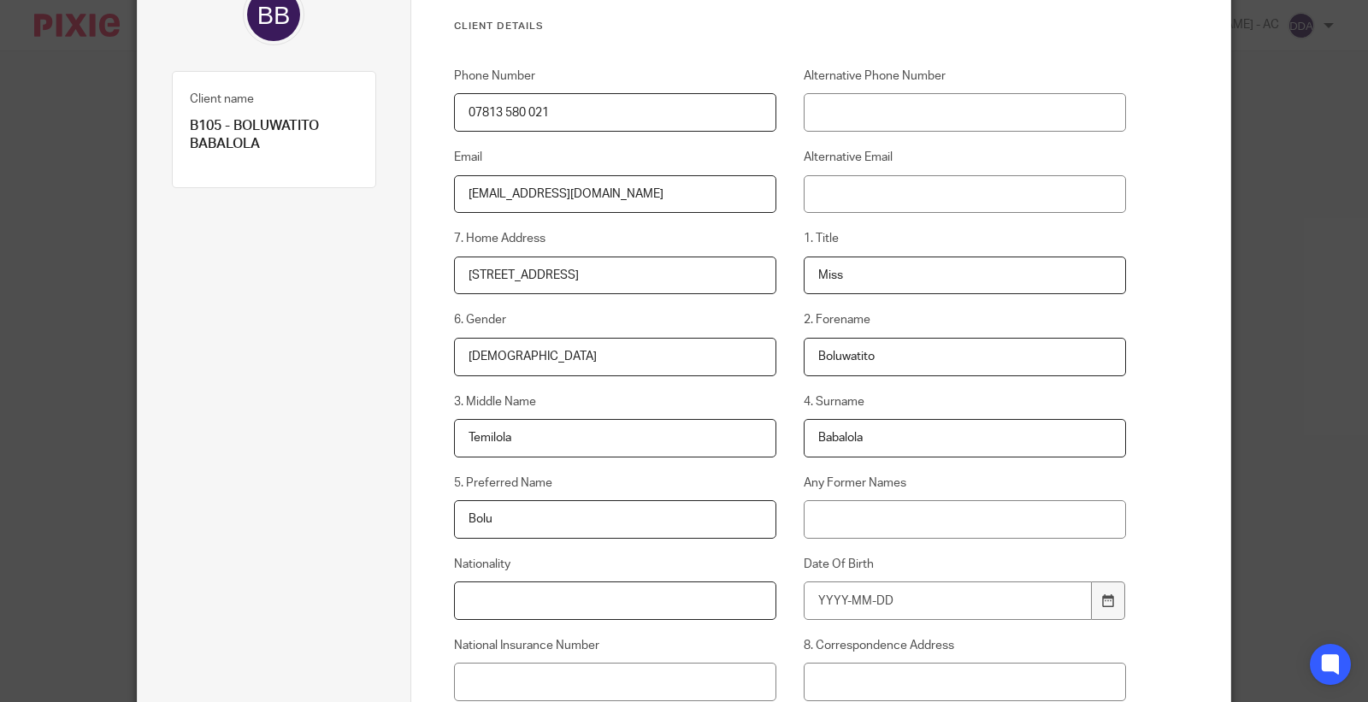
click at [570, 583] on input "Nationality" at bounding box center [615, 600] width 323 height 38
paste input "British"
type input "British"
click at [906, 596] on input "Date Of Birth" at bounding box center [948, 600] width 289 height 38
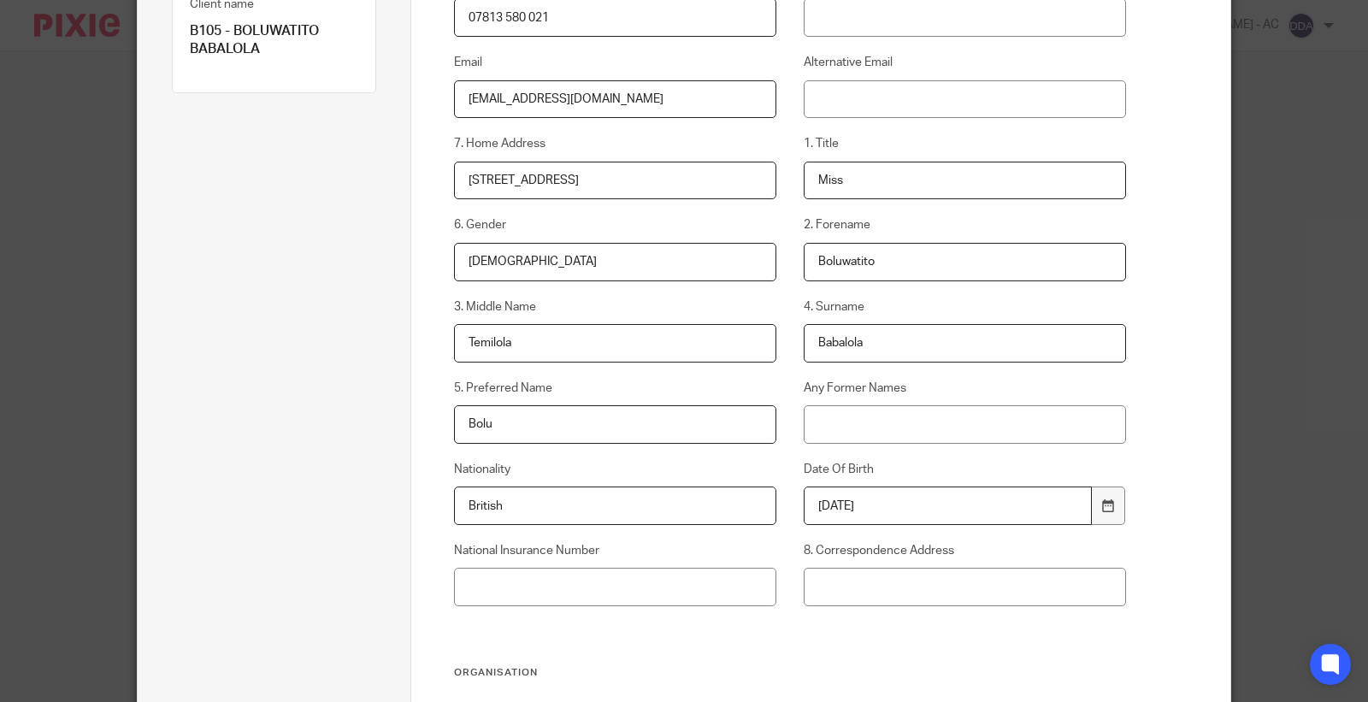
type input "[DATE]"
click at [599, 588] on input "National Insurance Number" at bounding box center [615, 587] width 323 height 38
paste input "JW487713B"
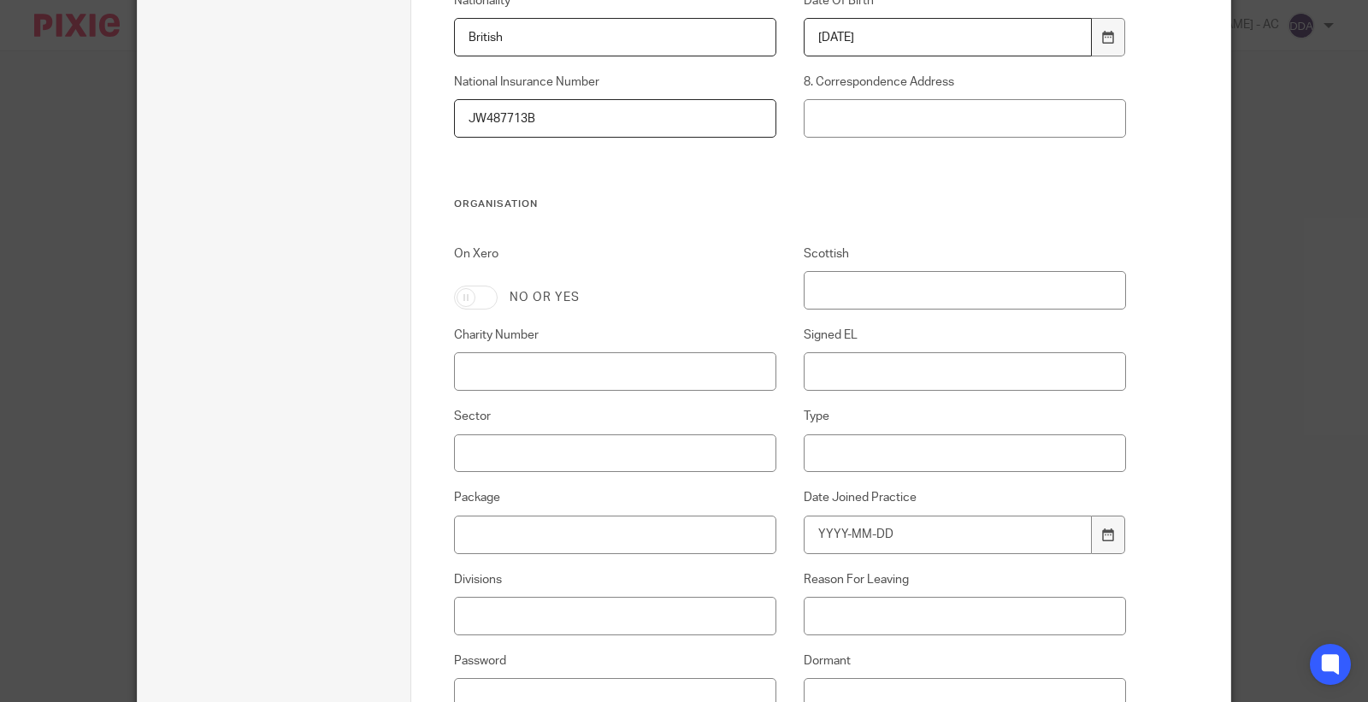
scroll to position [753, 0]
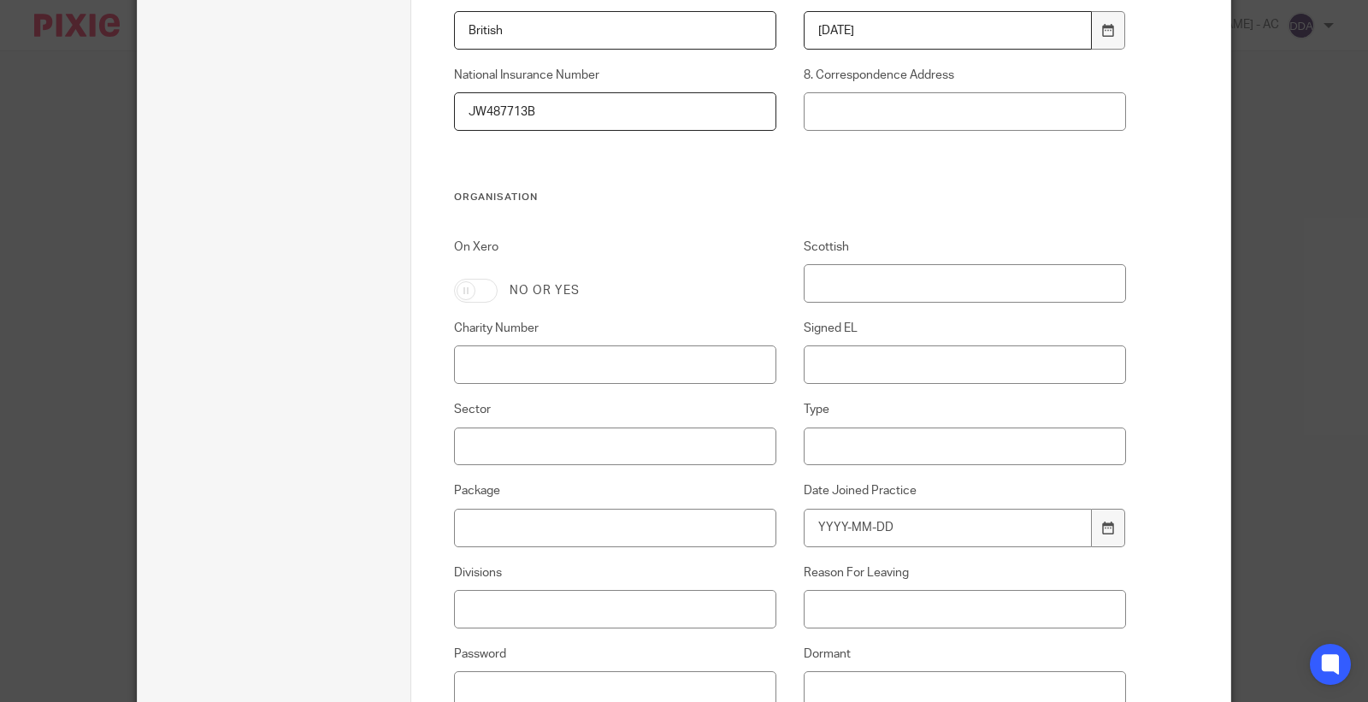
type input "JW487713B"
click at [873, 359] on input "Signed EL" at bounding box center [965, 364] width 323 height 38
type input "N/A"
click at [713, 445] on input "Sector" at bounding box center [615, 447] width 323 height 38
paste input "Sports & Entertainment"
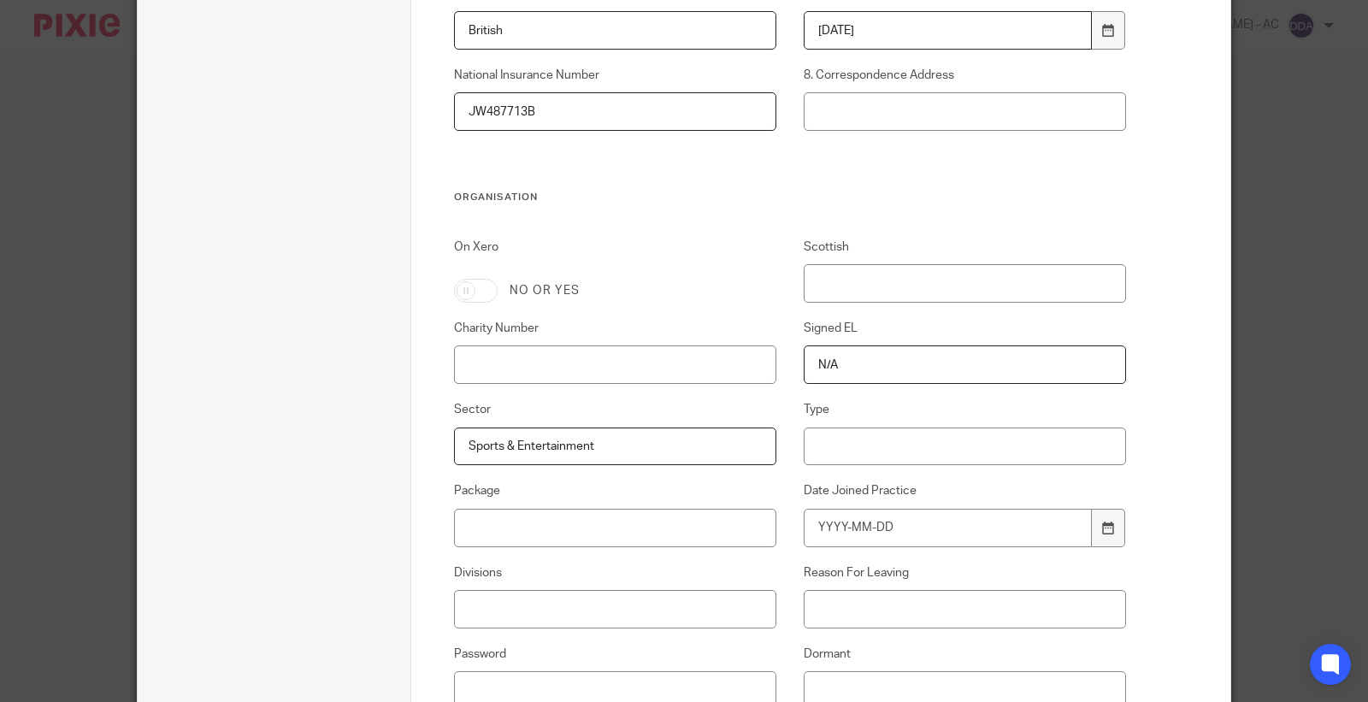
type input "Sports & Entertainment"
click at [857, 439] on input "Type" at bounding box center [965, 447] width 323 height 38
paste input "Contractors & Freelancers"
type input "Contractors & Freelancers"
click at [865, 516] on input "Date Joined Practice" at bounding box center [948, 528] width 289 height 38
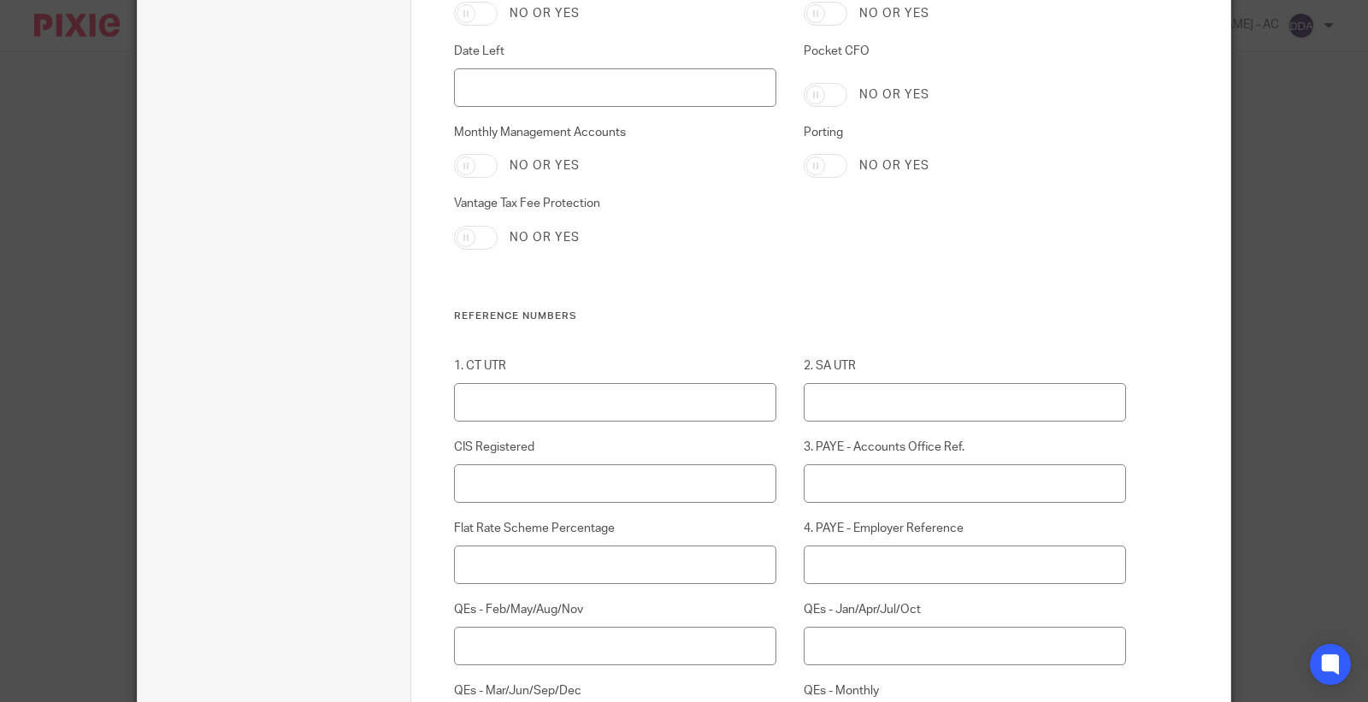
scroll to position [1513, 0]
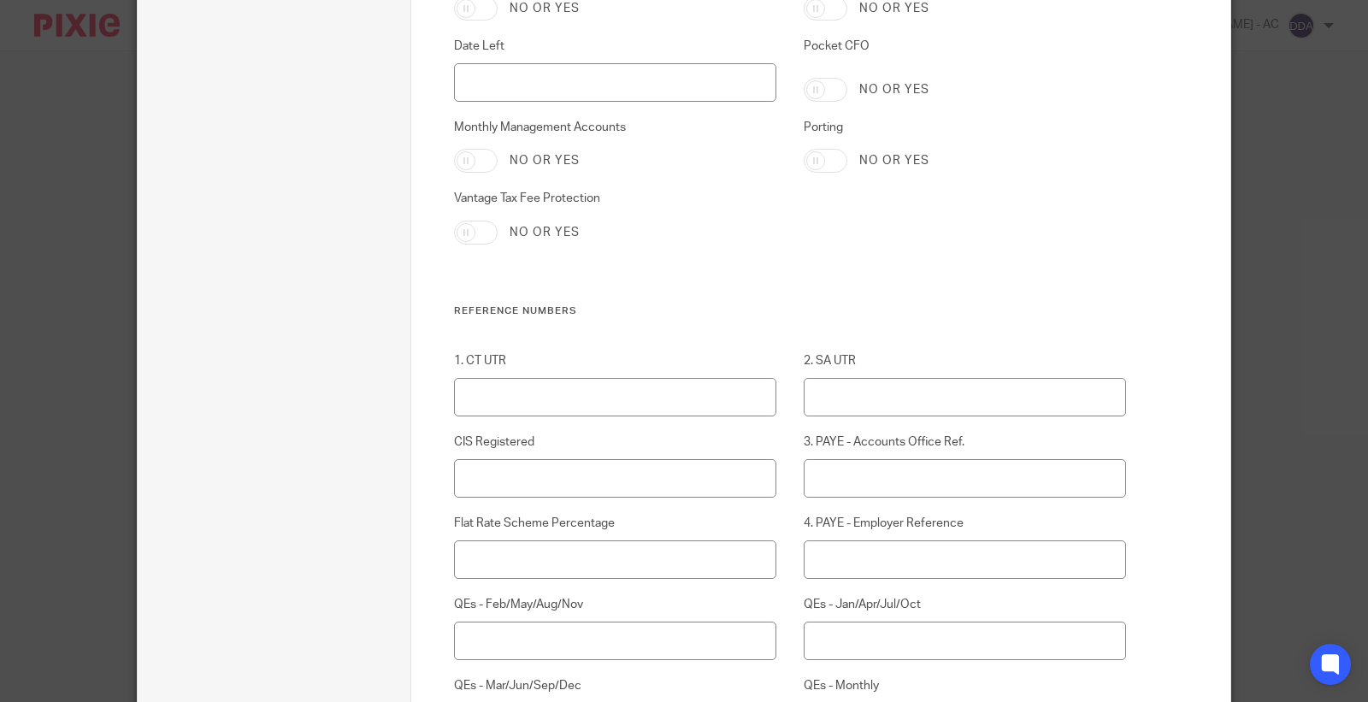
type input "[DATE]"
click at [893, 398] on input "2. SA UTR" at bounding box center [965, 397] width 323 height 38
paste input "40599 53480"
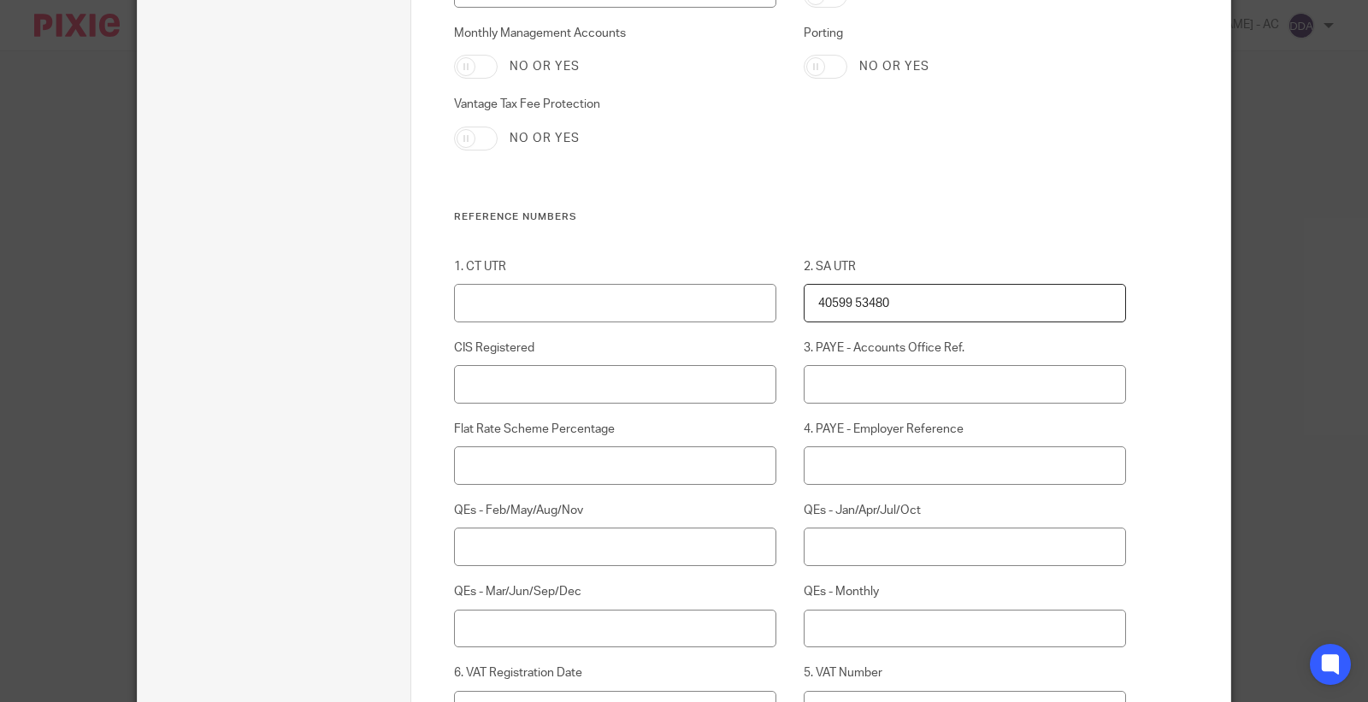
scroll to position [1608, 0]
type input "40599 53480"
drag, startPoint x: 922, startPoint y: 308, endPoint x: 647, endPoint y: 310, distance: 274.5
click at [654, 310] on div "1. CT UTR 2. SA UTR 40599 53480 CIS Registered 3. PAYE - Accounts Office Ref. F…" at bounding box center [776, 603] width 699 height 693
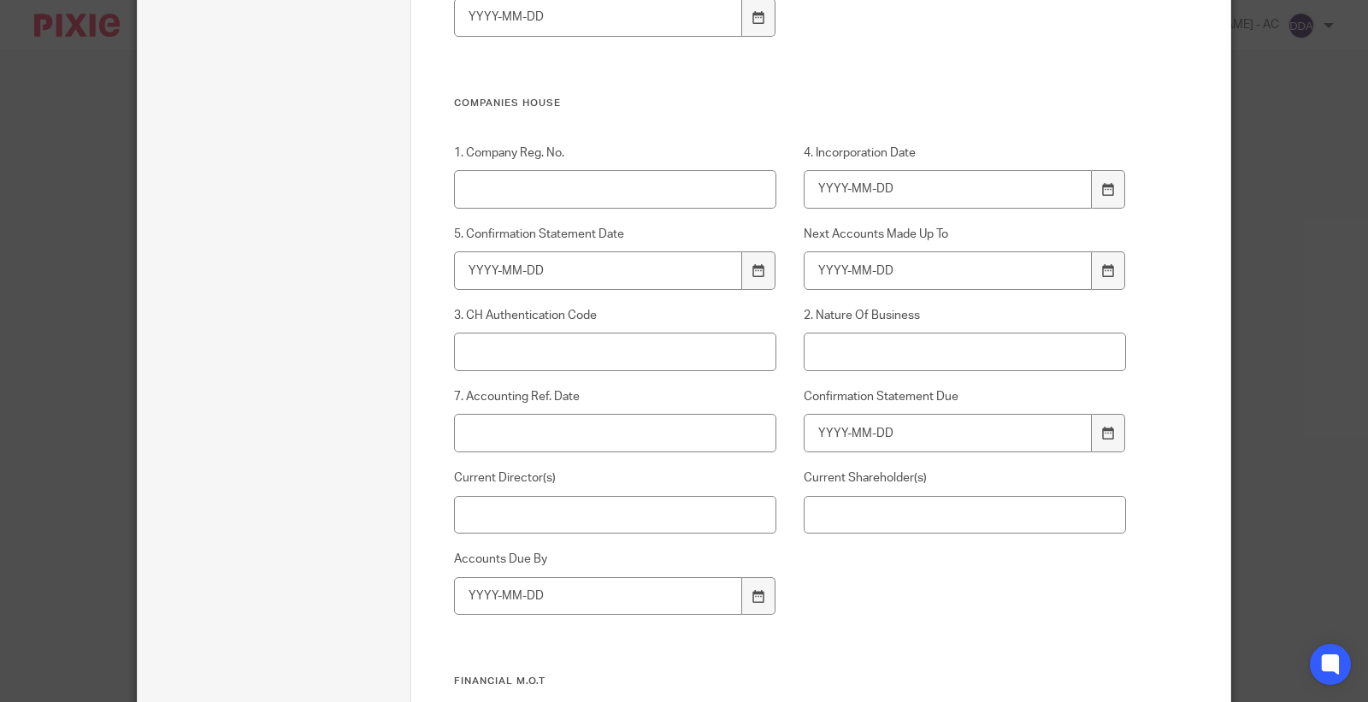
scroll to position [2463, 0]
click at [547, 430] on input "7. Accounting Ref. Date" at bounding box center [615, 432] width 323 height 38
type input "[DATE]"
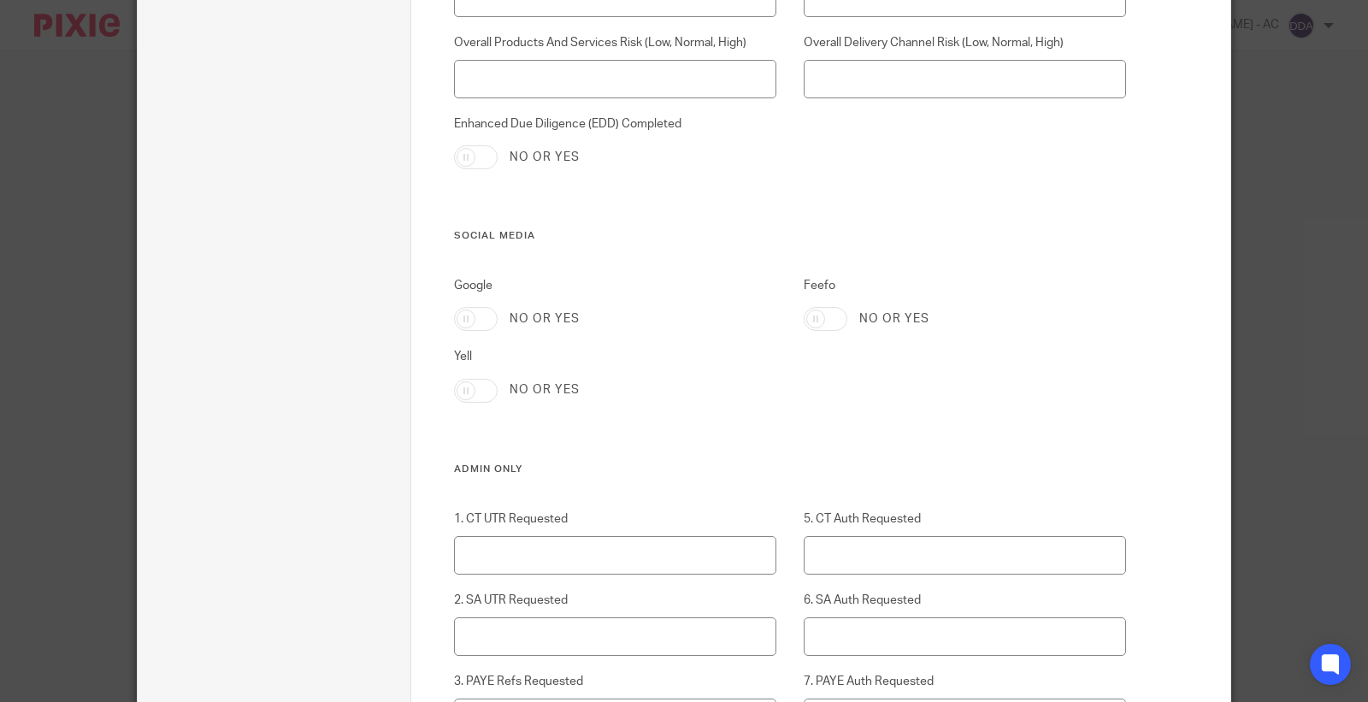
scroll to position [4078, 0]
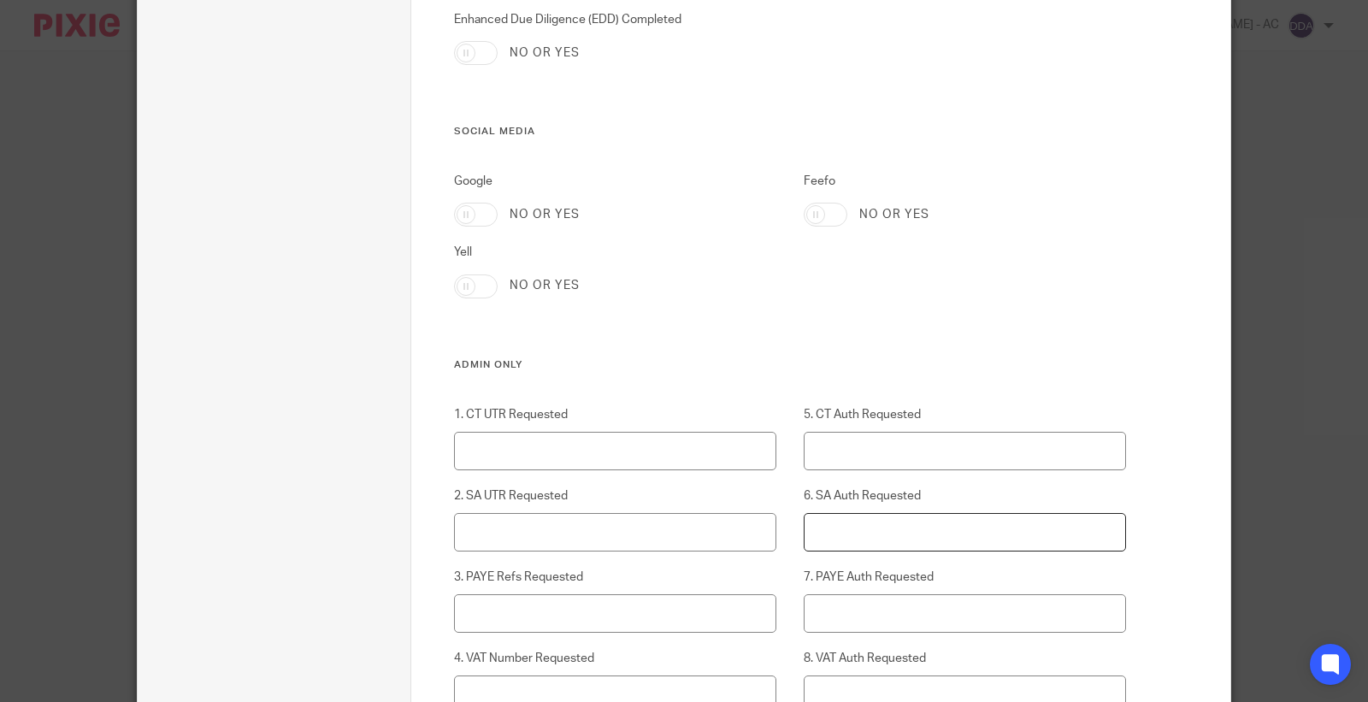
click at [872, 526] on input "6. SA Auth Requested" at bounding box center [965, 532] width 323 height 38
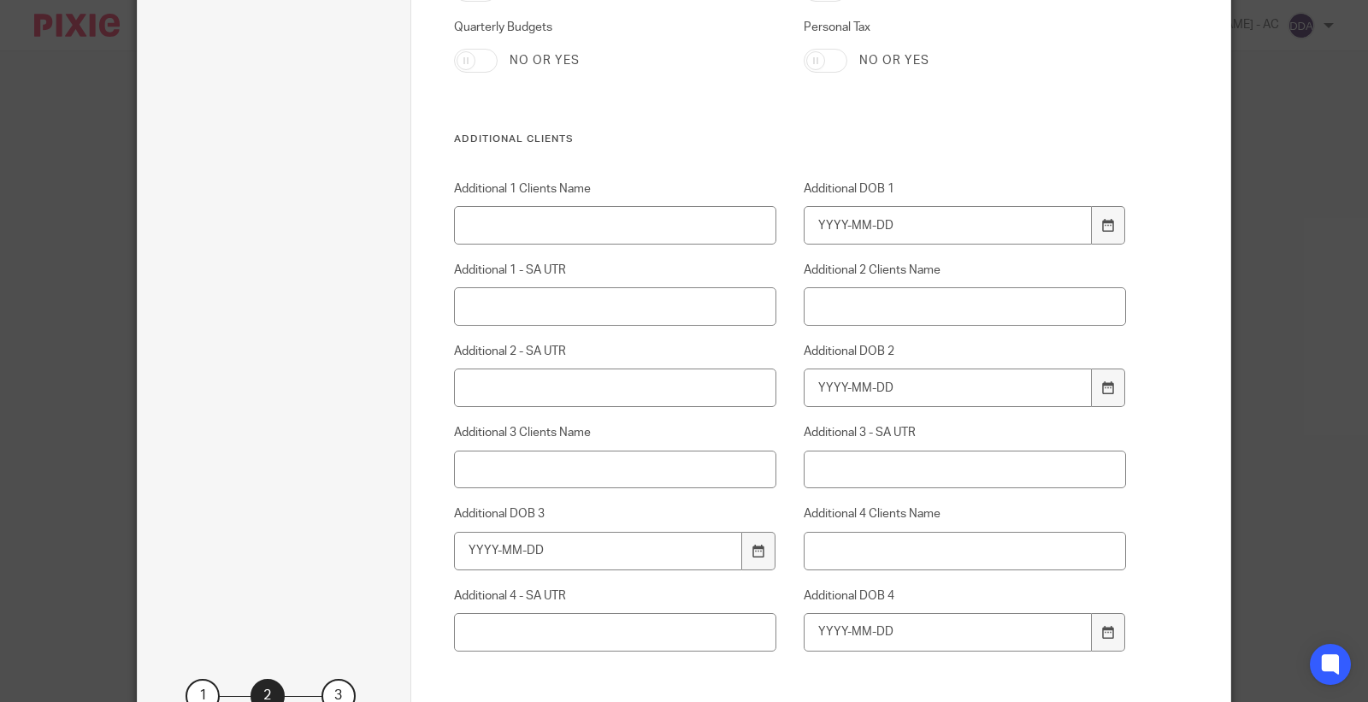
scroll to position [7056, 0]
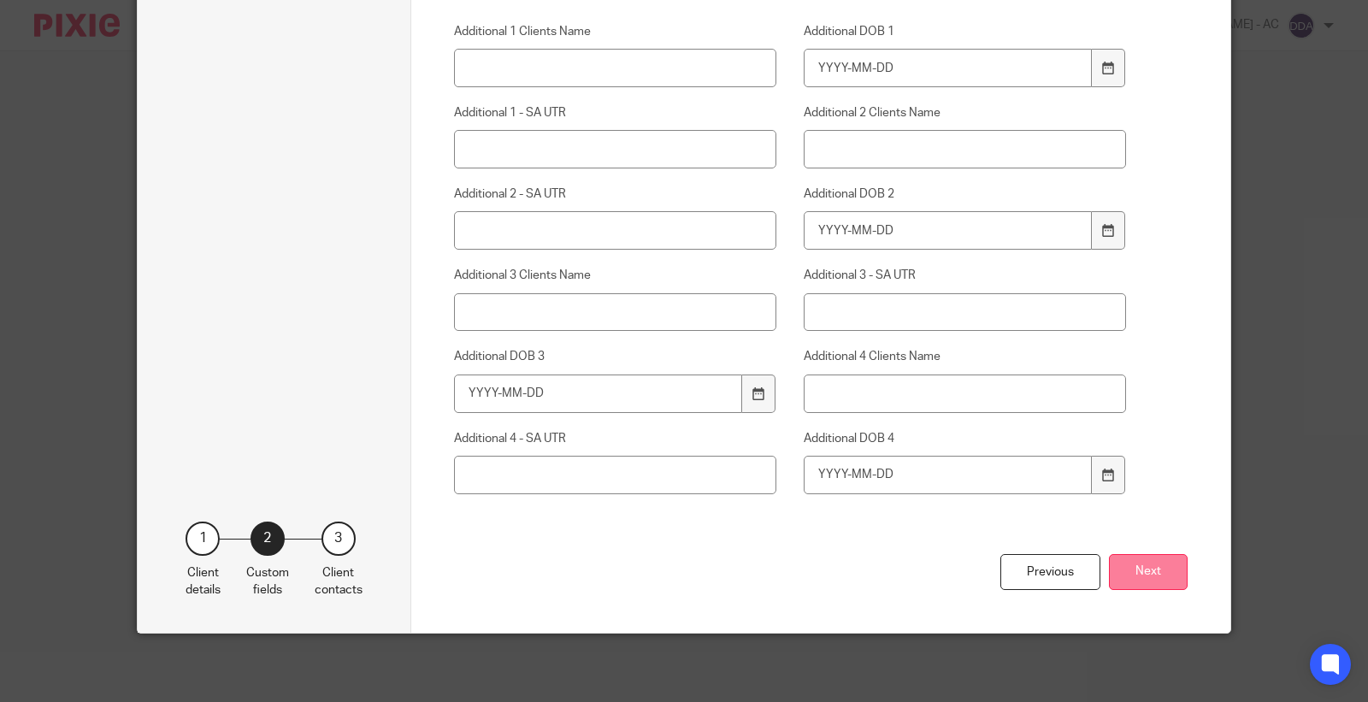
type input "Yes"
click at [1129, 576] on button "Next" at bounding box center [1148, 572] width 79 height 37
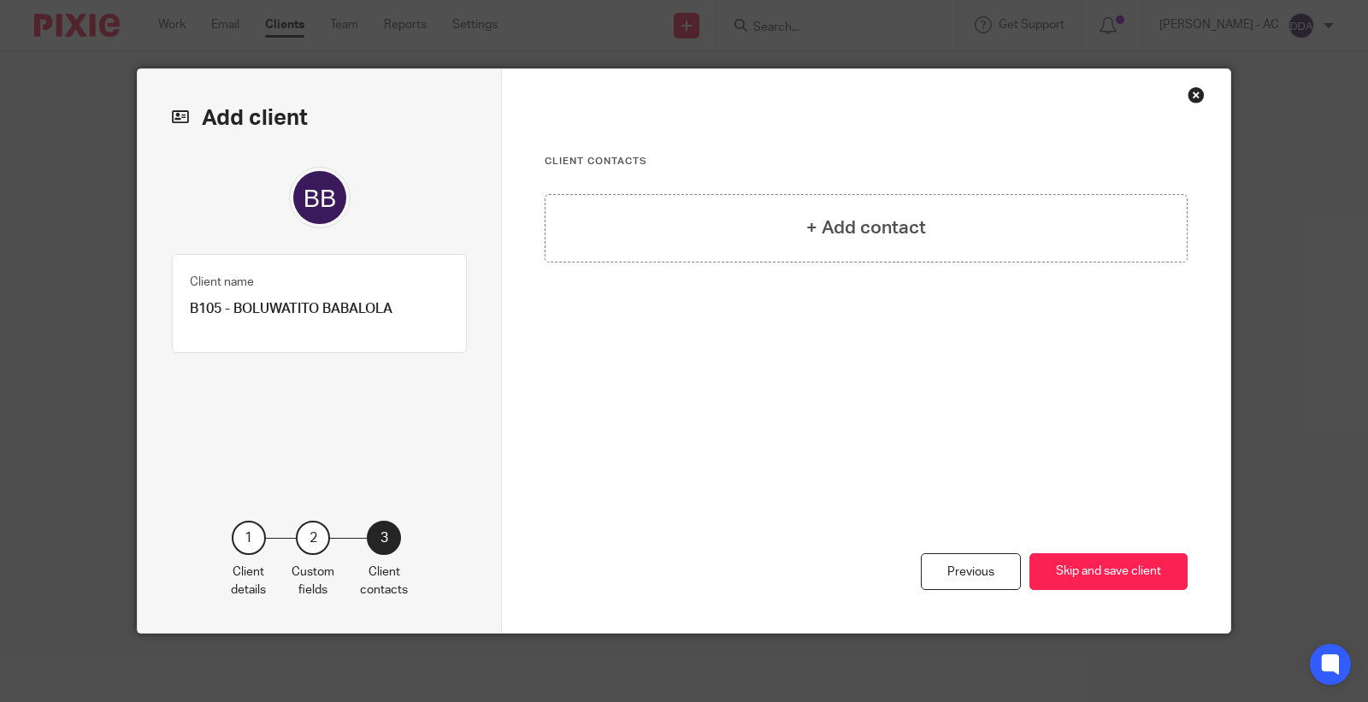
scroll to position [0, 0]
click at [901, 225] on h4 "+ Add contact" at bounding box center [866, 228] width 120 height 27
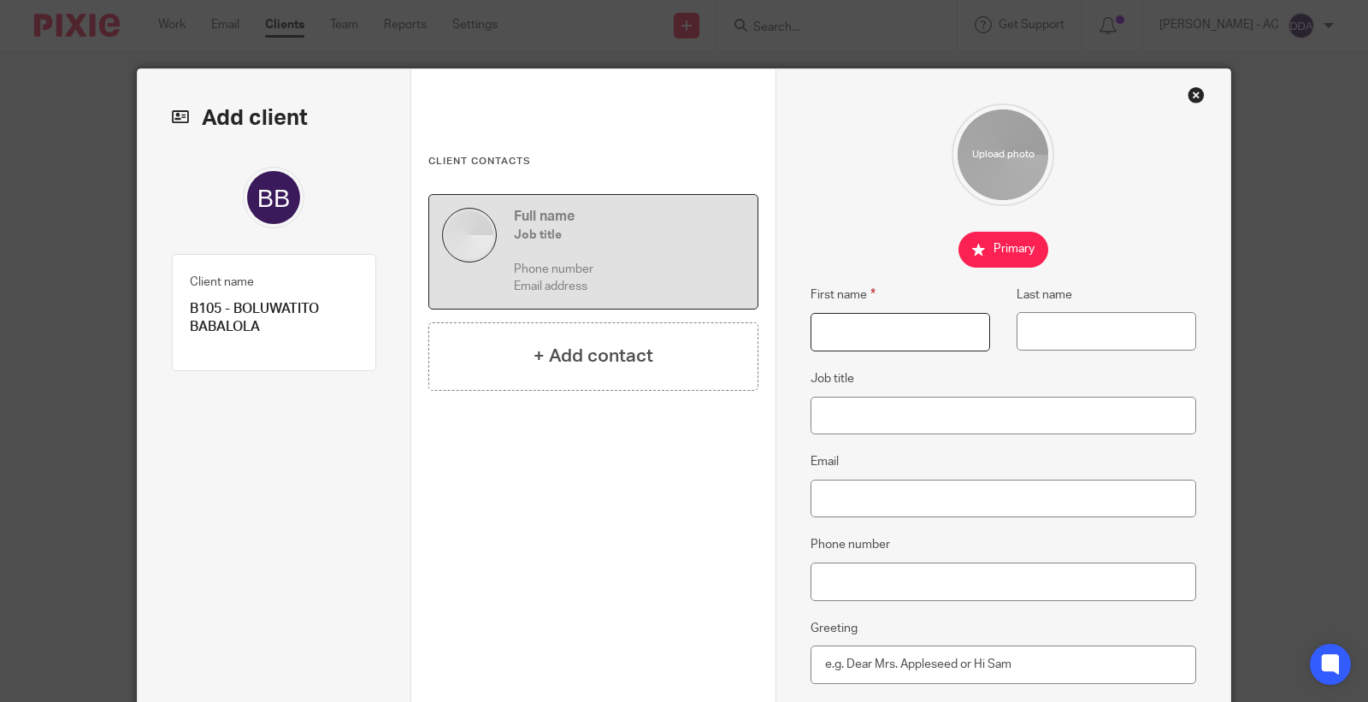
click at [862, 334] on input "First name" at bounding box center [901, 332] width 180 height 38
paste input "Boluwatito"
type input "Boluwatito"
click at [1087, 321] on input "Last name" at bounding box center [1107, 331] width 180 height 38
paste input "Babalola"
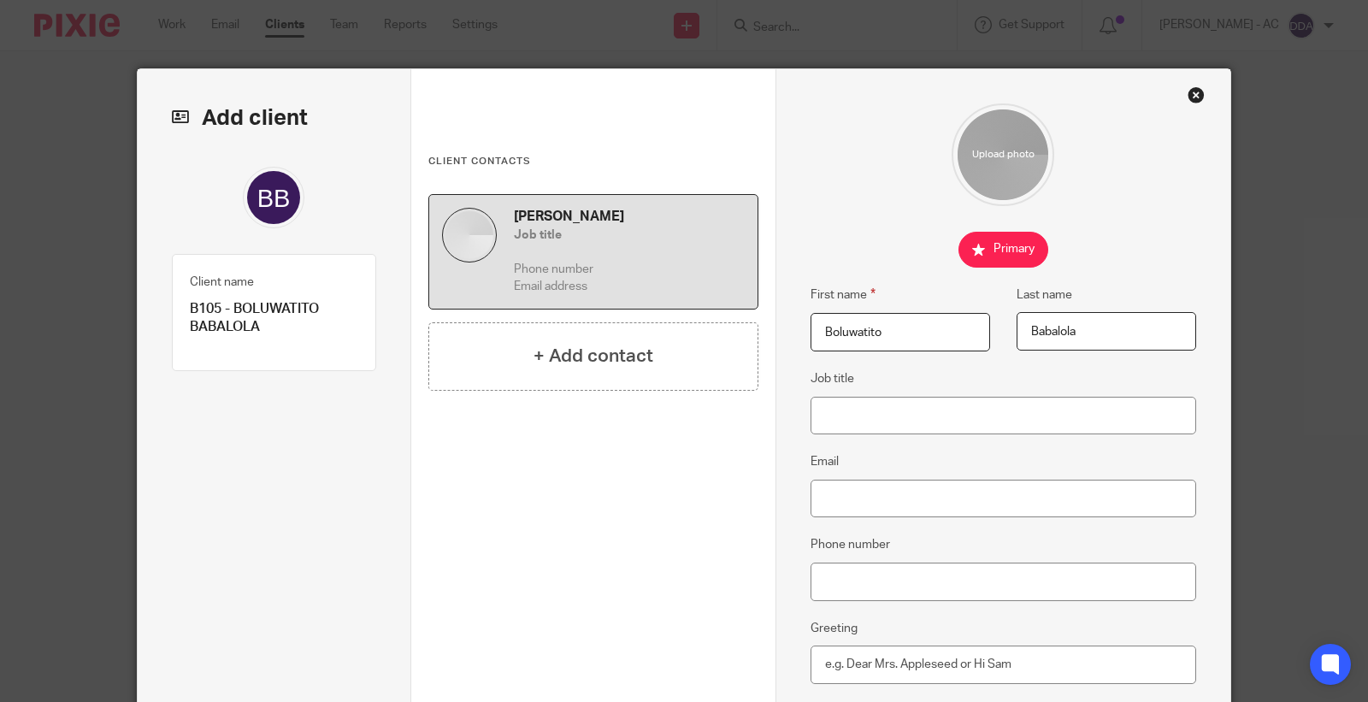
type input "Babalola"
click at [930, 404] on input "Job title" at bounding box center [1004, 416] width 386 height 38
paste input "Writer"
type input "Writer"
click at [830, 502] on input "Email" at bounding box center [1004, 499] width 386 height 38
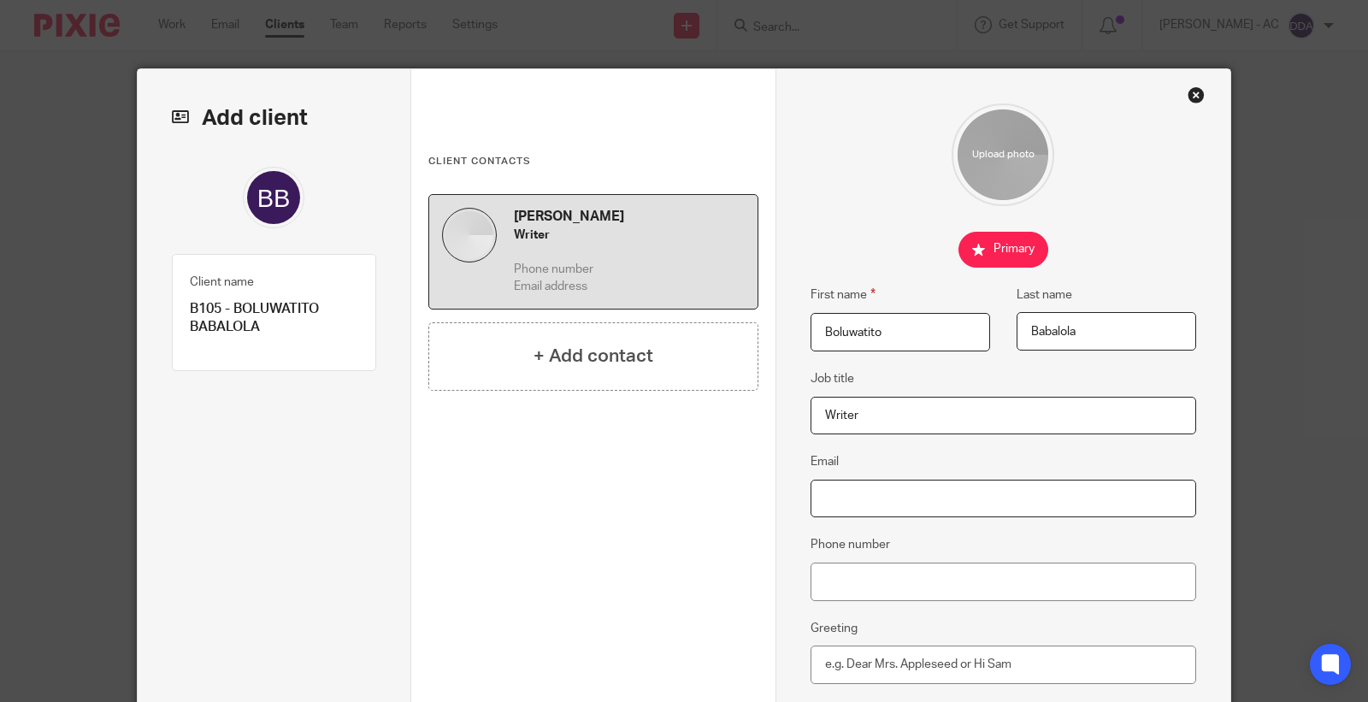
paste input "[EMAIL_ADDRESS][DOMAIN_NAME]"
type input "[EMAIL_ADDRESS][DOMAIN_NAME]"
click at [912, 597] on input "Phone number" at bounding box center [1004, 582] width 386 height 38
paste input "07813 580 021"
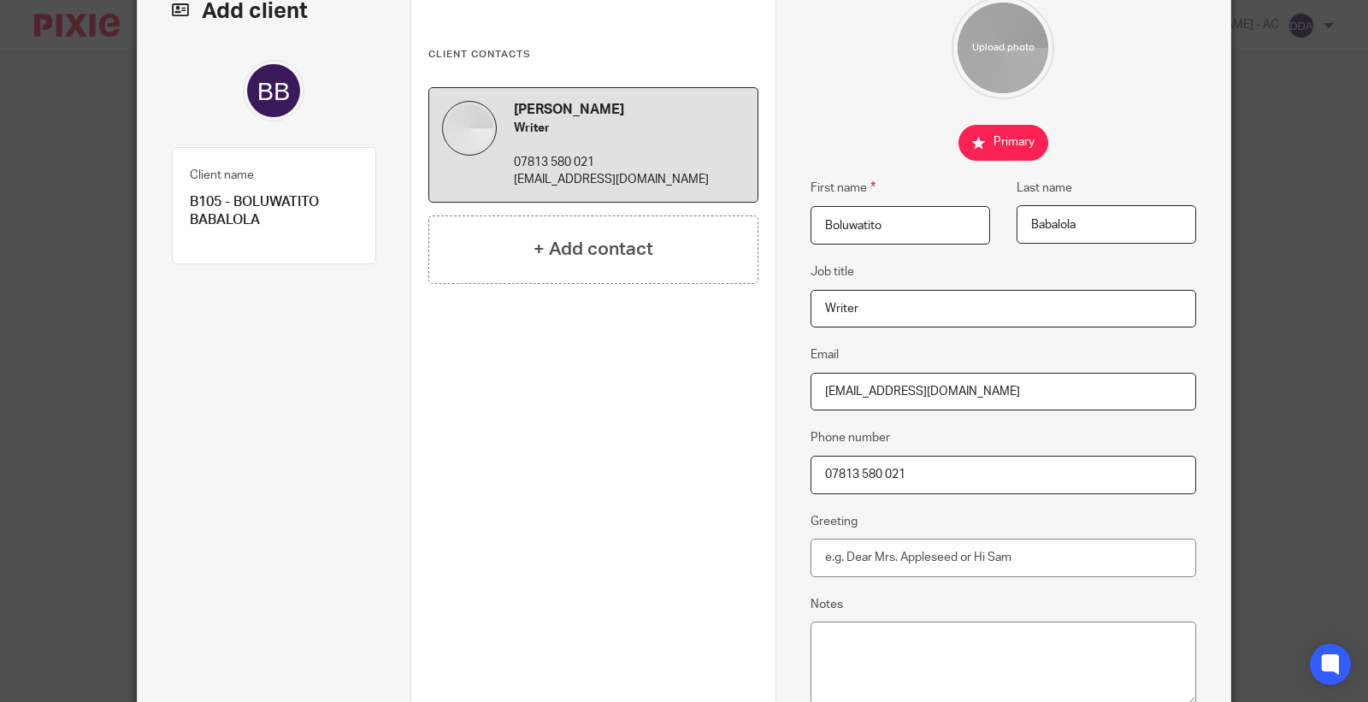
scroll to position [309, 0]
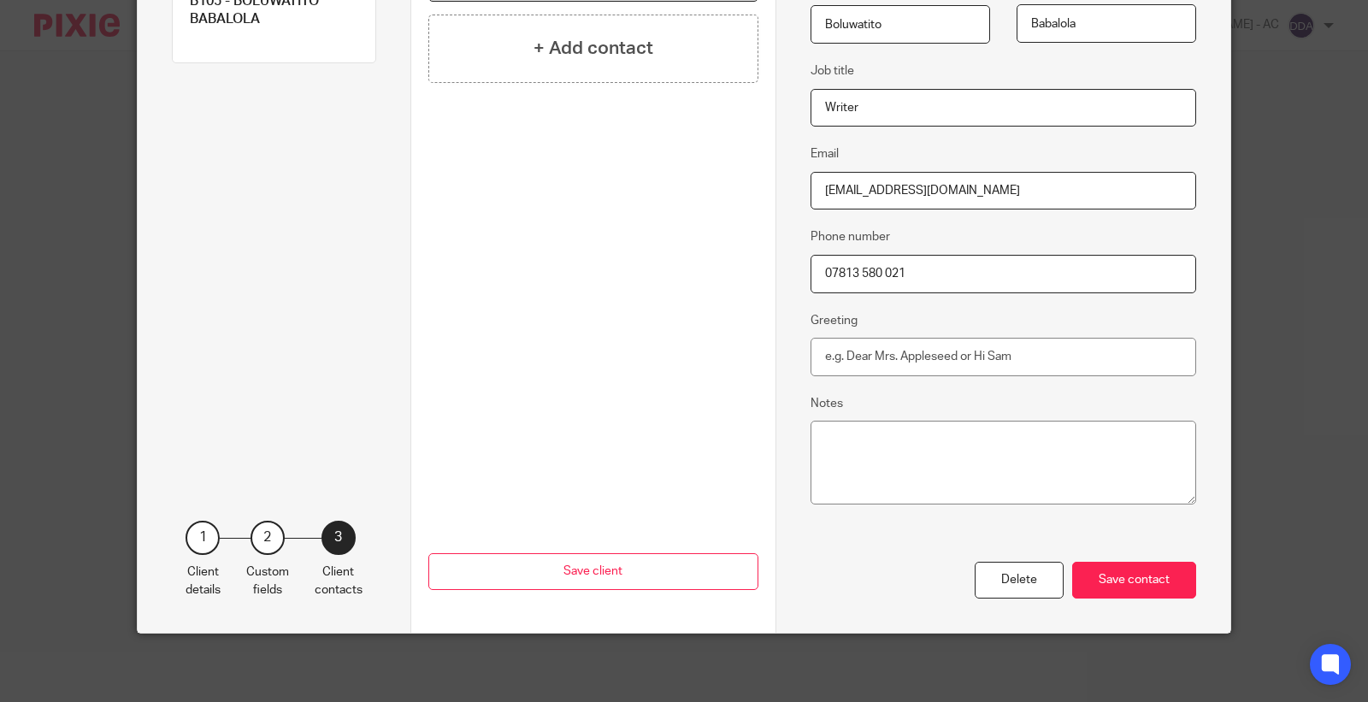
type input "07813 580 021"
click at [1104, 585] on div "Save contact" at bounding box center [1134, 580] width 124 height 37
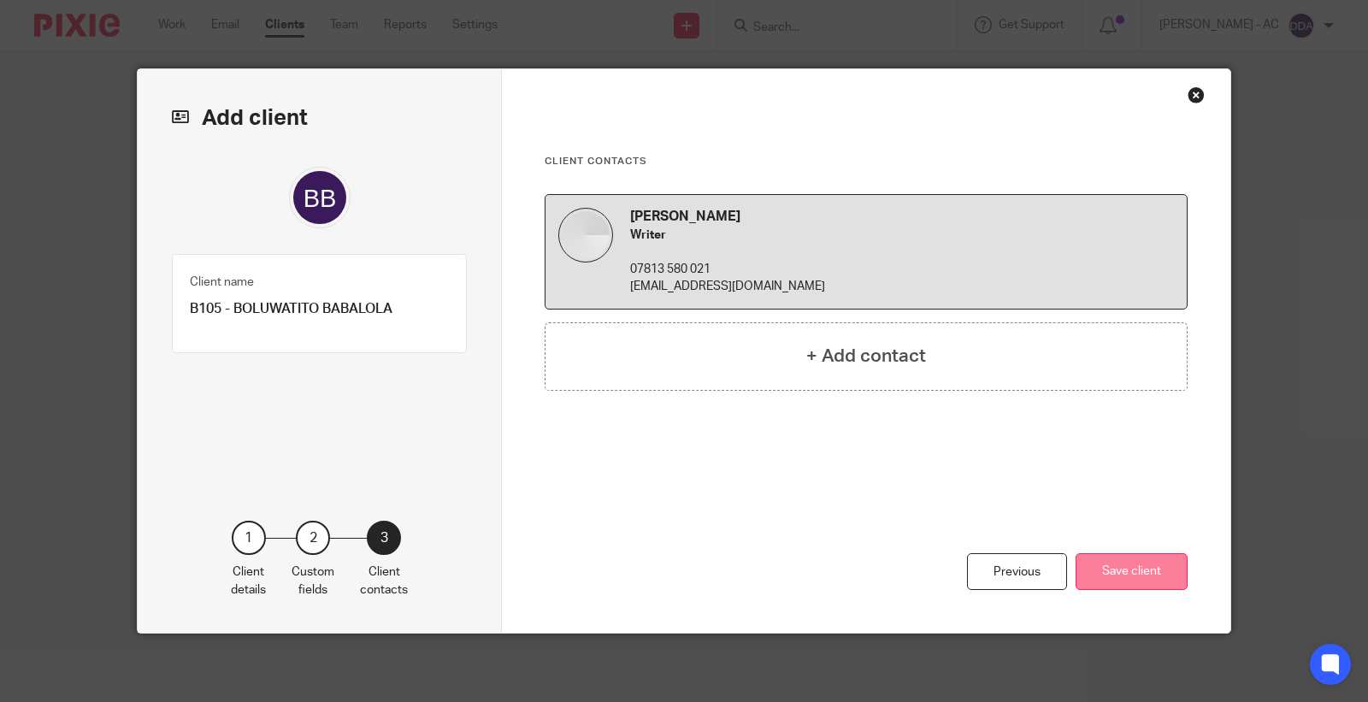
click at [1084, 576] on button "Save client" at bounding box center [1132, 571] width 112 height 37
